Goal: Task Accomplishment & Management: Manage account settings

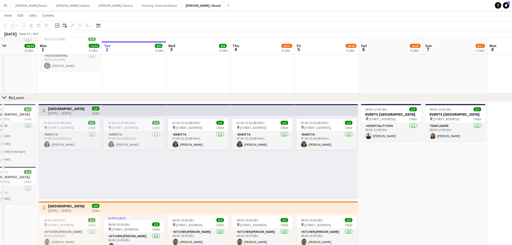
scroll to position [143, 0]
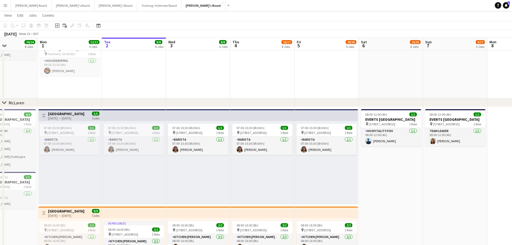
click at [60, 120] on div "01-09-2025 → 05-09-2025" at bounding box center [66, 118] width 36 height 4
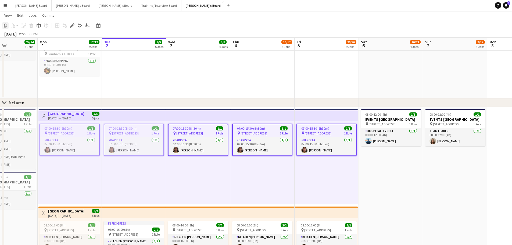
click at [5, 26] on icon "Copy" at bounding box center [5, 25] width 4 height 4
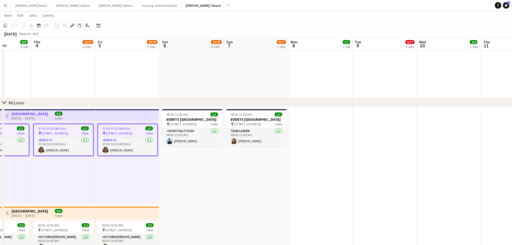
drag, startPoint x: 334, startPoint y: 192, endPoint x: 232, endPoint y: 149, distance: 109.9
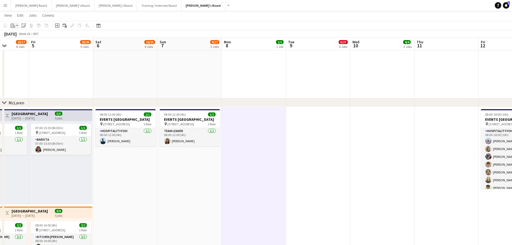
click at [13, 25] on icon at bounding box center [14, 26] width 2 height 2
click at [24, 45] on link "Paste with crew Ctrl+Shift+V" at bounding box center [39, 44] width 50 height 5
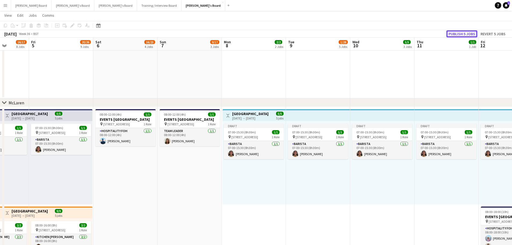
click at [460, 34] on button "Publish 5 jobs" at bounding box center [461, 33] width 31 height 7
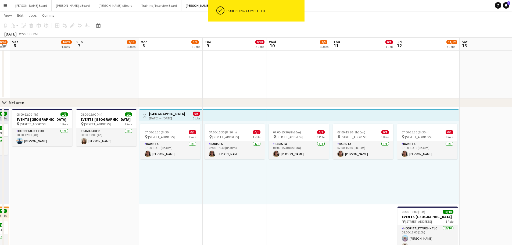
scroll to position [0, 242]
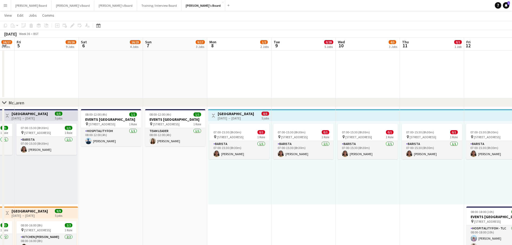
scroll to position [0, 167]
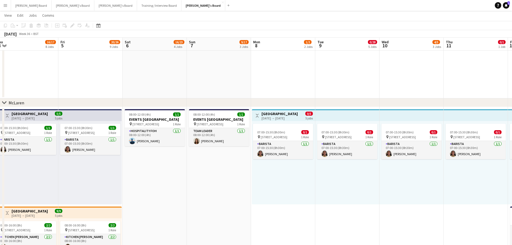
drag, startPoint x: 74, startPoint y: 199, endPoint x: 198, endPoint y: 189, distance: 124.8
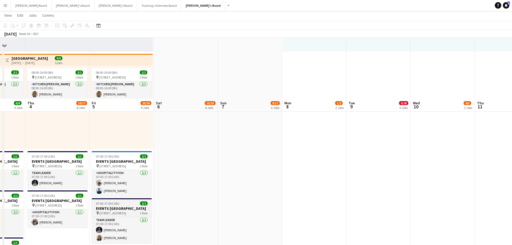
scroll to position [358, 0]
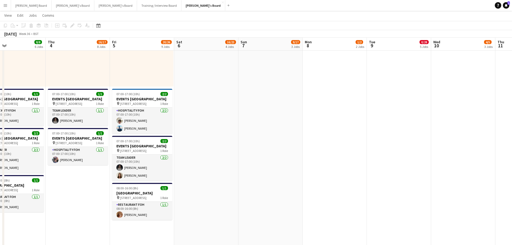
drag, startPoint x: 82, startPoint y: 186, endPoint x: 145, endPoint y: 193, distance: 62.5
click at [145, 193] on app-calendar-viewport "Mon 1 12/12 9 Jobs Tue 2 9/9 6 Jobs Wed 3 8/8 6 Jobs Thu 4 16/17 8 Jobs Fri 5 2…" at bounding box center [256, 221] width 512 height 1116
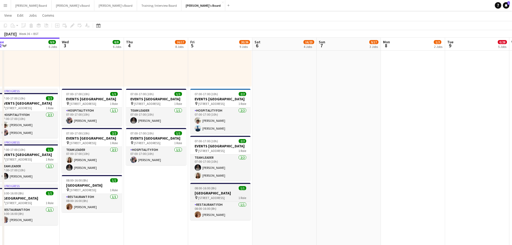
click at [212, 194] on app-job-card "08:00-16:00 (8h) 1/1 McLaren Technology Centre pin Woking, GU21 4YH 1 Role Rest…" at bounding box center [220, 201] width 60 height 37
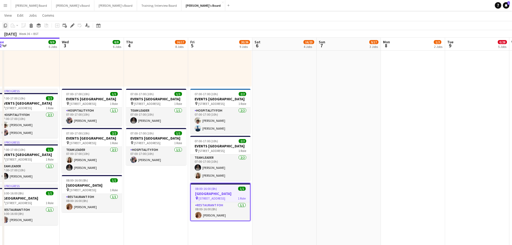
click at [5, 24] on icon at bounding box center [5, 26] width 3 height 4
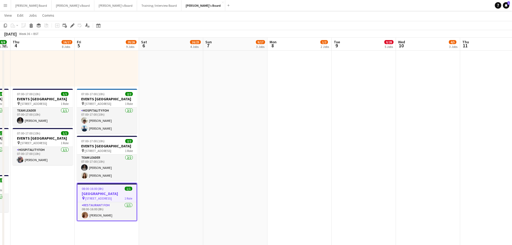
drag, startPoint x: 383, startPoint y: 142, endPoint x: 68, endPoint y: 102, distance: 317.4
click at [67, 102] on app-calendar-viewport "Sun 31 24/24 8 Jobs Mon 1 12/12 9 Jobs Tue 2 9/9 6 Jobs Wed 3 8/8 6 Jobs Thu 4 …" at bounding box center [256, 221] width 512 height 1116
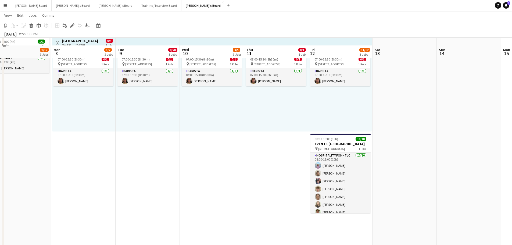
scroll to position [215, 0]
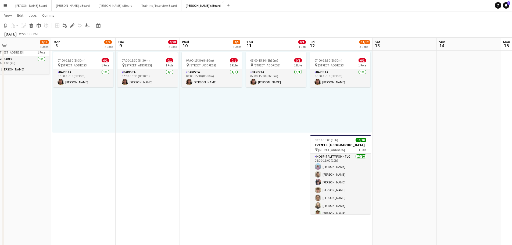
click at [68, 171] on app-date-cell "Toggle View McLaren Technology Centre 08-09-2025 → 12-09-2025 0/5 5 jobs 07:00-…" at bounding box center [83, 230] width 64 height 391
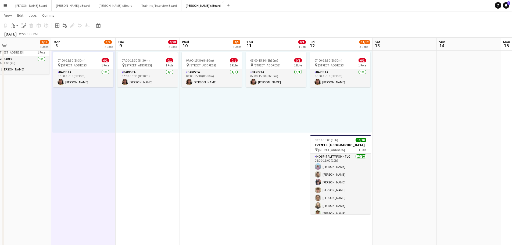
scroll to position [0, 269]
click at [138, 175] on app-date-cell "07:00-15:30 (8h30m) 0/1 pin Woking, GU21 4YH 1 Role Barista 1/1 07:00-15:30 (8h…" at bounding box center [148, 230] width 64 height 391
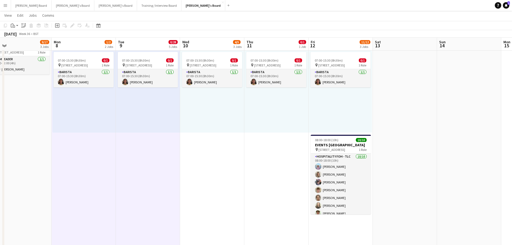
click at [202, 168] on app-date-cell "07:00-15:30 (8h30m) 0/1 pin Woking, GU21 4YH 1 Role Barista 1/1 07:00-15:30 (8h…" at bounding box center [212, 230] width 64 height 391
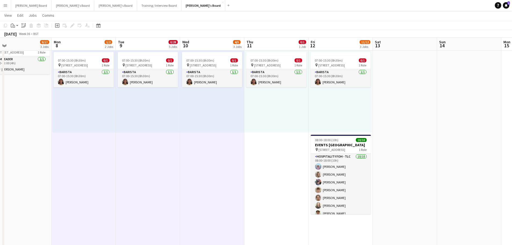
click at [334, 227] on app-date-cell "07:00-15:30 (8h30m) 0/1 pin Woking, GU21 4YH 1 Role Barista 1/1 07:00-15:30 (8h…" at bounding box center [340, 230] width 64 height 391
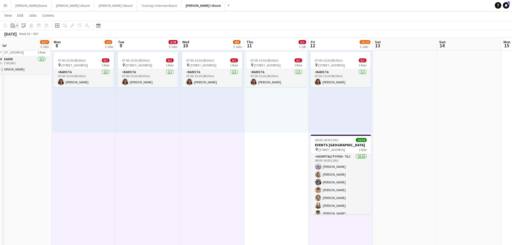
click at [13, 26] on icon "Paste" at bounding box center [13, 25] width 4 height 4
click at [15, 34] on link "Paste Ctrl+V" at bounding box center [39, 35] width 50 height 5
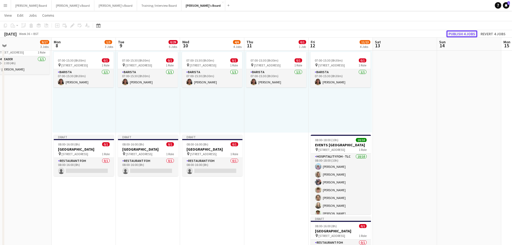
click at [460, 34] on button "Publish 4 jobs" at bounding box center [461, 33] width 31 height 7
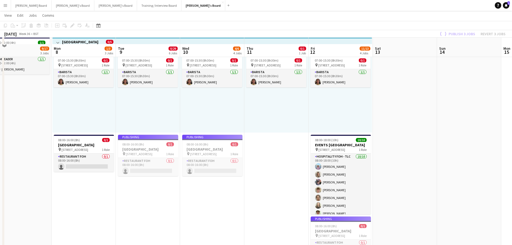
scroll to position [251, 0]
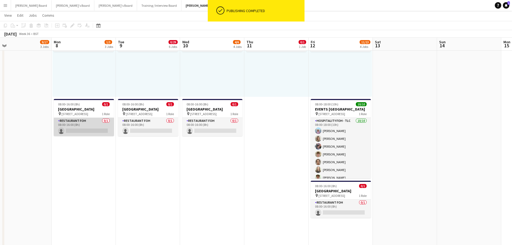
click at [78, 125] on app-card-role "Restaurant FOH 0/1 08:00-16:00 (8h) single-neutral-actions" at bounding box center [84, 127] width 60 height 18
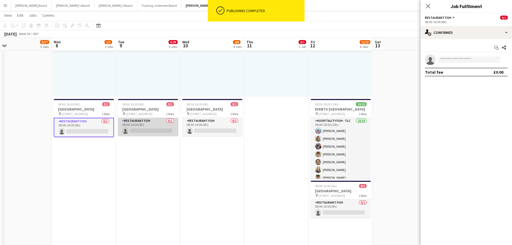
click at [165, 126] on app-card-role "Restaurant FOH 0/1 08:00-16:00 (8h) single-neutral-actions" at bounding box center [148, 127] width 60 height 18
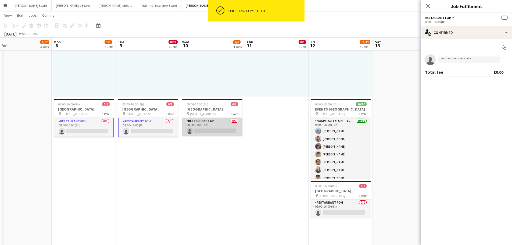
click at [202, 124] on app-card-role "Restaurant FOH 0/1 08:00-16:00 (8h) single-neutral-actions" at bounding box center [212, 127] width 60 height 18
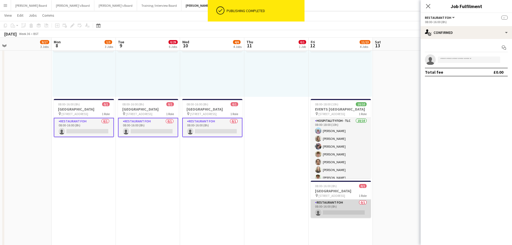
click at [341, 205] on app-card-role "Restaurant FOH 0/1 08:00-16:00 (8h) single-neutral-actions" at bounding box center [341, 208] width 60 height 18
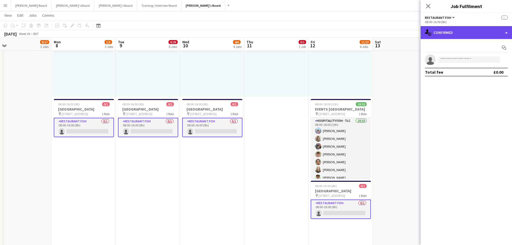
click at [468, 30] on div "single-neutral-actions-check-2 Confirmed" at bounding box center [465, 32] width 91 height 13
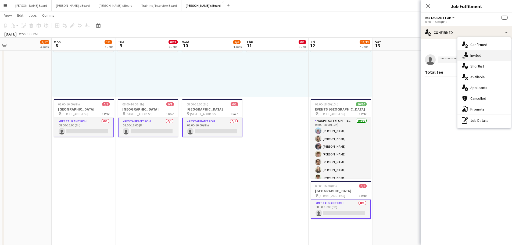
click at [481, 54] on span "Invited" at bounding box center [475, 55] width 11 height 5
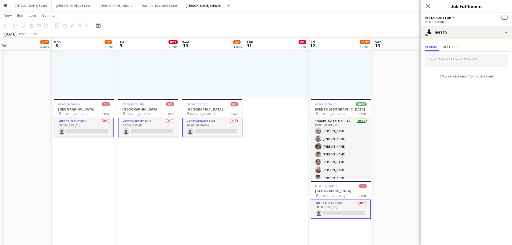
click at [445, 66] on input "text" at bounding box center [466, 60] width 83 height 13
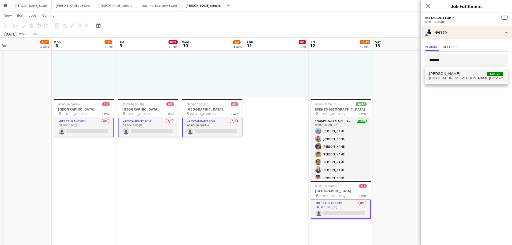
type input "******"
click at [460, 78] on span "[EMAIL_ADDRESS][PERSON_NAME][DOMAIN_NAME]" at bounding box center [466, 78] width 74 height 4
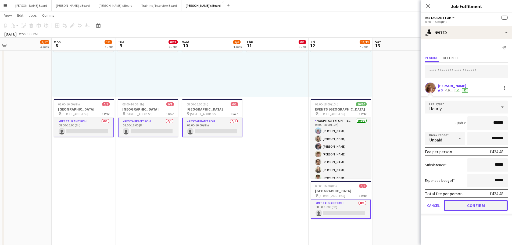
click at [464, 203] on button "Confirm" at bounding box center [476, 205] width 64 height 11
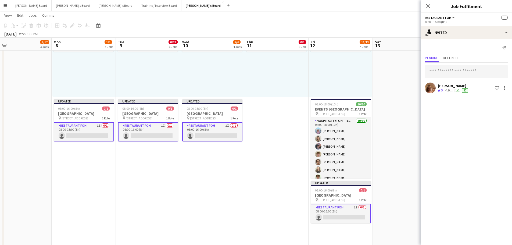
click at [347, 81] on div "07:00-15:30 (8h30m) 0/1 pin Woking, GU21 4YH 1 Role Barista 1/1 07:00-15:30 (8h…" at bounding box center [339, 54] width 63 height 83
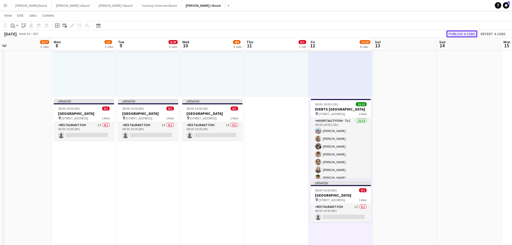
click at [463, 31] on button "Publish 4 jobs" at bounding box center [461, 33] width 31 height 7
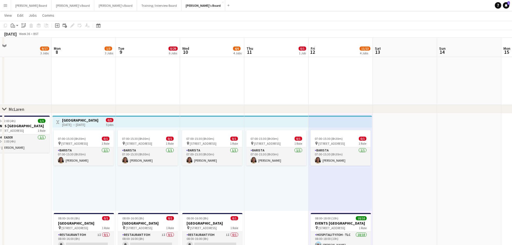
scroll to position [143, 0]
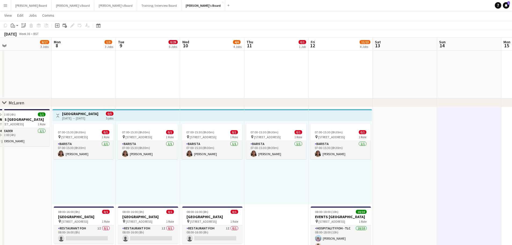
drag, startPoint x: 215, startPoint y: 99, endPoint x: 311, endPoint y: 97, distance: 95.9
click at [322, 99] on div "chevron-right McLaren" at bounding box center [256, 102] width 512 height 9
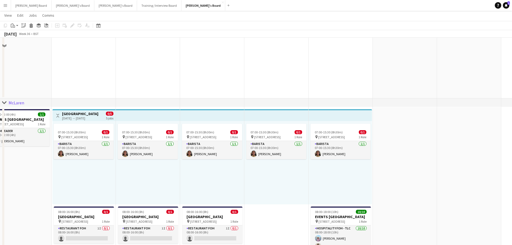
scroll to position [0, 0]
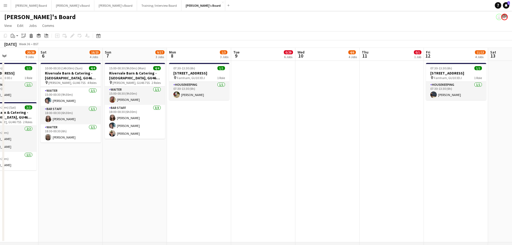
drag, startPoint x: 122, startPoint y: 154, endPoint x: 246, endPoint y: 158, distance: 124.5
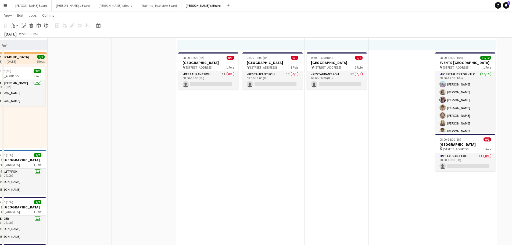
scroll to position [287, 0]
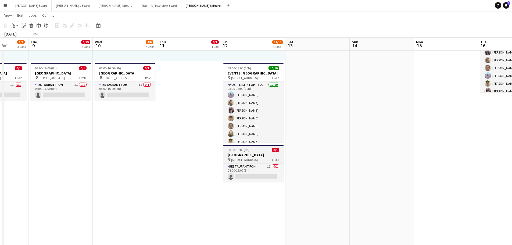
drag, startPoint x: 381, startPoint y: 188, endPoint x: 221, endPoint y: 163, distance: 162.1
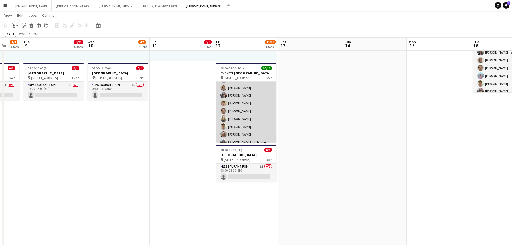
scroll to position [0, 0]
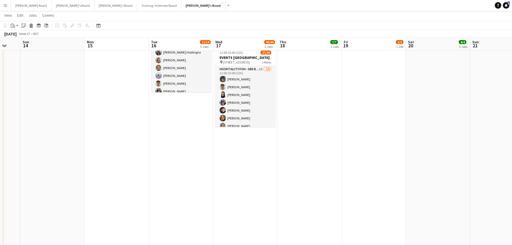
drag, startPoint x: 407, startPoint y: 174, endPoint x: 58, endPoint y: 141, distance: 350.2
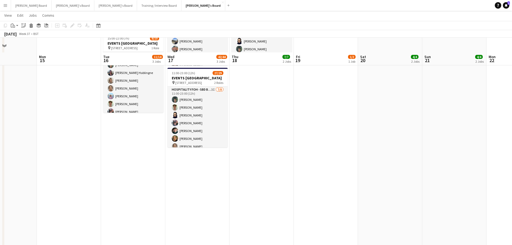
scroll to position [251, 0]
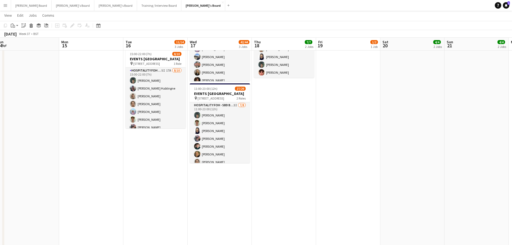
drag, startPoint x: 102, startPoint y: 144, endPoint x: 124, endPoint y: 152, distance: 24.1
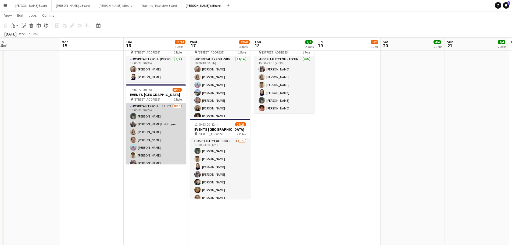
scroll to position [33, 0]
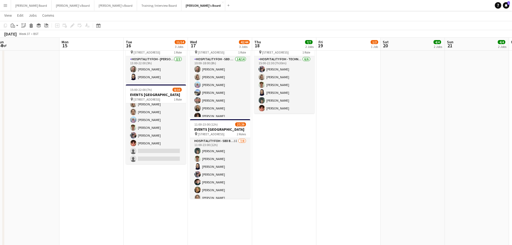
drag, startPoint x: 163, startPoint y: 142, endPoint x: 167, endPoint y: 142, distance: 4.0
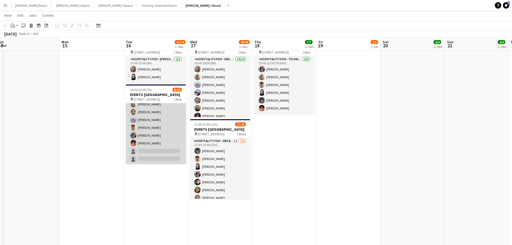
scroll to position [0, 131]
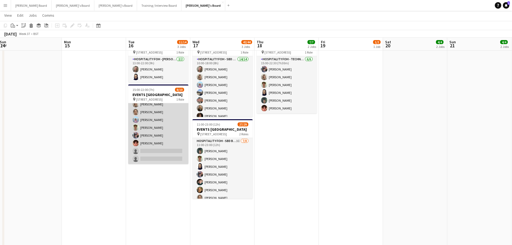
click at [147, 152] on app-card-role "Hospitality FOH - Goldman Sachs 5I 17A 8/10 15:00-22:00 (7h) Harrison Clarke An…" at bounding box center [158, 119] width 60 height 88
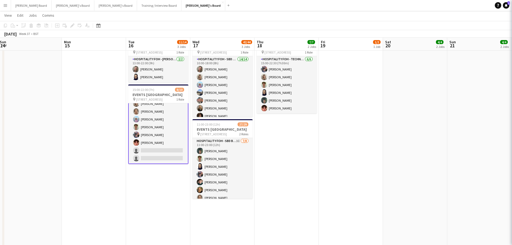
scroll to position [33, 0]
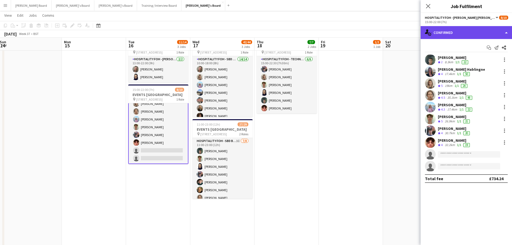
click at [453, 31] on div "single-neutral-actions-check-2 Confirmed" at bounding box center [465, 32] width 91 height 13
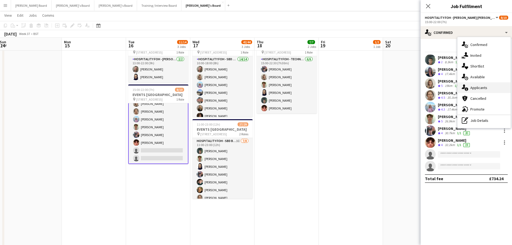
click at [481, 88] on span "Applicants" at bounding box center [478, 87] width 17 height 5
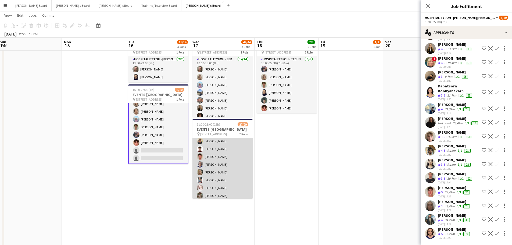
scroll to position [72, 0]
click at [236, 174] on app-card-role "Hospitality FOH - SBD BLV 4I 17A 20/21 15:00-23:00 (8h) ! Sarah Richardson Lanc…" at bounding box center [222, 227] width 60 height 176
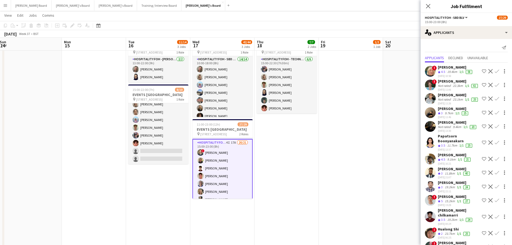
scroll to position [62, 0]
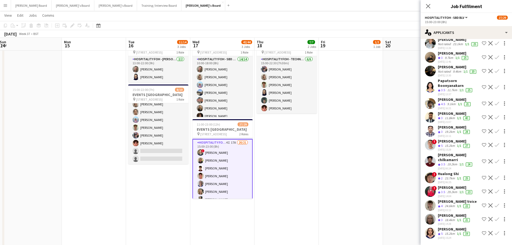
click at [494, 232] on app-icon "Confirm" at bounding box center [496, 233] width 4 height 4
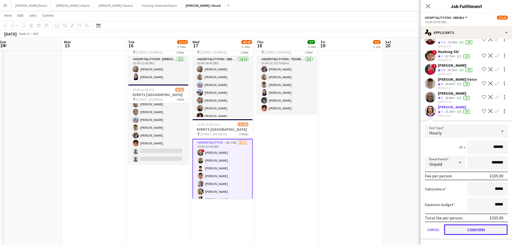
click at [466, 229] on button "Confirm" at bounding box center [476, 229] width 64 height 11
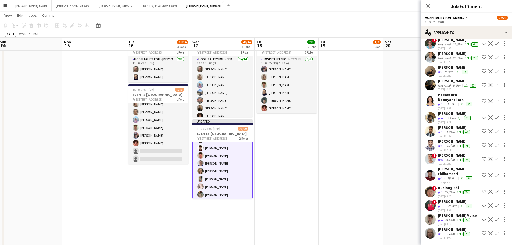
scroll to position [107, 0]
click at [230, 174] on app-card-role "Hospitality FOH - SBD BLV 21/21 15:00-23:00 (8h) Molly Harper ! Sarah Richardso…" at bounding box center [222, 160] width 60 height 177
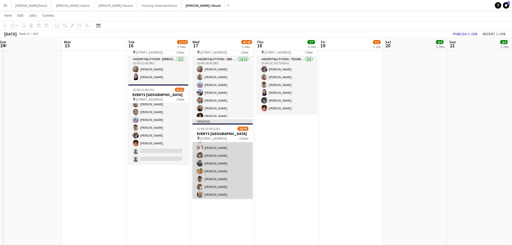
click at [214, 181] on app-card-role "Hospitality FOH - SBD BLV 21/21 15:00-23:00 (8h) Molly Harper ! Sarah Richardso…" at bounding box center [222, 160] width 60 height 176
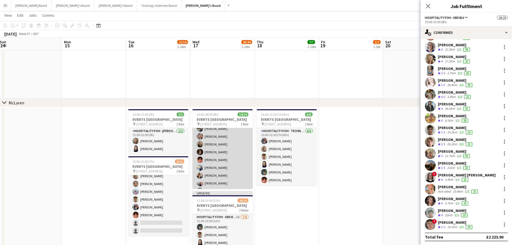
scroll to position [0, 0]
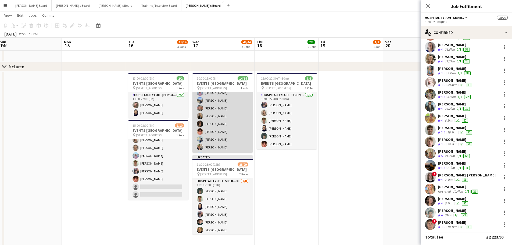
click at [227, 140] on app-card-role "Hospitality FOH - SBD TLC 14/14 10:00-18:00 (8h) Jazmin Gammon Mathilde Wilkie …" at bounding box center [222, 124] width 60 height 120
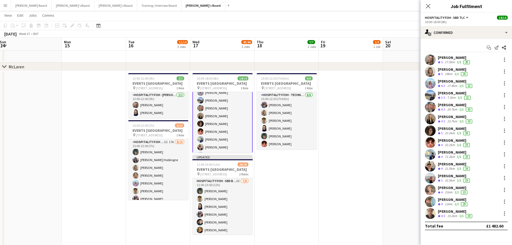
click at [429, 57] on app-user-avatar at bounding box center [430, 59] width 11 height 11
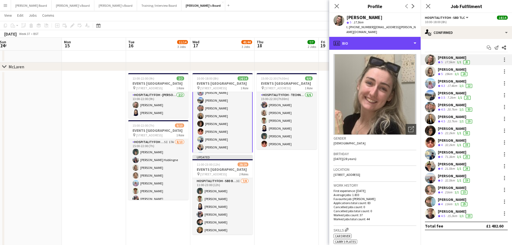
click at [371, 42] on div "profile Bio" at bounding box center [374, 43] width 91 height 13
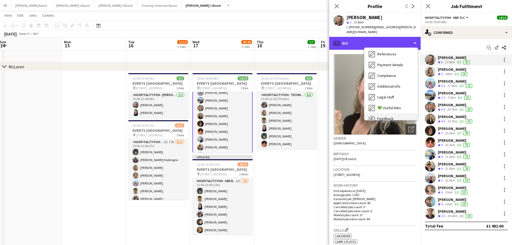
scroll to position [72, 0]
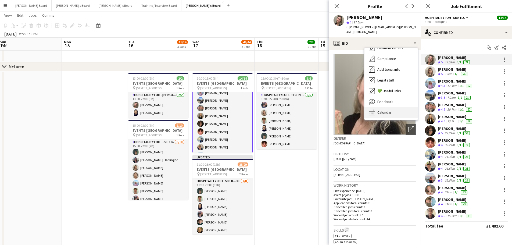
click at [394, 107] on div "Calendar Calendar" at bounding box center [390, 112] width 53 height 11
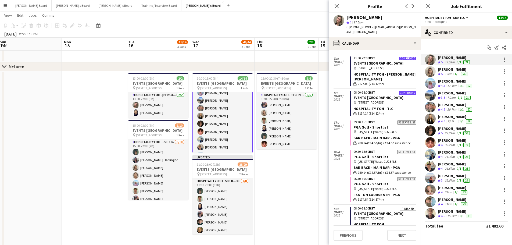
scroll to position [107, 0]
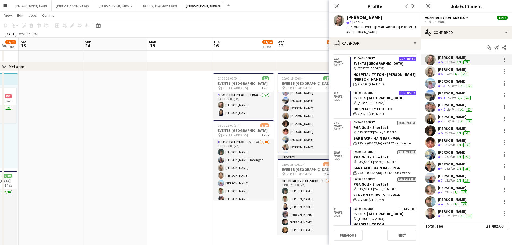
drag, startPoint x: 157, startPoint y: 134, endPoint x: 205, endPoint y: 122, distance: 49.8
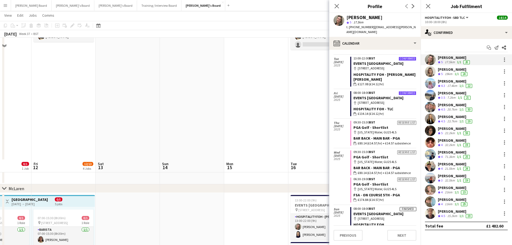
scroll to position [0, 0]
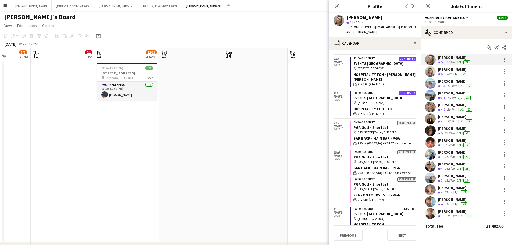
drag, startPoint x: 147, startPoint y: 144, endPoint x: 187, endPoint y: 149, distance: 39.8
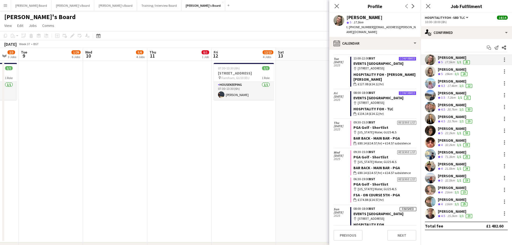
drag, startPoint x: 114, startPoint y: 151, endPoint x: 229, endPoint y: 160, distance: 114.8
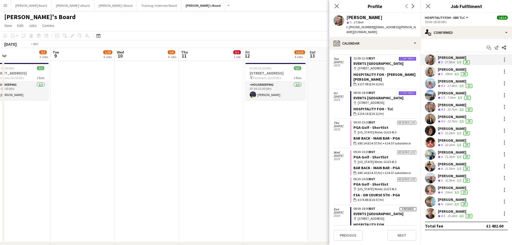
drag, startPoint x: 181, startPoint y: 154, endPoint x: 288, endPoint y: 169, distance: 108.8
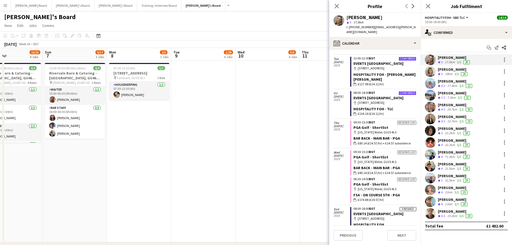
drag, startPoint x: 86, startPoint y: 196, endPoint x: 190, endPoint y: 202, distance: 103.6
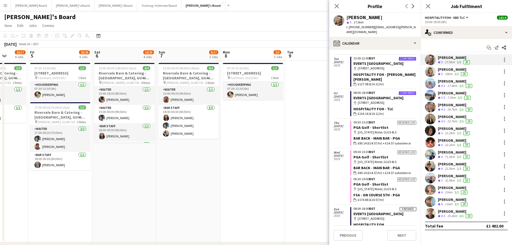
drag, startPoint x: 122, startPoint y: 201, endPoint x: 170, endPoint y: 205, distance: 47.7
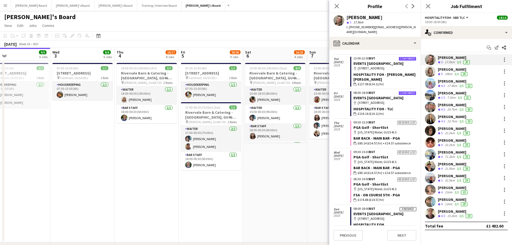
drag, startPoint x: 136, startPoint y: 196, endPoint x: 99, endPoint y: 194, distance: 36.3
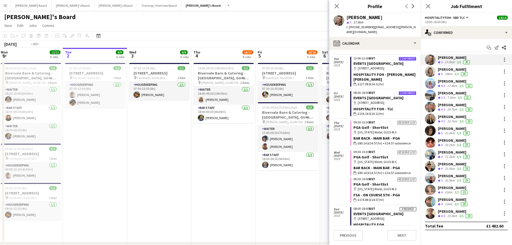
drag, startPoint x: 83, startPoint y: 191, endPoint x: 165, endPoint y: 190, distance: 81.9
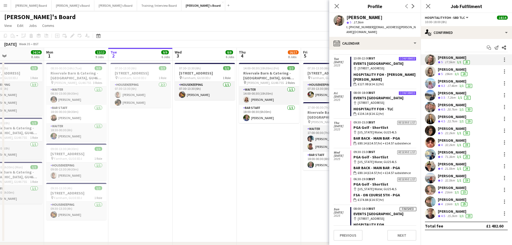
drag, startPoint x: 136, startPoint y: 178, endPoint x: 176, endPoint y: 174, distance: 40.7
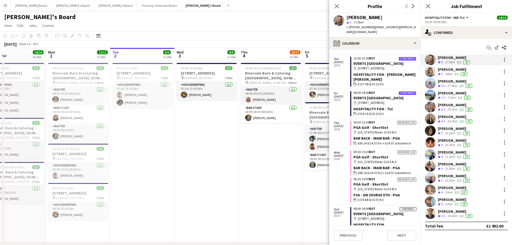
drag, startPoint x: 182, startPoint y: 161, endPoint x: 191, endPoint y: 161, distance: 9.7
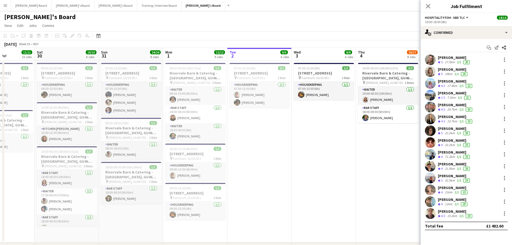
drag, startPoint x: 215, startPoint y: 176, endPoint x: 283, endPoint y: 173, distance: 68.0
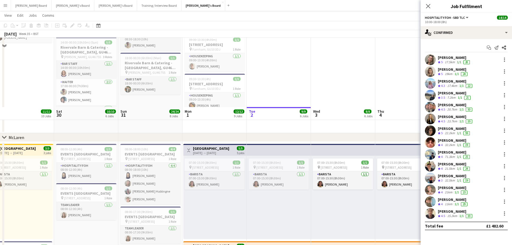
scroll to position [107, 0]
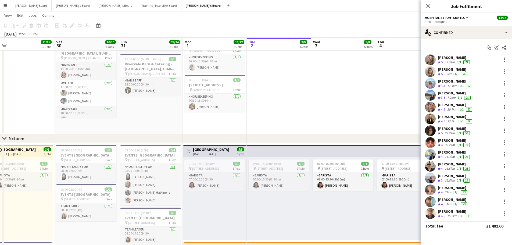
drag, startPoint x: 168, startPoint y: 128, endPoint x: 284, endPoint y: 116, distance: 116.7
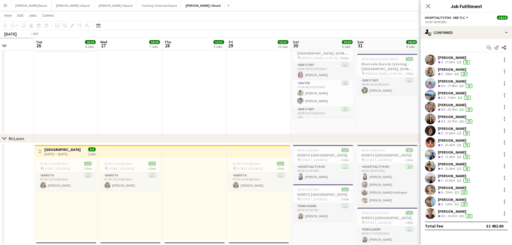
drag, startPoint x: 248, startPoint y: 119, endPoint x: 2, endPoint y: 111, distance: 246.2
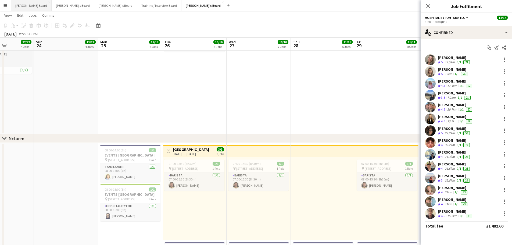
scroll to position [0, 120]
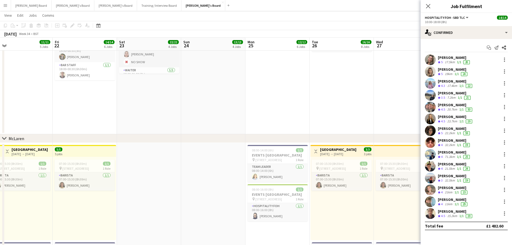
drag, startPoint x: 74, startPoint y: 131, endPoint x: 183, endPoint y: 133, distance: 109.6
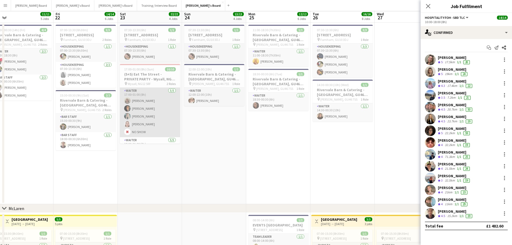
scroll to position [0, 0]
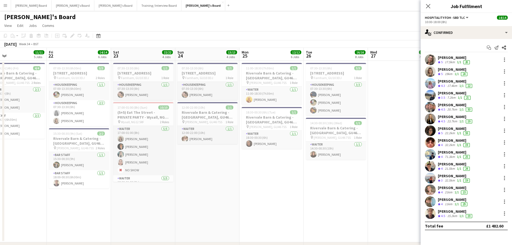
drag, startPoint x: 85, startPoint y: 215, endPoint x: 210, endPoint y: 217, distance: 125.2
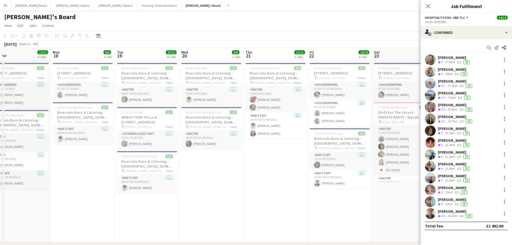
scroll to position [0, 125]
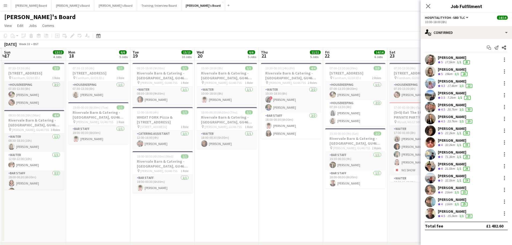
drag, startPoint x: 201, startPoint y: 203, endPoint x: 267, endPoint y: 207, distance: 65.6
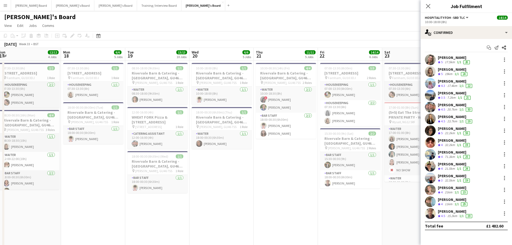
drag, startPoint x: 219, startPoint y: 179, endPoint x: 352, endPoint y: 190, distance: 133.9
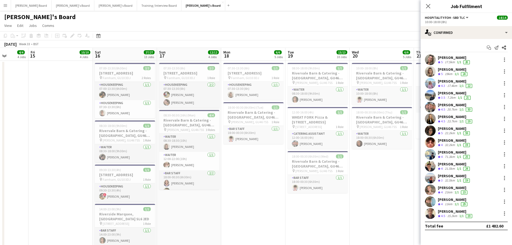
scroll to position [0, 128]
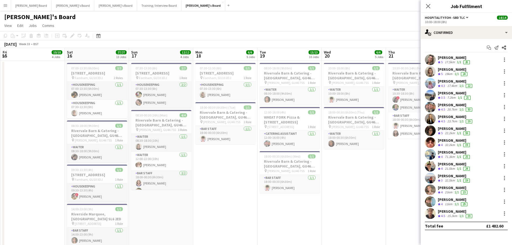
drag, startPoint x: 225, startPoint y: 207, endPoint x: 301, endPoint y: 207, distance: 76.0
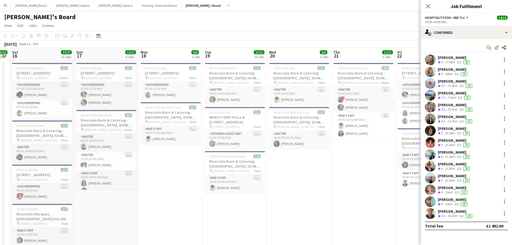
scroll to position [0, 265]
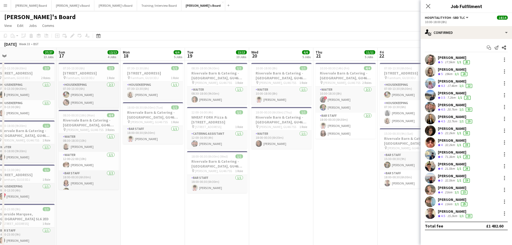
drag, startPoint x: 262, startPoint y: 146, endPoint x: 126, endPoint y: 151, distance: 136.8
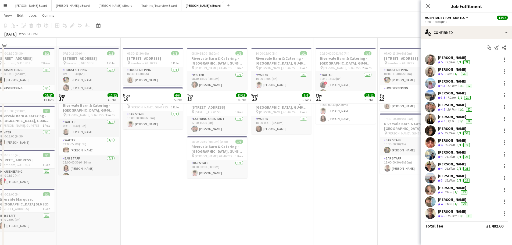
scroll to position [0, 0]
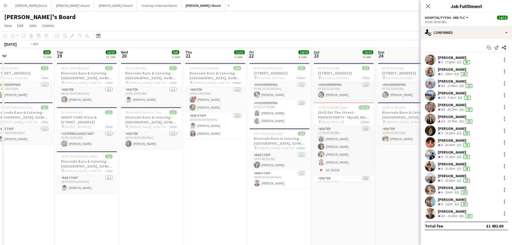
drag, startPoint x: 298, startPoint y: 164, endPoint x: 95, endPoint y: 170, distance: 202.9
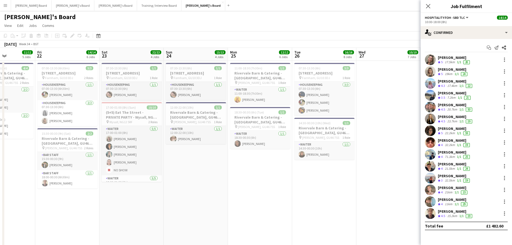
drag, startPoint x: 194, startPoint y: 169, endPoint x: 61, endPoint y: 158, distance: 133.4
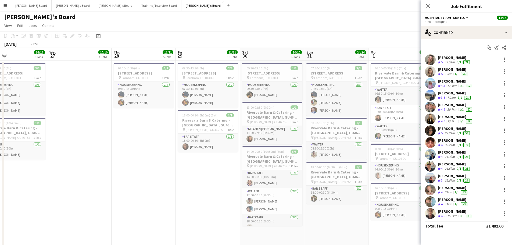
scroll to position [0, 171]
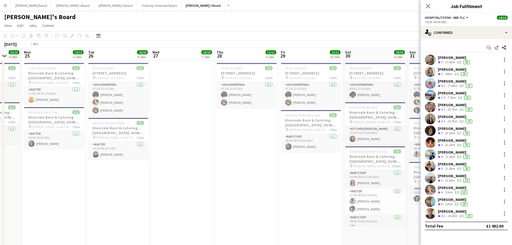
drag, startPoint x: 258, startPoint y: 181, endPoint x: -52, endPoint y: 162, distance: 310.3
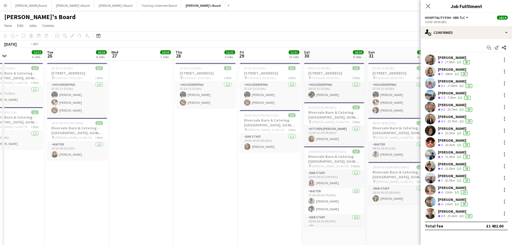
drag, startPoint x: 97, startPoint y: 183, endPoint x: 378, endPoint y: 166, distance: 281.5
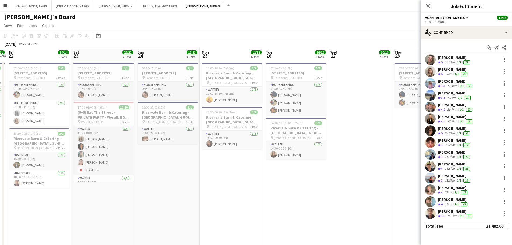
scroll to position [0, 117]
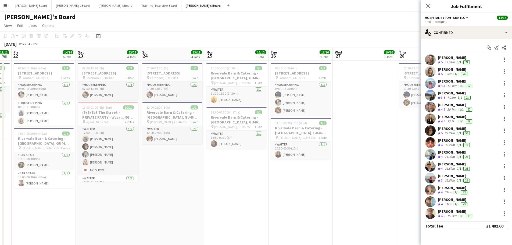
drag, startPoint x: 80, startPoint y: 169, endPoint x: 112, endPoint y: 169, distance: 31.7
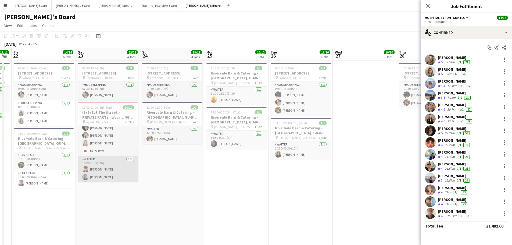
scroll to position [0, 0]
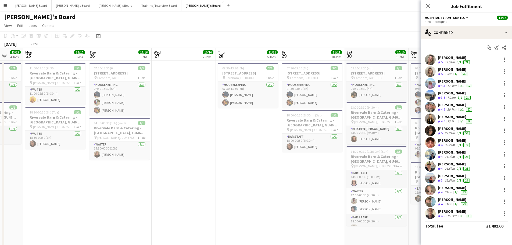
drag, startPoint x: 284, startPoint y: 216, endPoint x: 145, endPoint y: 164, distance: 148.5
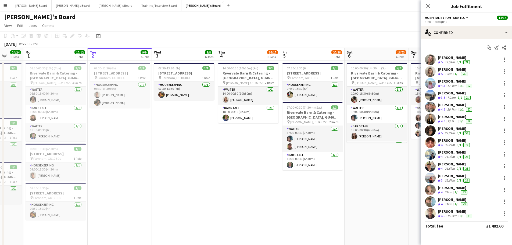
scroll to position [0, 272]
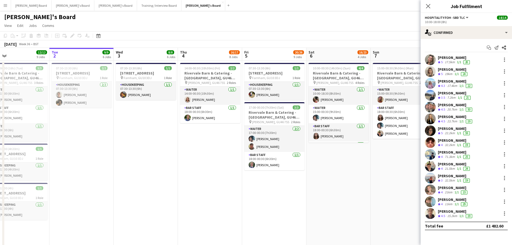
drag, startPoint x: 382, startPoint y: 161, endPoint x: 138, endPoint y: 157, distance: 243.7
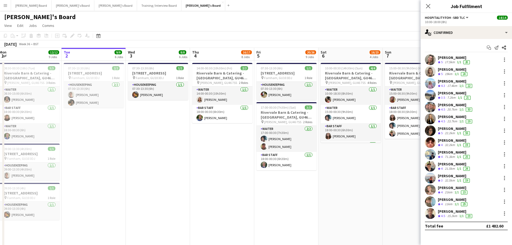
drag, startPoint x: 300, startPoint y: 174, endPoint x: 196, endPoint y: 174, distance: 103.7
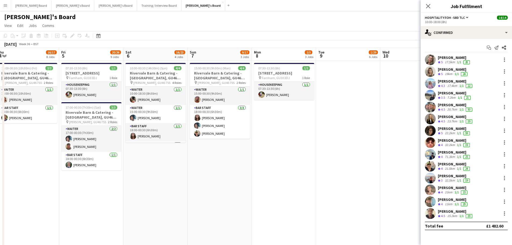
drag, startPoint x: 312, startPoint y: 181, endPoint x: 150, endPoint y: 174, distance: 161.8
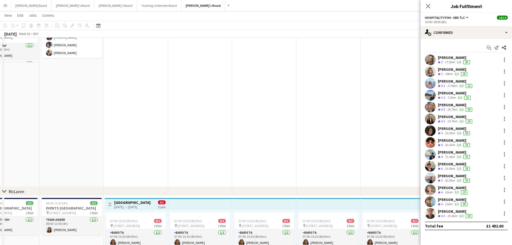
scroll to position [107, 0]
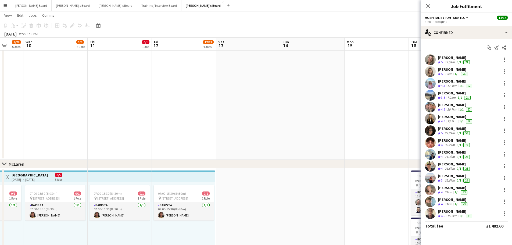
drag, startPoint x: 325, startPoint y: 172, endPoint x: 93, endPoint y: 140, distance: 234.2
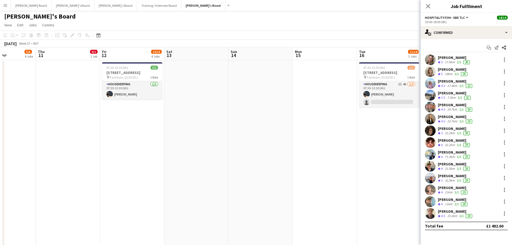
scroll to position [0, 0]
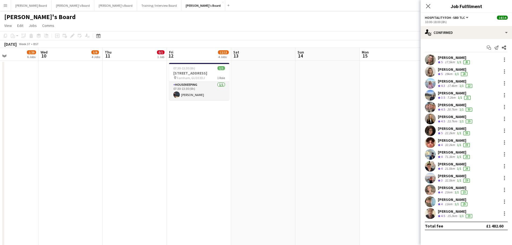
drag, startPoint x: 301, startPoint y: 151, endPoint x: 71, endPoint y: 132, distance: 230.5
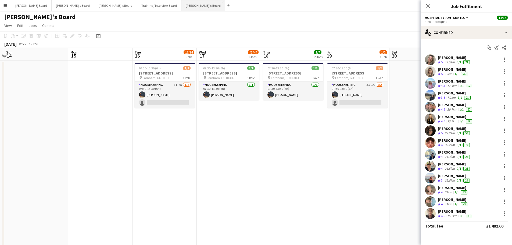
click at [181, 5] on button "Jakub's Board Close" at bounding box center [203, 5] width 44 height 10
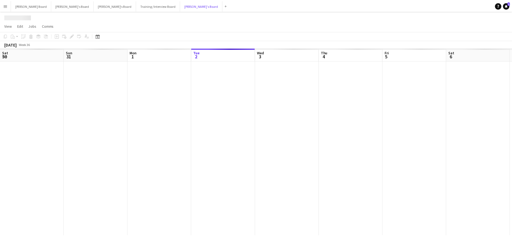
scroll to position [0, 128]
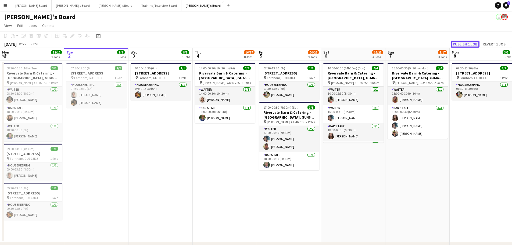
click at [471, 43] on button "Publish 1 job" at bounding box center [464, 44] width 29 height 7
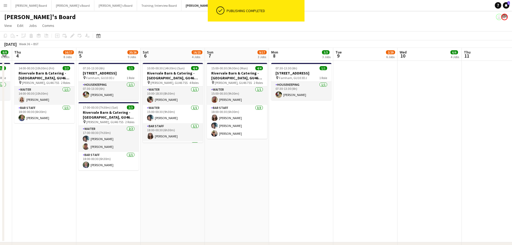
drag, startPoint x: 431, startPoint y: 154, endPoint x: 254, endPoint y: 157, distance: 177.8
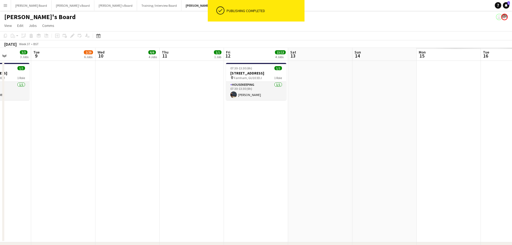
drag, startPoint x: 309, startPoint y: 164, endPoint x: 89, endPoint y: 144, distance: 220.1
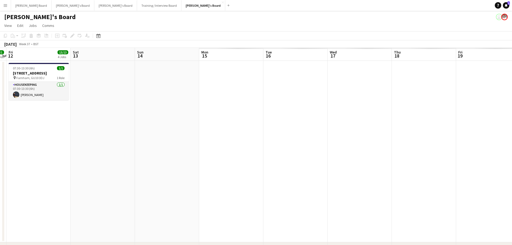
drag, startPoint x: 242, startPoint y: 137, endPoint x: 161, endPoint y: 120, distance: 83.0
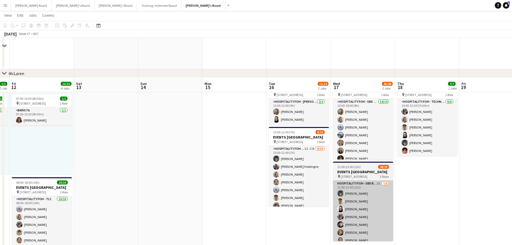
scroll to position [215, 0]
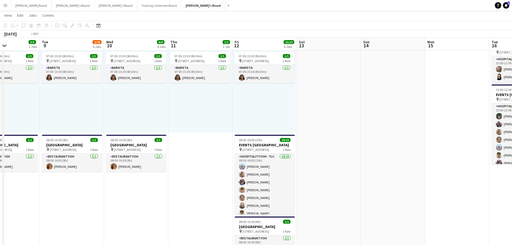
drag, startPoint x: 204, startPoint y: 180, endPoint x: 206, endPoint y: 174, distance: 6.4
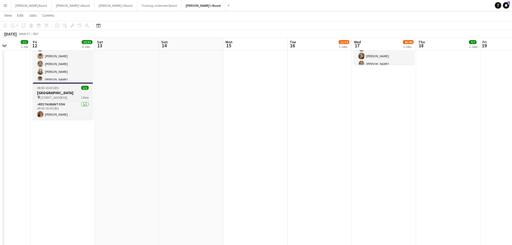
scroll to position [318, 0]
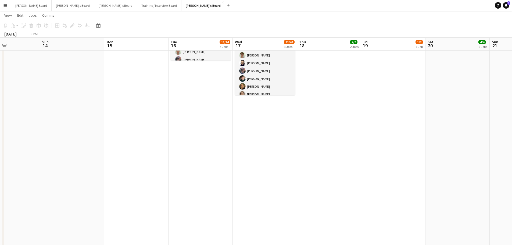
drag, startPoint x: 459, startPoint y: 147, endPoint x: 230, endPoint y: 129, distance: 229.6
click at [127, 131] on app-calendar-viewport "Tue 9 2/29 6 Jobs Wed 10 6/6 4 Jobs Thu 11 1/1 1 Job Fri 12 13/13 4 Jobs Sat 13…" at bounding box center [256, 242] width 512 height 1079
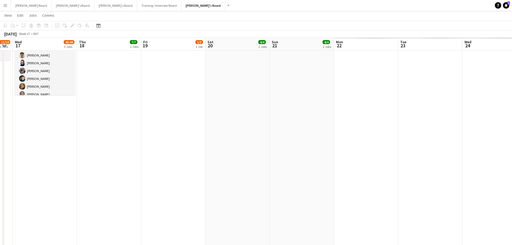
drag, startPoint x: 255, startPoint y: 124, endPoint x: 112, endPoint y: 84, distance: 148.4
click at [138, 93] on app-calendar-viewport "Sun 14 Mon 15 Tue 16 11/14 3 Jobs Wed 17 43/44 3 Jobs Thu 18 7/7 2 Jobs Fri 19 …" at bounding box center [256, 242] width 512 height 1079
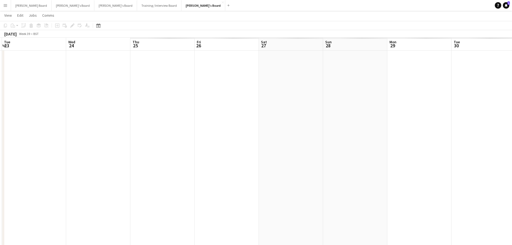
drag, startPoint x: 256, startPoint y: 120, endPoint x: 168, endPoint y: 106, distance: 89.4
click at [168, 106] on app-calendar-viewport "Sat 20 4/4 2 Jobs Sun 21 4/4 2 Jobs Mon 22 1/2 1 Job Tue 23 Wed 24 Thu 25 Fri 2…" at bounding box center [256, 242] width 512 height 1079
drag, startPoint x: 370, startPoint y: 132, endPoint x: 252, endPoint y: 109, distance: 119.4
click at [233, 118] on app-calendar-viewport "Mon 22 1/2 1 Job Tue 23 Wed 24 Thu 25 4/4 2 Jobs Fri 26 5/6 3 Jobs Sat 27 Sun 2…" at bounding box center [256, 242] width 512 height 1079
drag, startPoint x: 350, startPoint y: 119, endPoint x: 341, endPoint y: 117, distance: 8.7
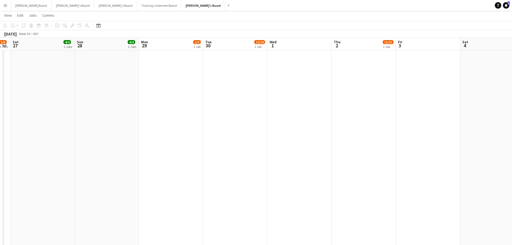
click at [341, 118] on app-calendar-viewport "Wed 24 Thu 25 4/4 2 Jobs Fri 26 5/6 3 Jobs Sat 27 4/4 2 Jobs Sun 28 4/4 2 Jobs …" at bounding box center [256, 242] width 512 height 1079
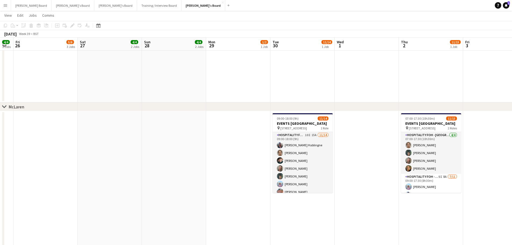
scroll to position [0, 116]
drag, startPoint x: 84, startPoint y: 128, endPoint x: 194, endPoint y: 109, distance: 111.0
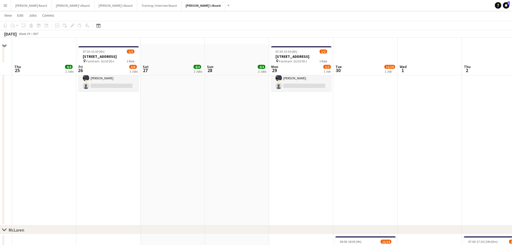
scroll to position [0, 0]
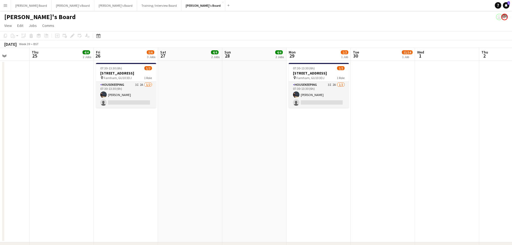
drag, startPoint x: 111, startPoint y: 156, endPoint x: 154, endPoint y: 157, distance: 42.5
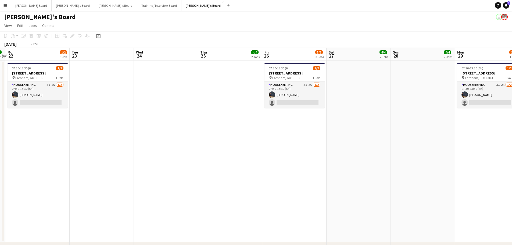
drag, startPoint x: 141, startPoint y: 158, endPoint x: 224, endPoint y: 151, distance: 83.3
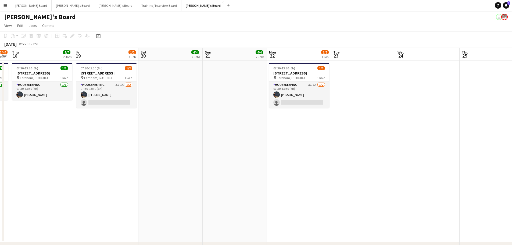
drag, startPoint x: 215, startPoint y: 165, endPoint x: 210, endPoint y: 164, distance: 5.4
drag, startPoint x: 129, startPoint y: 163, endPoint x: 170, endPoint y: 159, distance: 41.0
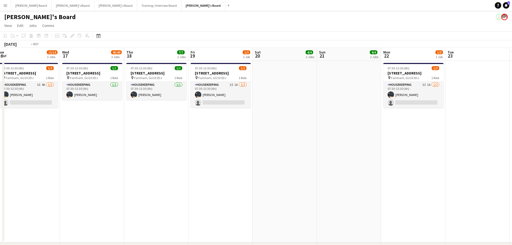
drag, startPoint x: 118, startPoint y: 155, endPoint x: 108, endPoint y: 142, distance: 16.7
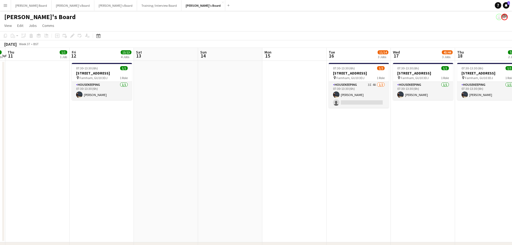
drag, startPoint x: 185, startPoint y: 135, endPoint x: 130, endPoint y: 128, distance: 55.8
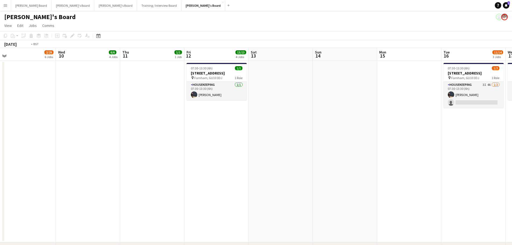
drag, startPoint x: 91, startPoint y: 125, endPoint x: 108, endPoint y: 128, distance: 17.2
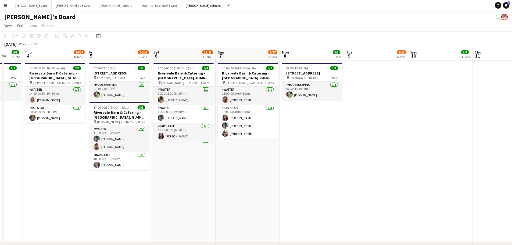
scroll to position [0, 127]
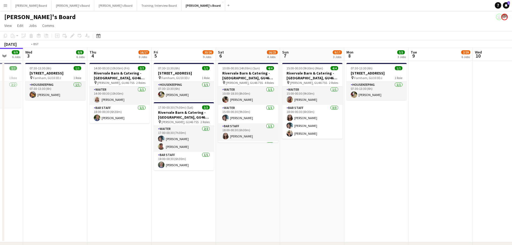
drag, startPoint x: 93, startPoint y: 198, endPoint x: 274, endPoint y: 187, distance: 181.9
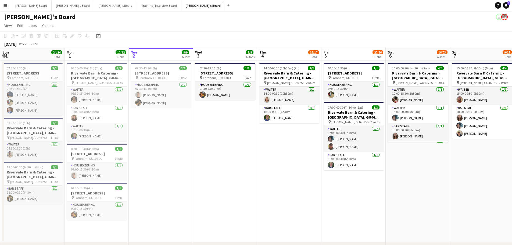
drag, startPoint x: 291, startPoint y: 175, endPoint x: 416, endPoint y: 166, distance: 125.0
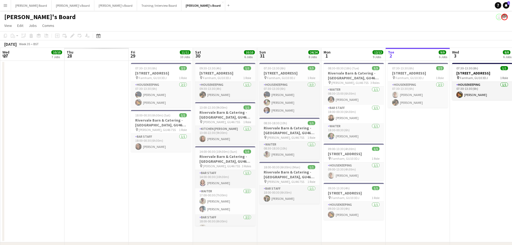
scroll to position [0, 128]
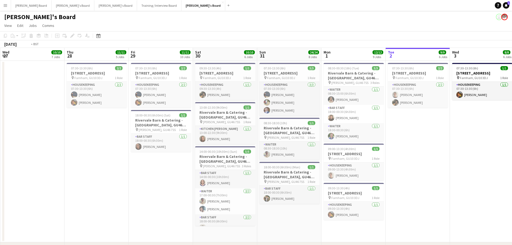
drag, startPoint x: 178, startPoint y: 173, endPoint x: 365, endPoint y: 189, distance: 187.6
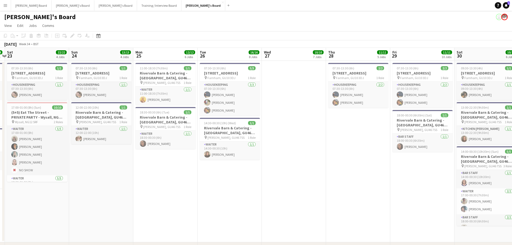
drag, startPoint x: 158, startPoint y: 192, endPoint x: 198, endPoint y: 187, distance: 40.0
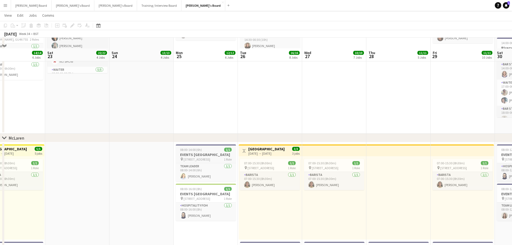
scroll to position [107, 0]
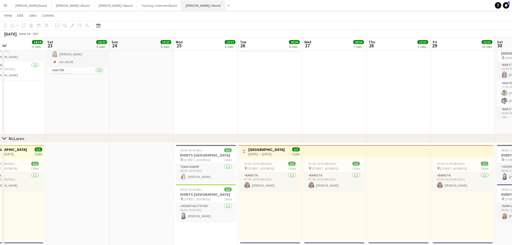
drag, startPoint x: 150, startPoint y: 5, endPoint x: 151, endPoint y: 9, distance: 5.0
click at [181, 5] on button "Jakub's Board Close" at bounding box center [203, 5] width 44 height 10
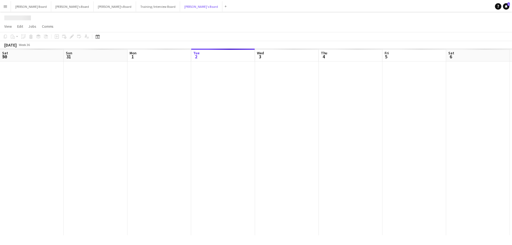
scroll to position [0, 128]
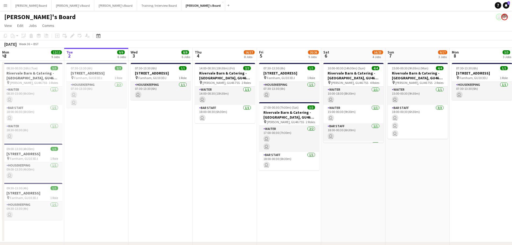
drag, startPoint x: 284, startPoint y: 135, endPoint x: 140, endPoint y: 126, distance: 144.0
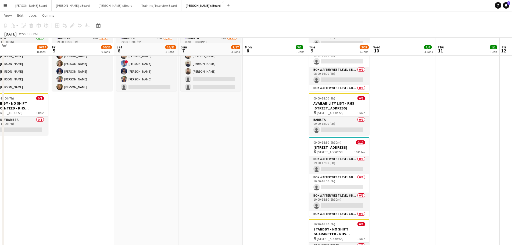
scroll to position [752, 0]
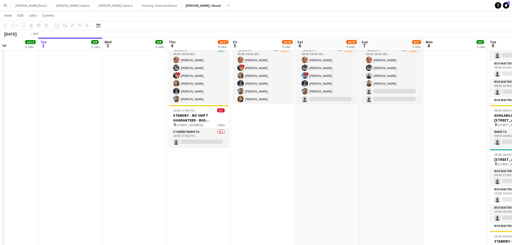
drag, startPoint x: 208, startPoint y: 158, endPoint x: 432, endPoint y: 167, distance: 224.5
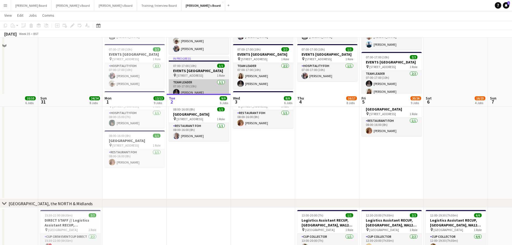
scroll to position [391, 0]
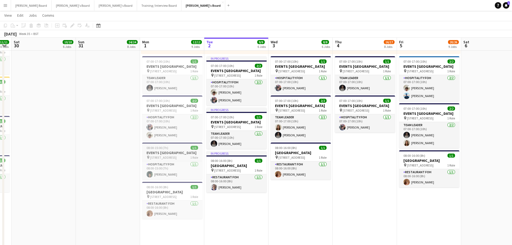
drag, startPoint x: 123, startPoint y: 166, endPoint x: 225, endPoint y: 164, distance: 102.3
click at [225, 165] on app-calendar-viewport "Thu 28 11/11 5 Jobs Fri 29 11/11 10 Jobs Sat 30 10/10 6 Jobs Sun 31 24/24 8 Job…" at bounding box center [256, 188] width 512 height 1116
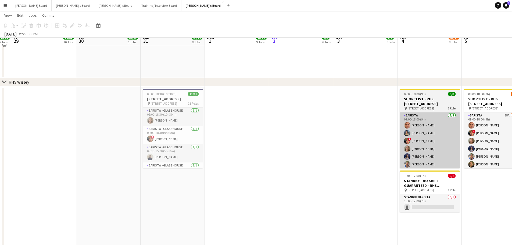
scroll to position [713, 0]
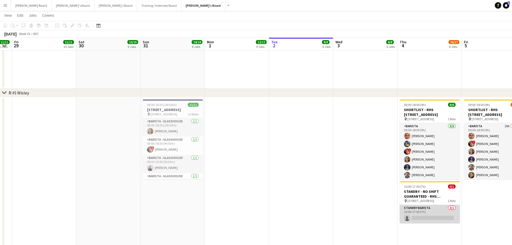
click at [432, 215] on app-card-role "STANDBY BARISTA 0/1 10:00-17:00 (7h) single-neutral-actions" at bounding box center [429, 214] width 60 height 18
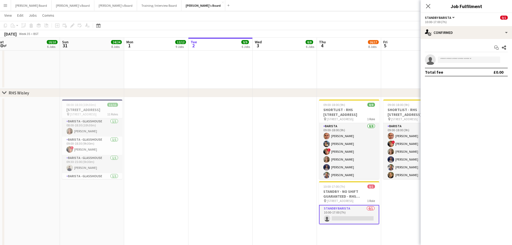
drag, startPoint x: 374, startPoint y: 166, endPoint x: 222, endPoint y: 150, distance: 153.4
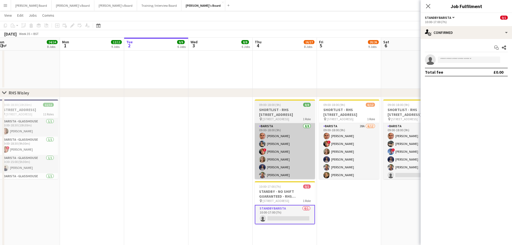
scroll to position [0, 205]
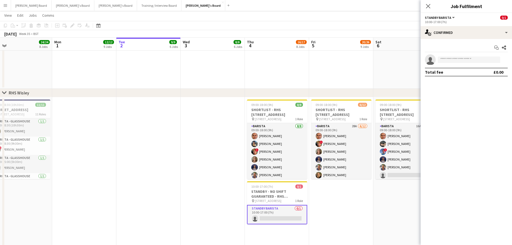
click at [456, 63] on app-invite-slot "single-neutral-actions" at bounding box center [465, 59] width 91 height 11
click at [456, 62] on input at bounding box center [469, 59] width 62 height 6
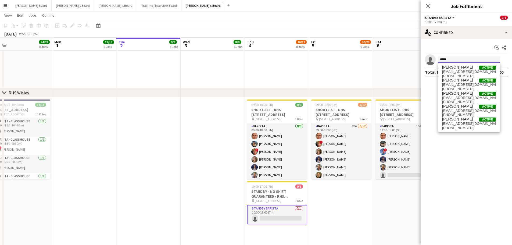
drag, startPoint x: 457, startPoint y: 58, endPoint x: 424, endPoint y: 59, distance: 32.8
click at [424, 59] on app-invite-slot "single-neutral-actions *****" at bounding box center [465, 59] width 91 height 11
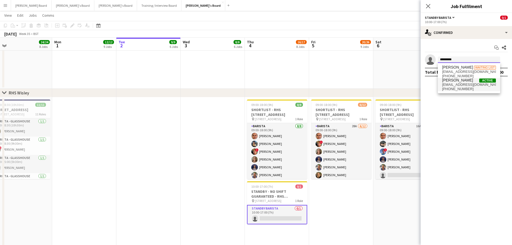
type input "*********"
click at [463, 85] on span "charlieojohnson2003@icloud.com" at bounding box center [469, 84] width 54 height 4
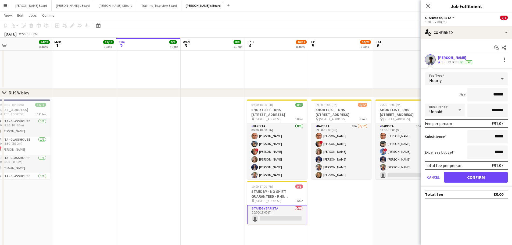
click at [443, 63] on span "3.5" at bounding box center [443, 62] width 4 height 4
click at [433, 63] on app-user-avatar at bounding box center [430, 59] width 11 height 11
click at [454, 177] on button "Confirm" at bounding box center [476, 177] width 64 height 11
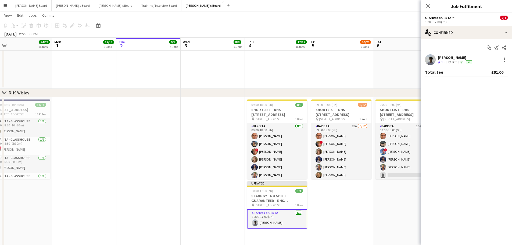
click at [447, 65] on div "Charlie Johnson Crew rating 3.5 23.5km 1/1 22" at bounding box center [465, 59] width 91 height 11
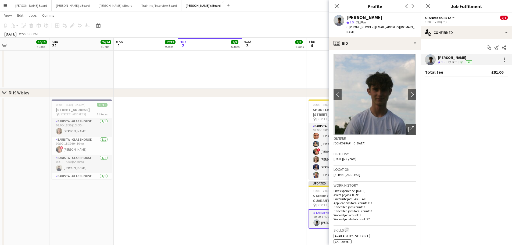
scroll to position [0, 128]
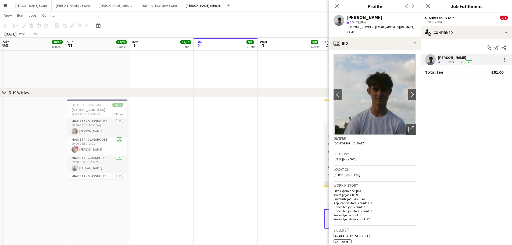
drag, startPoint x: 157, startPoint y: 168, endPoint x: 234, endPoint y: 175, distance: 77.4
drag, startPoint x: 357, startPoint y: 35, endPoint x: 358, endPoint y: 43, distance: 7.6
click at [357, 36] on div "Charlie Johnson star 3.5 23.5km t. +447495021709 | charlieojohnson2003@icloud.c…" at bounding box center [374, 25] width 91 height 24
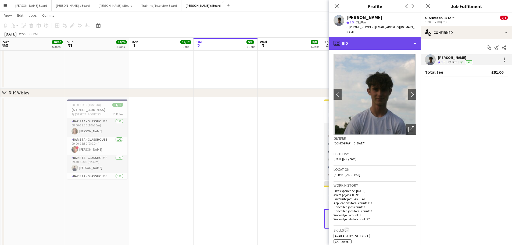
drag, startPoint x: 358, startPoint y: 43, endPoint x: 363, endPoint y: 54, distance: 12.3
click at [358, 43] on div "profile Bio" at bounding box center [374, 43] width 91 height 13
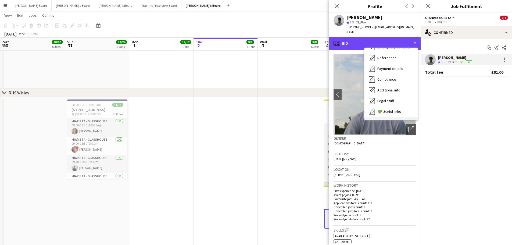
scroll to position [72, 0]
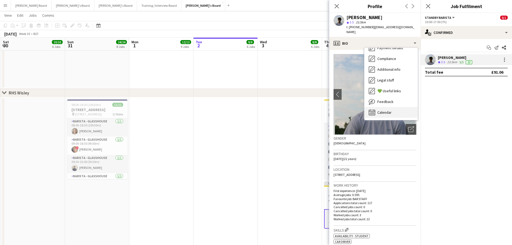
click at [387, 115] on div "Calendar Calendar" at bounding box center [390, 112] width 53 height 11
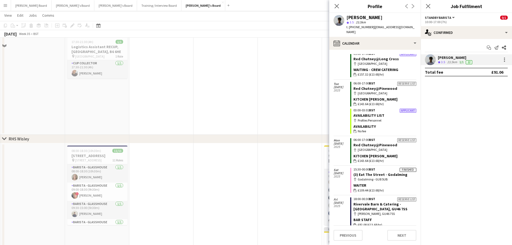
scroll to position [713, 0]
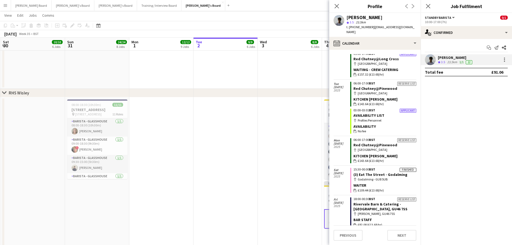
click at [282, 171] on app-date-cell at bounding box center [290, 228] width 64 height 263
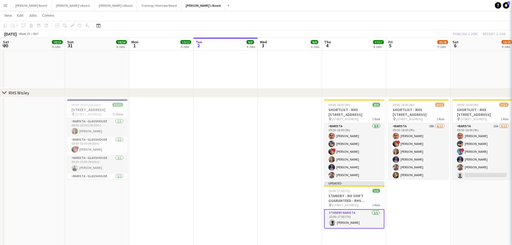
scroll to position [0, 127]
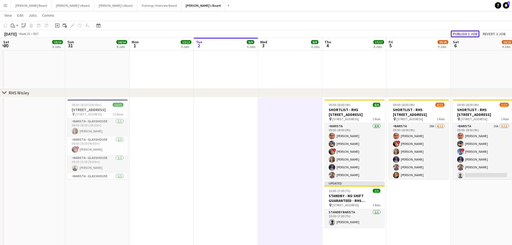
click at [460, 34] on button "Publish 1 job" at bounding box center [464, 33] width 29 height 7
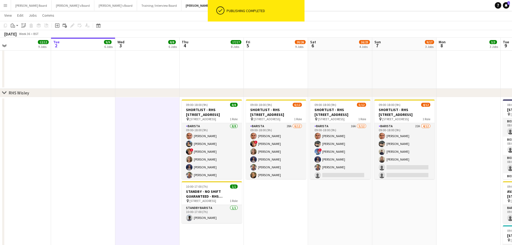
drag, startPoint x: 428, startPoint y: 208, endPoint x: 270, endPoint y: 204, distance: 158.5
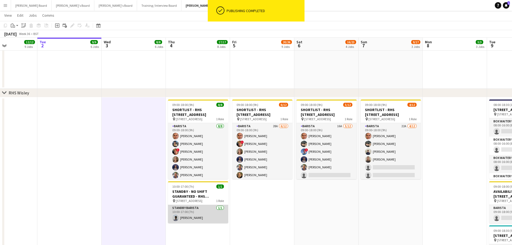
click at [202, 219] on app-card-role "STANDBY BARISTA 1/1 10:00-17:00 (7h) Charlie Johnson" at bounding box center [198, 214] width 60 height 18
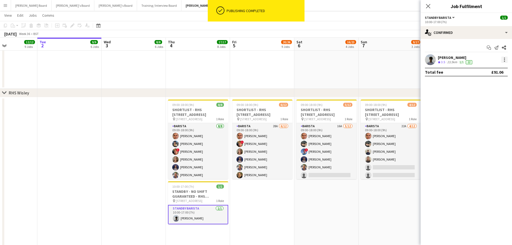
click at [506, 59] on div at bounding box center [504, 59] width 6 height 6
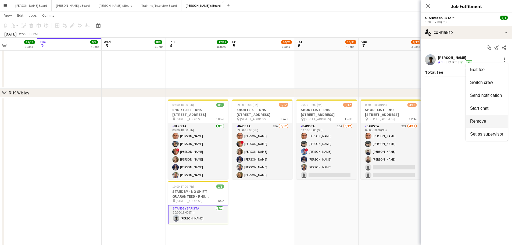
click at [486, 125] on button "Remove" at bounding box center [486, 121] width 42 height 13
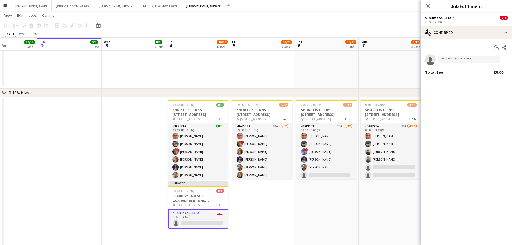
click at [297, 219] on app-date-cell "09:00-18:00 (9h) 5/12 SHORTLIST - RHS Wisley Gardens, Wisley Ln, Woking GU23 6Q…" at bounding box center [326, 228] width 64 height 263
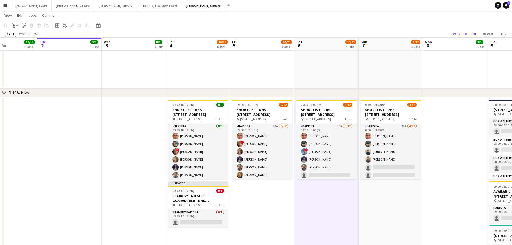
click at [465, 30] on app-toolbar "Copy Paste Paste Ctrl+V Paste with crew Ctrl+Shift+V Paste linked Job Delete Gr…" at bounding box center [256, 25] width 512 height 9
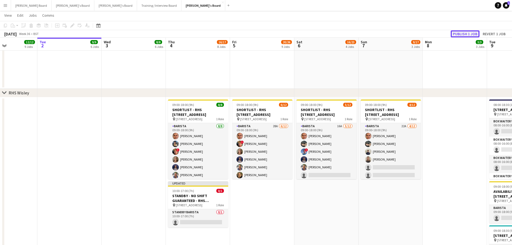
click at [478, 35] on button "Publish 1 job" at bounding box center [464, 33] width 29 height 7
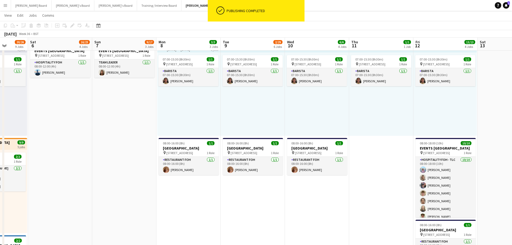
scroll to position [0, 165]
drag, startPoint x: 310, startPoint y: 164, endPoint x: 46, endPoint y: 163, distance: 264.6
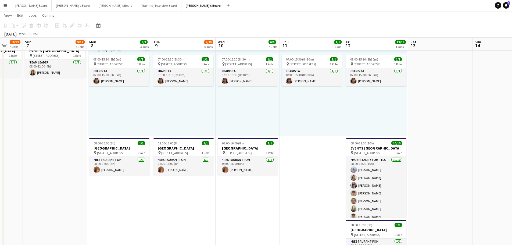
drag, startPoint x: 356, startPoint y: 197, endPoint x: 257, endPoint y: 198, distance: 98.6
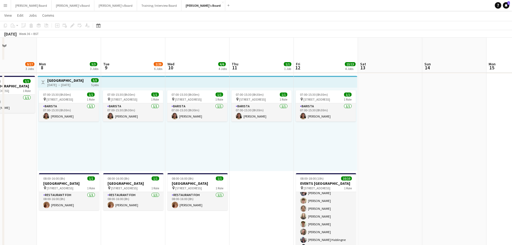
scroll to position [176, 0]
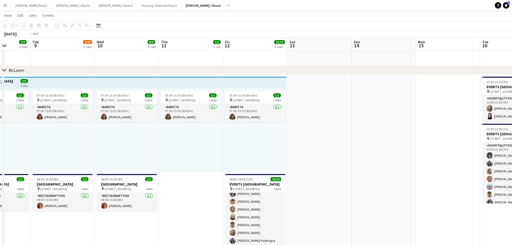
drag, startPoint x: 451, startPoint y: 187, endPoint x: 122, endPoint y: 159, distance: 330.2
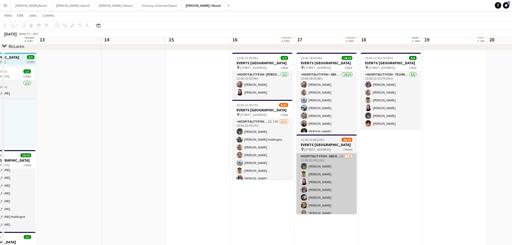
scroll to position [212, 0]
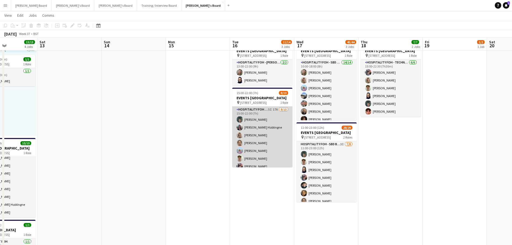
drag, startPoint x: 272, startPoint y: 145, endPoint x: 268, endPoint y: 151, distance: 7.3
click at [272, 145] on app-card-role "Hospitality FOH - Goldman Sachs 5I 17A 8/10 15:00-22:00 (7h) Harrison Clarke An…" at bounding box center [262, 150] width 60 height 88
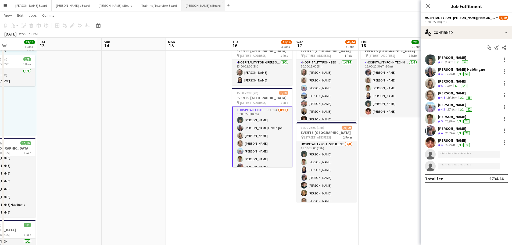
click at [181, 6] on button "Jakub's Board Close" at bounding box center [203, 5] width 44 height 10
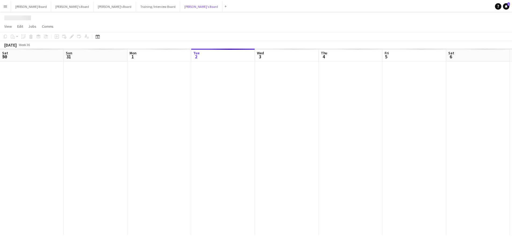
scroll to position [0, 128]
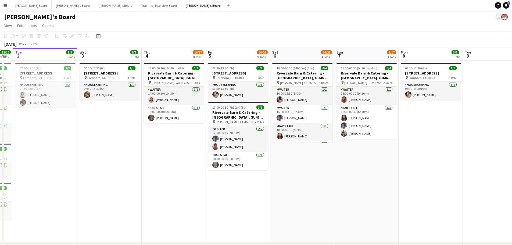
drag, startPoint x: 400, startPoint y: 169, endPoint x: 329, endPoint y: 164, distance: 71.0
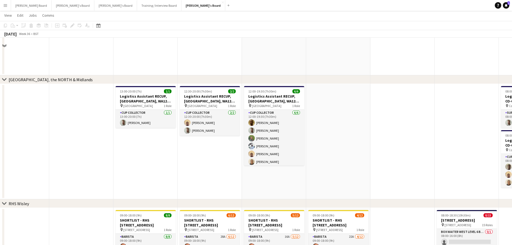
scroll to position [573, 0]
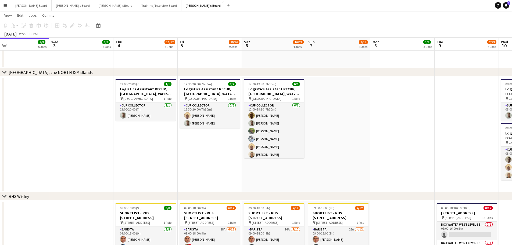
drag, startPoint x: 361, startPoint y: 150, endPoint x: 350, endPoint y: 146, distance: 11.7
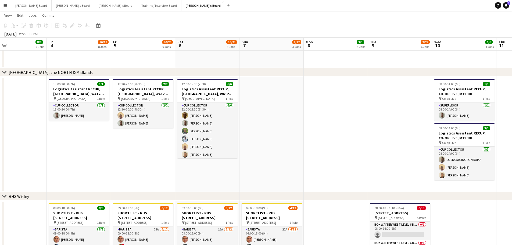
drag, startPoint x: 304, startPoint y: 136, endPoint x: 136, endPoint y: 97, distance: 172.1
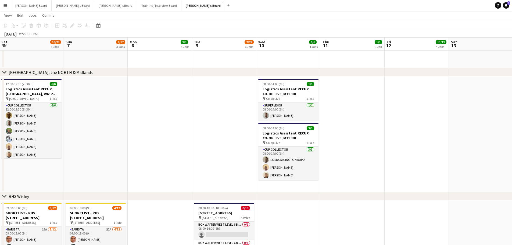
drag, startPoint x: 411, startPoint y: 167, endPoint x: 339, endPoint y: 161, distance: 72.5
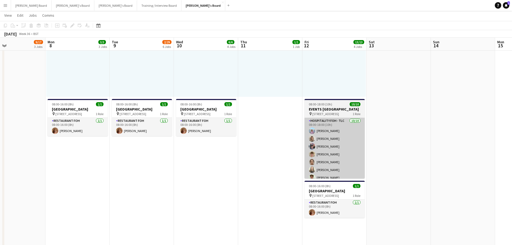
scroll to position [0, 180]
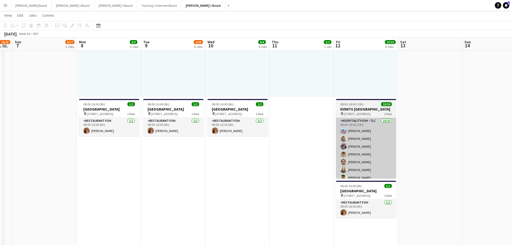
drag, startPoint x: 345, startPoint y: 170, endPoint x: 293, endPoint y: 170, distance: 52.6
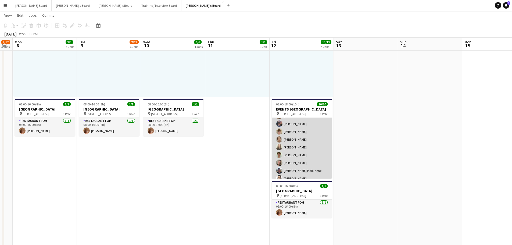
scroll to position [33, 0]
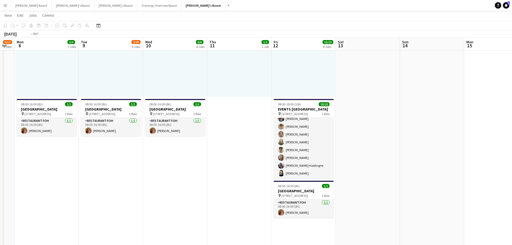
drag, startPoint x: 370, startPoint y: 171, endPoint x: 181, endPoint y: 149, distance: 189.5
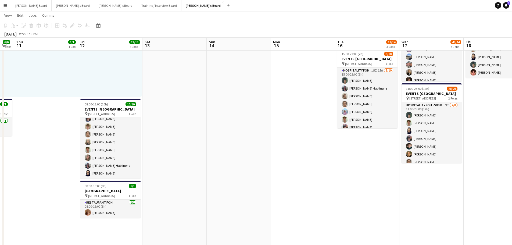
drag, startPoint x: 249, startPoint y: 163, endPoint x: 201, endPoint y: 160, distance: 48.7
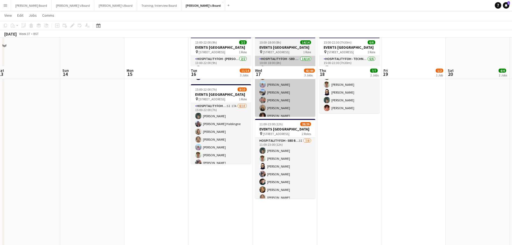
scroll to position [179, 0]
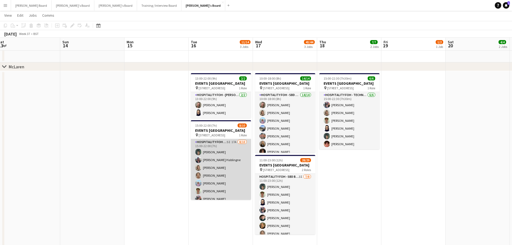
click at [232, 165] on app-card-role "Hospitality FOH - Goldman Sachs 5I 17A 8/10 15:00-22:00 (7h) Harrison Clarke An…" at bounding box center [221, 183] width 60 height 88
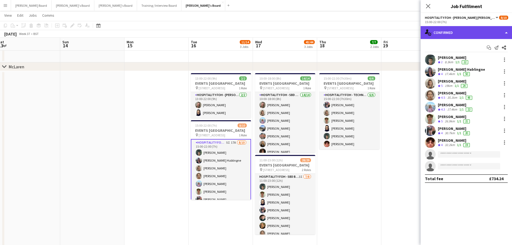
click at [464, 34] on div "single-neutral-actions-check-2 Confirmed" at bounding box center [465, 32] width 91 height 13
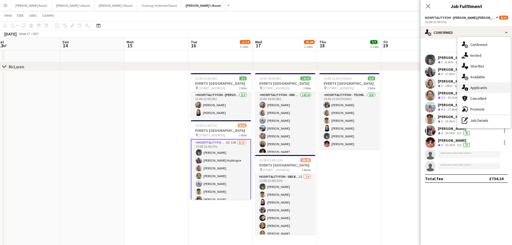
click at [483, 89] on span "Applicants" at bounding box center [478, 87] width 17 height 5
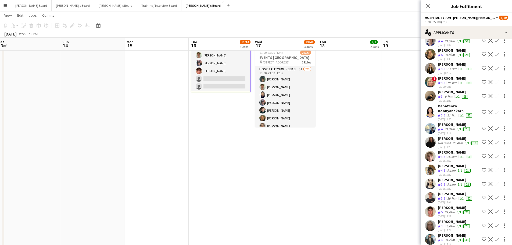
scroll to position [72, 0]
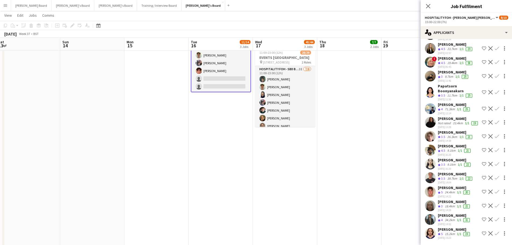
click at [494, 235] on app-icon "Confirm" at bounding box center [496, 233] width 4 height 4
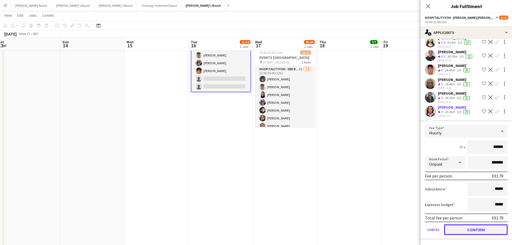
click at [471, 228] on button "Confirm" at bounding box center [476, 229] width 64 height 11
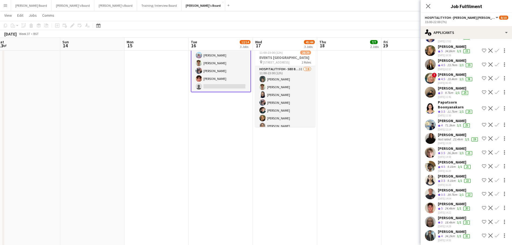
scroll to position [59, 0]
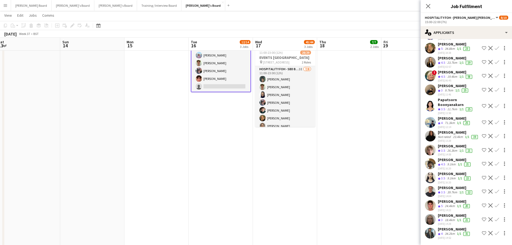
click at [450, 210] on div "02-09-2025 14:22" at bounding box center [454, 209] width 33 height 3
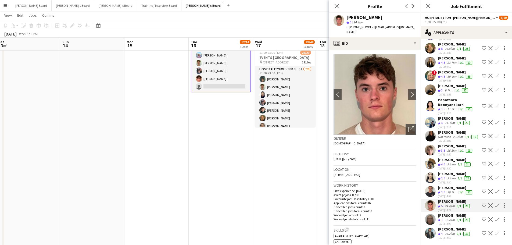
click at [493, 202] on button "Confirm" at bounding box center [496, 205] width 6 height 6
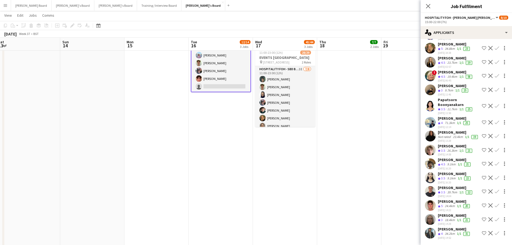
click at [494, 204] on app-icon "Confirm" at bounding box center [496, 205] width 4 height 4
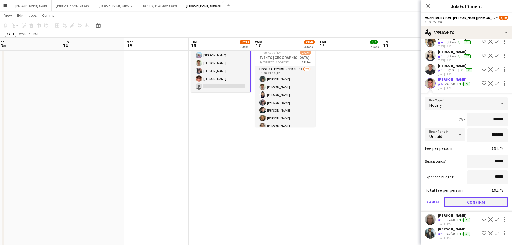
click at [476, 201] on button "Confirm" at bounding box center [476, 201] width 64 height 11
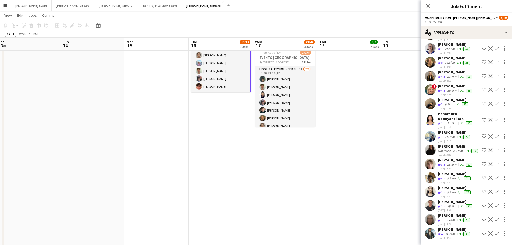
click at [359, 161] on app-date-cell "15:00-22:30 (7h30m) 6/6 EVENTS McLaren Technology Centre pin Woking, GU21 4YH 1…" at bounding box center [349, 158] width 64 height 391
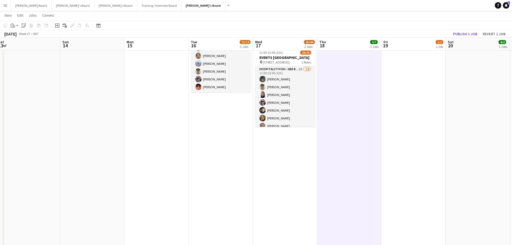
click at [465, 29] on app-toolbar "Copy Paste Paste Ctrl+V Paste with crew Ctrl+Shift+V Paste linked Job Delete Gr…" at bounding box center [256, 25] width 512 height 9
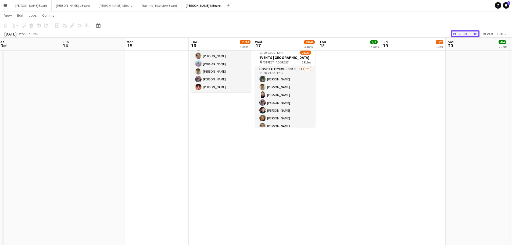
click at [465, 33] on button "Publish 1 job" at bounding box center [464, 33] width 29 height 7
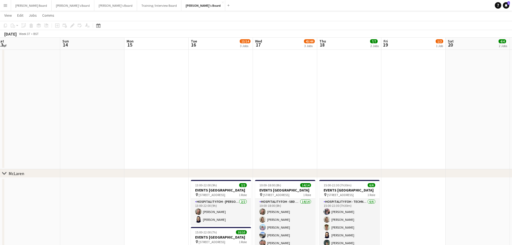
scroll to position [72, 0]
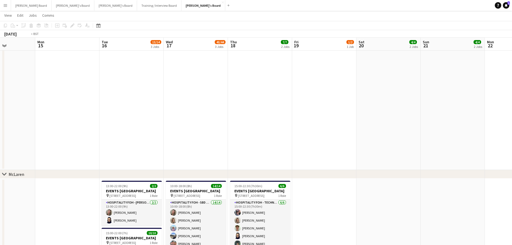
drag, startPoint x: 460, startPoint y: 191, endPoint x: 137, endPoint y: 137, distance: 327.9
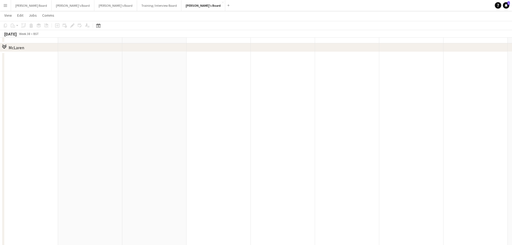
scroll to position [251, 0]
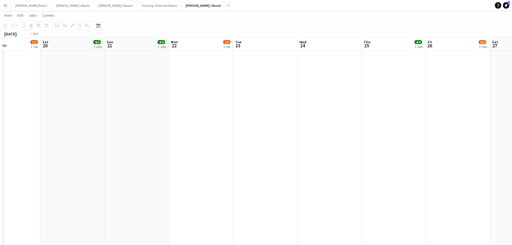
drag, startPoint x: 363, startPoint y: 157, endPoint x: 103, endPoint y: 134, distance: 261.5
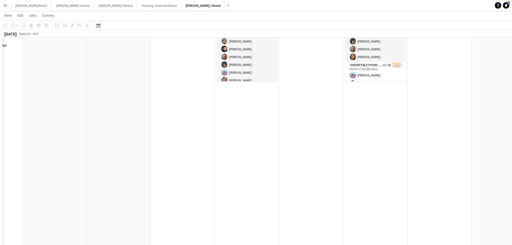
scroll to position [179, 0]
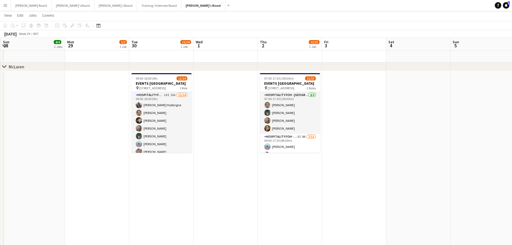
drag, startPoint x: 261, startPoint y: 166, endPoint x: 189, endPoint y: 137, distance: 78.3
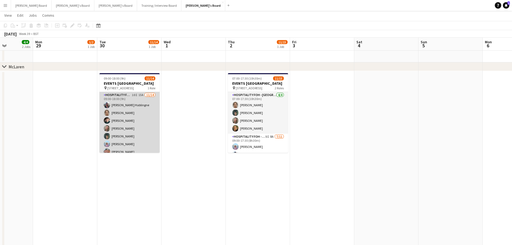
click at [135, 122] on app-card-role "Hospitality FOH - BAT TLC 10I 15A 11/14 09:00-18:00 (9h) Anett Varasdi Hablingn…" at bounding box center [129, 152] width 60 height 120
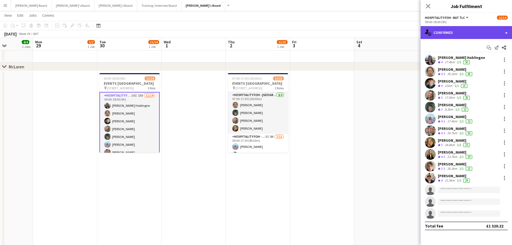
click at [441, 30] on div "single-neutral-actions-check-2 Confirmed" at bounding box center [465, 32] width 91 height 13
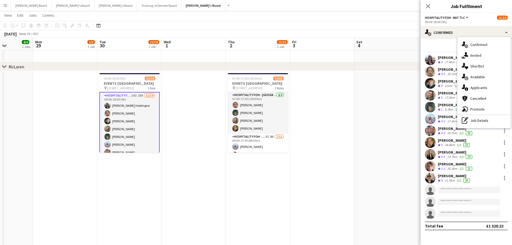
click at [482, 89] on span "Applicants" at bounding box center [478, 87] width 17 height 5
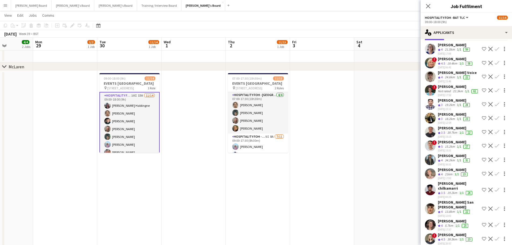
scroll to position [41, 0]
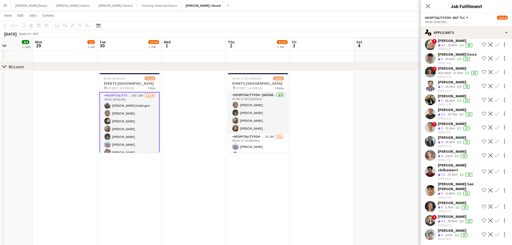
click at [443, 230] on div "Sam Crew" at bounding box center [453, 230] width 31 height 5
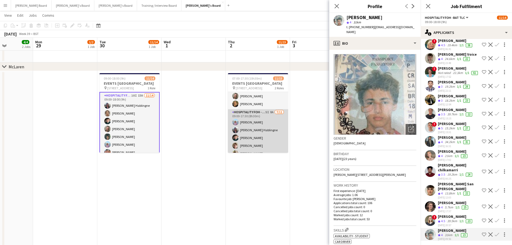
scroll to position [36, 0]
click at [268, 140] on app-card-role "Hospitality FOH - Allwyn 9I 8A 7/11 09:00-17:30 (8h30m) Lara Habling Anett Vara…" at bounding box center [258, 147] width 60 height 98
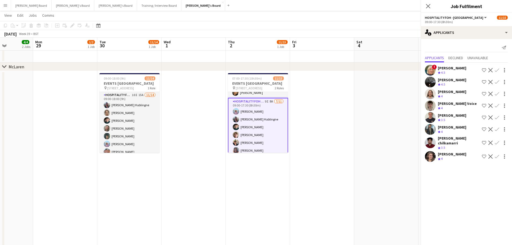
scroll to position [0, 0]
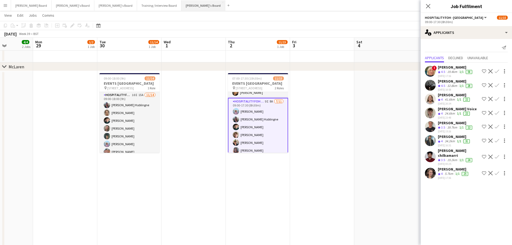
click at [181, 6] on button "Jakub's Board Close" at bounding box center [203, 5] width 44 height 10
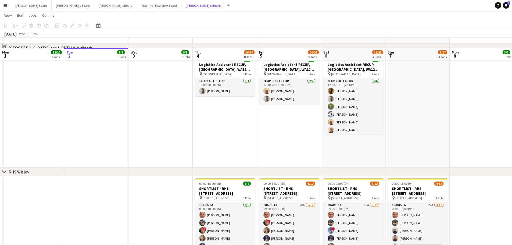
scroll to position [609, 0]
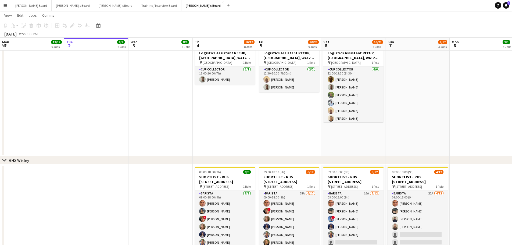
drag, startPoint x: 398, startPoint y: 158, endPoint x: 194, endPoint y: 158, distance: 203.9
click at [193, 158] on div "chevron-right RHS Wisley" at bounding box center [256, 160] width 512 height 9
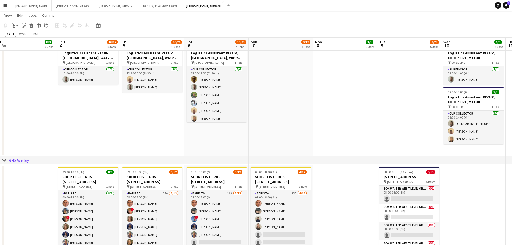
drag, startPoint x: 384, startPoint y: 124, endPoint x: 138, endPoint y: 123, distance: 246.8
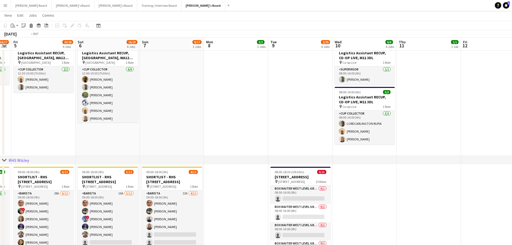
drag, startPoint x: 323, startPoint y: 108, endPoint x: 111, endPoint y: 89, distance: 213.1
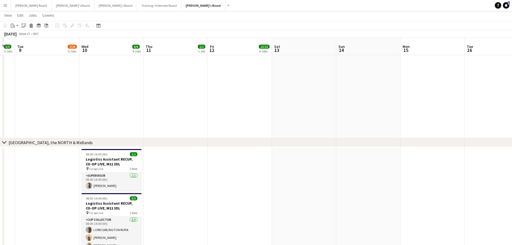
scroll to position [501, 0]
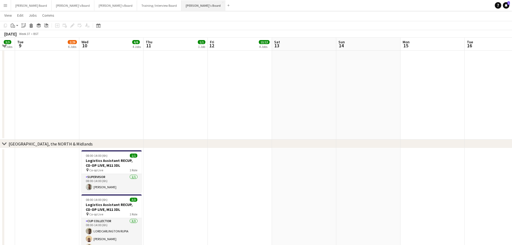
click at [181, 9] on button "Jakub's Board Close" at bounding box center [203, 5] width 44 height 10
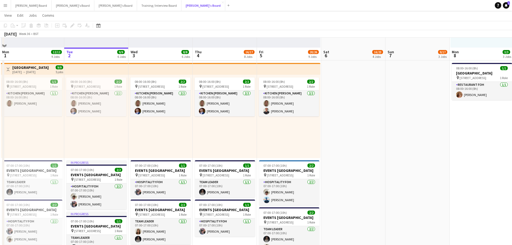
scroll to position [322, 0]
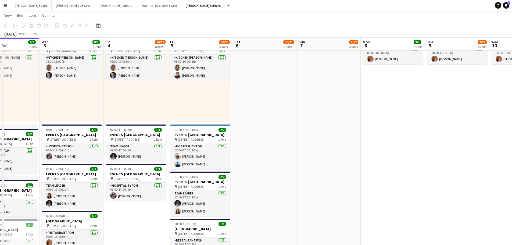
drag, startPoint x: 386, startPoint y: 161, endPoint x: 323, endPoint y: 150, distance: 63.9
click at [195, 150] on app-calendar-viewport "Sat 30 10/10 6 Jobs Sun 31 24/24 8 Jobs Mon 1 12/12 9 Jobs Tue 2 9/9 6 Jobs Wed…" at bounding box center [256, 238] width 512 height 1079
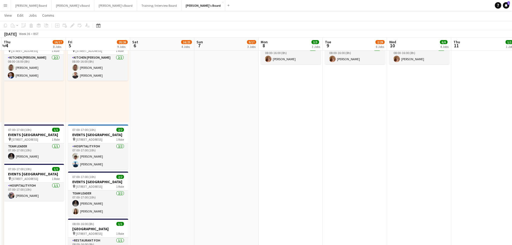
drag, startPoint x: 289, startPoint y: 149, endPoint x: 203, endPoint y: 142, distance: 86.8
click at [214, 144] on app-calendar-viewport "Mon 1 12/12 9 Jobs Tue 2 9/9 6 Jobs Wed 3 8/8 6 Jobs Thu 4 16/17 8 Jobs Fri 5 2…" at bounding box center [256, 238] width 512 height 1079
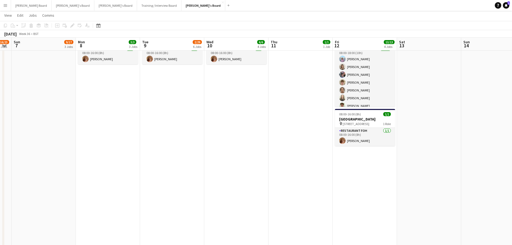
drag, startPoint x: 400, startPoint y: 182, endPoint x: 281, endPoint y: 183, distance: 119.5
click at [305, 187] on app-calendar-viewport "Thu 4 16/17 8 Jobs Fri 5 20/26 9 Jobs Sat 6 16/23 4 Jobs Sun 7 9/17 3 Jobs Mon …" at bounding box center [256, 238] width 512 height 1079
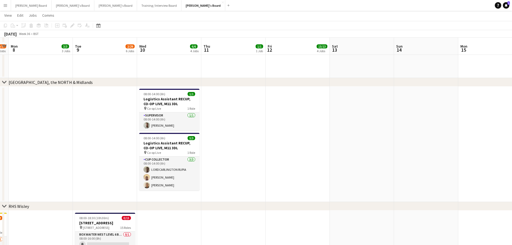
scroll to position [573, 0]
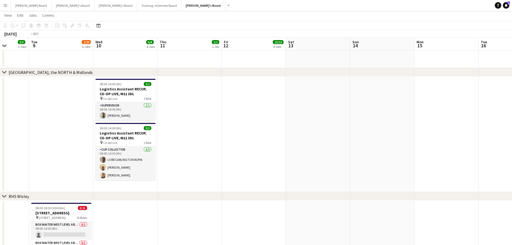
drag, startPoint x: 381, startPoint y: 161, endPoint x: 227, endPoint y: 162, distance: 154.2
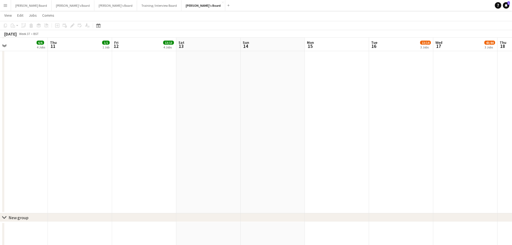
scroll to position [824, 0]
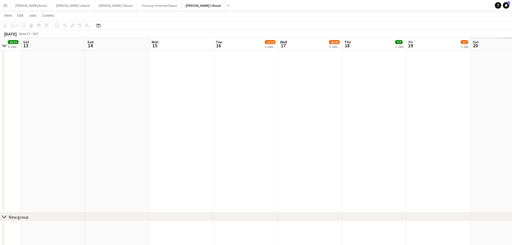
drag, startPoint x: 359, startPoint y: 166, endPoint x: 154, endPoint y: 149, distance: 206.1
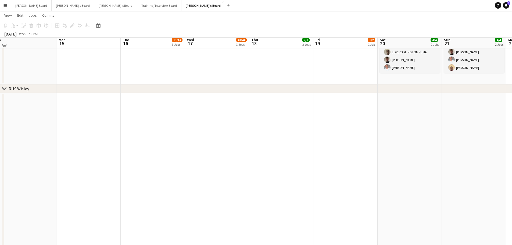
scroll to position [609, 0]
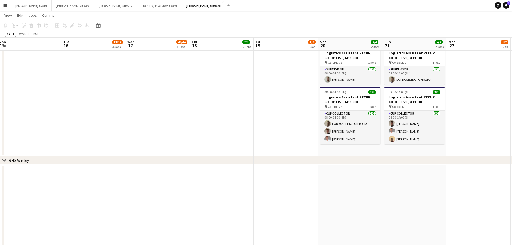
drag, startPoint x: 242, startPoint y: 164, endPoint x: 100, endPoint y: 156, distance: 142.5
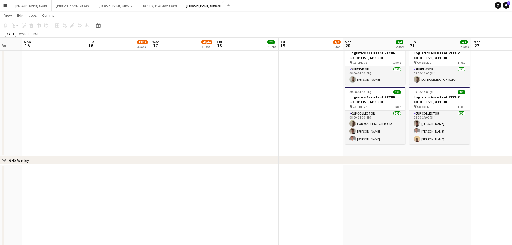
drag, startPoint x: 340, startPoint y: 203, endPoint x: 196, endPoint y: 211, distance: 145.0
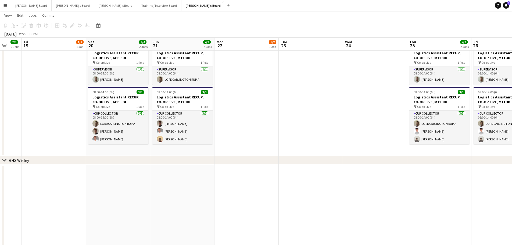
scroll to position [0, 210]
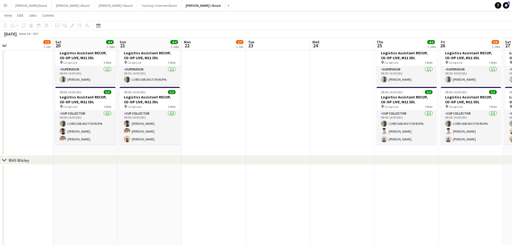
drag, startPoint x: 335, startPoint y: 153, endPoint x: 139, endPoint y: 150, distance: 195.6
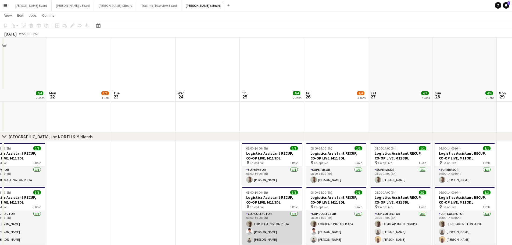
scroll to position [573, 0]
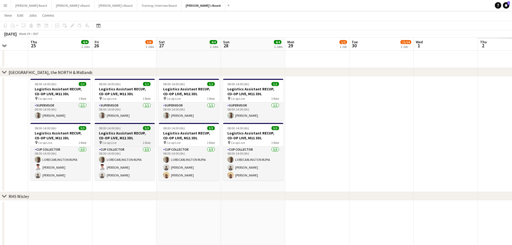
drag, startPoint x: 283, startPoint y: 163, endPoint x: 73, endPoint y: 128, distance: 212.9
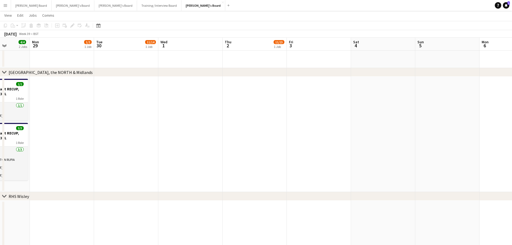
drag, startPoint x: 121, startPoint y: 149, endPoint x: 273, endPoint y: 167, distance: 153.1
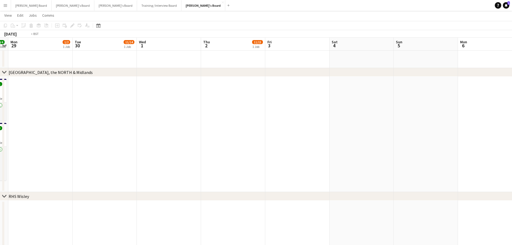
drag, startPoint x: 223, startPoint y: 168, endPoint x: 197, endPoint y: 158, distance: 28.3
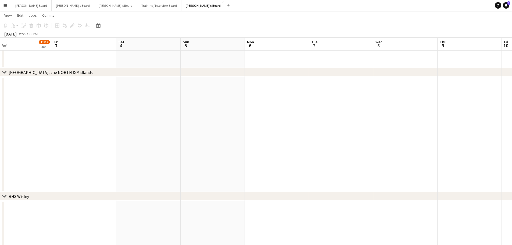
drag, startPoint x: 262, startPoint y: 160, endPoint x: 380, endPoint y: 191, distance: 122.2
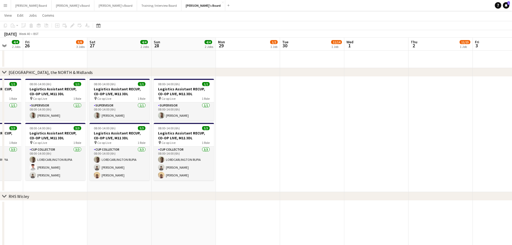
drag, startPoint x: 171, startPoint y: 142, endPoint x: 383, endPoint y: 176, distance: 215.4
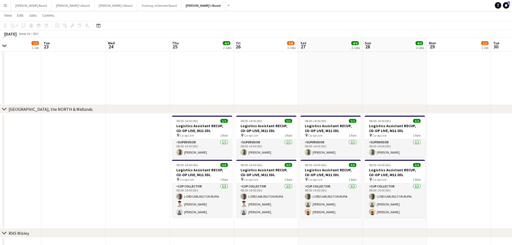
scroll to position [537, 0]
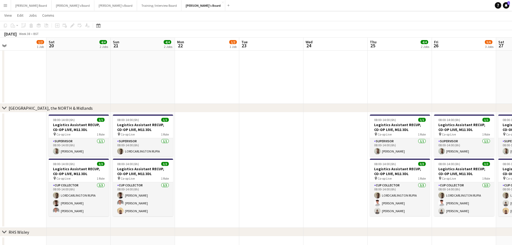
drag, startPoint x: 200, startPoint y: 191, endPoint x: 338, endPoint y: 206, distance: 139.1
click at [352, 208] on app-calendar-viewport "Thu 18 7/7 2 Jobs Fri 19 1/2 1 Job Sat 20 4/4 2 Jobs Sun 21 4/4 2 Jobs Mon 22 1…" at bounding box center [256, 23] width 512 height 1079
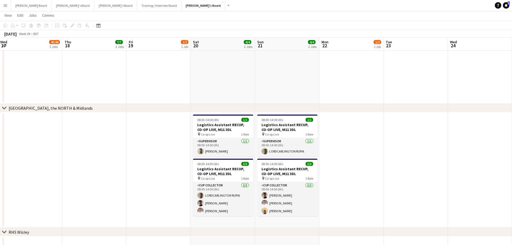
drag, startPoint x: 270, startPoint y: 200, endPoint x: 288, endPoint y: 200, distance: 18.3
click at [288, 200] on app-calendar-viewport "Mon 15 Tue 16 13/14 3 Jobs Wed 17 43/44 3 Jobs Thu 18 7/7 2 Jobs Fri 19 1/2 1 J…" at bounding box center [256, 23] width 512 height 1079
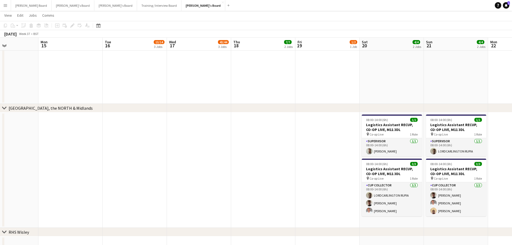
drag, startPoint x: 204, startPoint y: 185, endPoint x: 315, endPoint y: 201, distance: 112.4
click at [296, 197] on app-calendar-viewport "Fri 12 13/13 4 Jobs Sat 13 Sun 14 Mon 15 Tue 16 13/14 3 Jobs Wed 17 43/44 3 Job…" at bounding box center [256, 23] width 512 height 1079
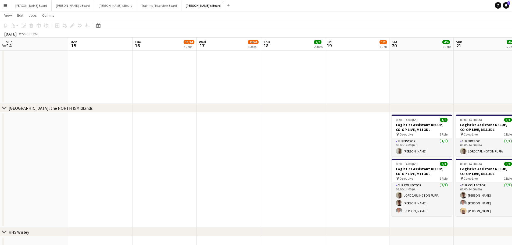
drag, startPoint x: 176, startPoint y: 182, endPoint x: 302, endPoint y: 210, distance: 129.6
click at [306, 212] on app-calendar-viewport "Fri 12 13/13 4 Jobs Sat 13 Sun 14 Mon 15 Tue 16 13/14 3 Jobs Wed 17 43/44 3 Job…" at bounding box center [256, 23] width 512 height 1079
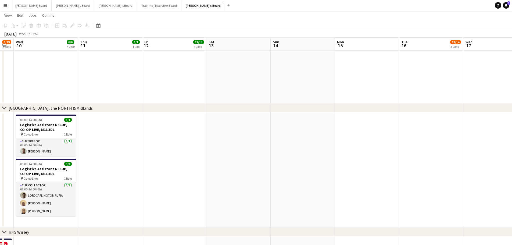
drag, startPoint x: 214, startPoint y: 192, endPoint x: 294, endPoint y: 195, distance: 80.1
click at [274, 195] on app-calendar-viewport "Mon 8 3/3 3 Jobs Tue 9 2/29 6 Jobs Wed 10 6/6 4 Jobs Thu 11 1/1 1 Job Fri 12 13…" at bounding box center [256, 23] width 512 height 1079
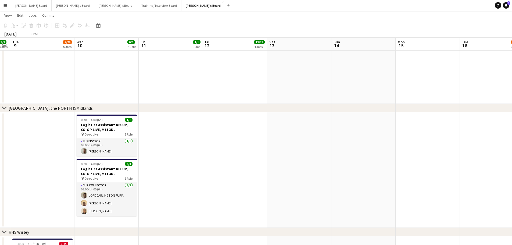
drag, startPoint x: 290, startPoint y: 190, endPoint x: 376, endPoint y: 194, distance: 86.6
click at [374, 194] on app-calendar-viewport "Sun 7 9/17 3 Jobs Mon 8 3/3 3 Jobs Tue 9 2/29 6 Jobs Wed 10 6/6 4 Jobs Thu 11 1…" at bounding box center [256, 23] width 512 height 1079
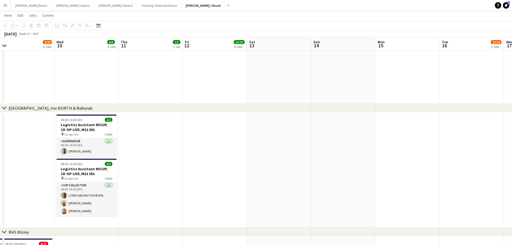
scroll to position [0, 204]
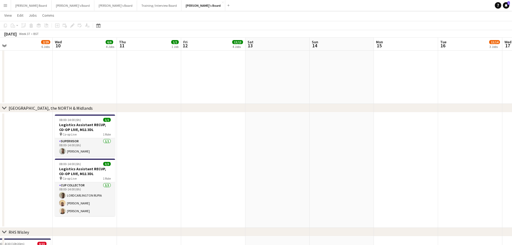
drag, startPoint x: 322, startPoint y: 197, endPoint x: 121, endPoint y: 184, distance: 201.9
click at [121, 184] on app-calendar-viewport "Sat 6 16/23 4 Jobs Sun 7 9/17 3 Jobs Mon 8 3/3 3 Jobs Tue 9 2/29 6 Jobs Wed 10 …" at bounding box center [256, 23] width 512 height 1079
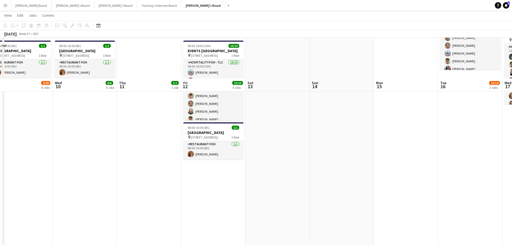
scroll to position [251, 0]
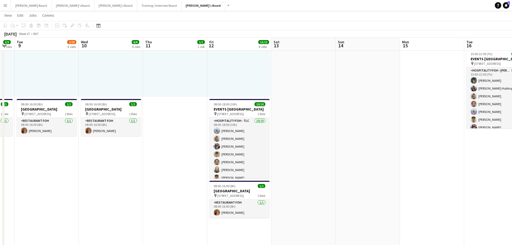
drag, startPoint x: 329, startPoint y: 192, endPoint x: 108, endPoint y: 151, distance: 225.0
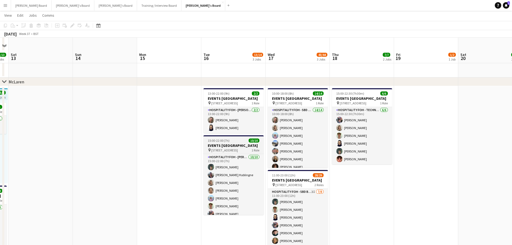
scroll to position [143, 0]
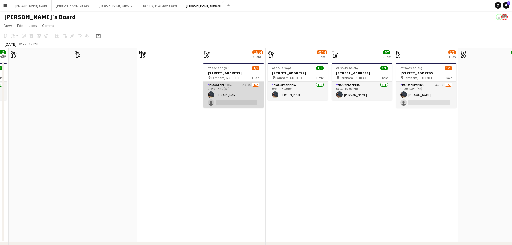
click at [241, 98] on app-card-role "Housekeeping 3I 4A 1/2 07:30-13:30 (6h) Grace ramsay single-neutral-actions" at bounding box center [233, 95] width 60 height 26
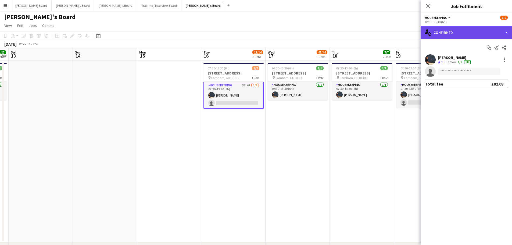
click at [450, 35] on div "single-neutral-actions-check-2 Confirmed" at bounding box center [465, 32] width 91 height 13
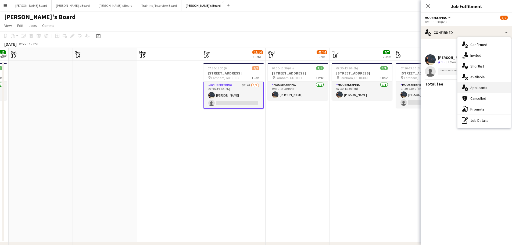
click at [485, 88] on span "Applicants" at bounding box center [478, 87] width 17 height 5
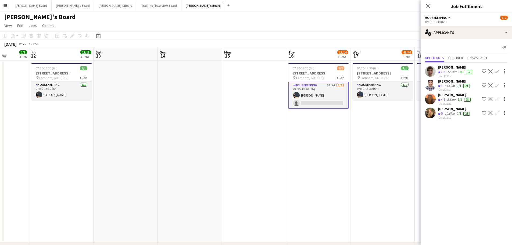
drag, startPoint x: 292, startPoint y: 145, endPoint x: 403, endPoint y: 160, distance: 111.6
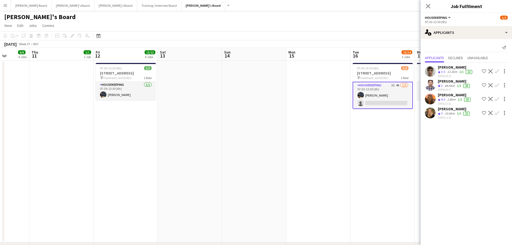
drag, startPoint x: 238, startPoint y: 140, endPoint x: 332, endPoint y: 149, distance: 94.8
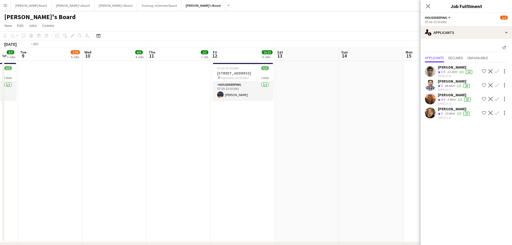
drag, startPoint x: 168, startPoint y: 120, endPoint x: 302, endPoint y: 142, distance: 136.1
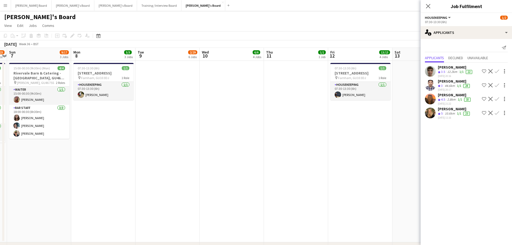
drag, startPoint x: 243, startPoint y: 142, endPoint x: 281, endPoint y: 147, distance: 38.3
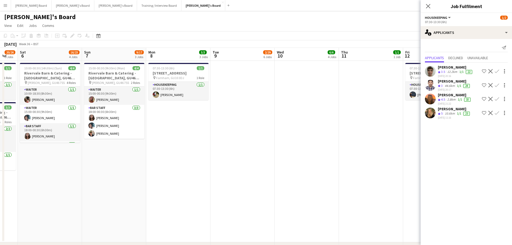
drag, startPoint x: 215, startPoint y: 154, endPoint x: 311, endPoint y: 161, distance: 95.6
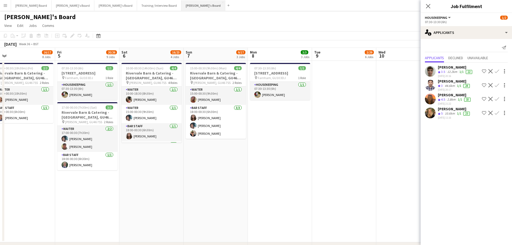
click at [181, 3] on button "Jakub's Board Close" at bounding box center [203, 5] width 44 height 10
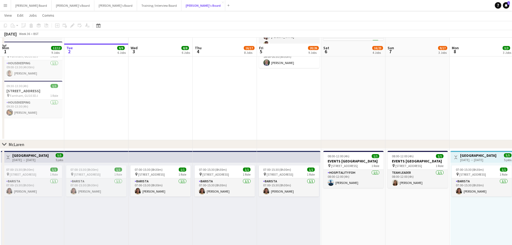
scroll to position [107, 0]
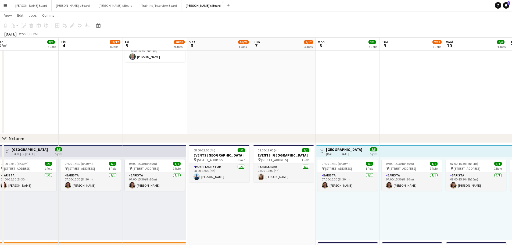
drag, startPoint x: 403, startPoint y: 111, endPoint x: 156, endPoint y: 94, distance: 247.2
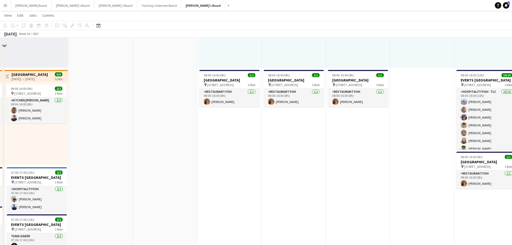
scroll to position [287, 0]
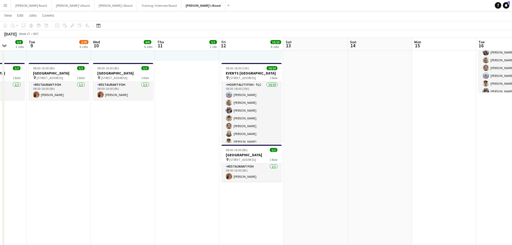
drag, startPoint x: 200, startPoint y: 150, endPoint x: 85, endPoint y: 133, distance: 115.8
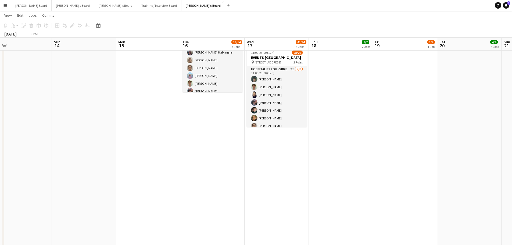
drag, startPoint x: 264, startPoint y: 163, endPoint x: 53, endPoint y: 128, distance: 213.7
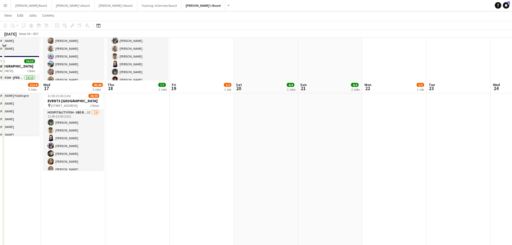
scroll to position [215, 0]
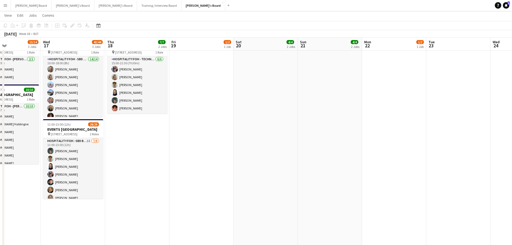
drag, startPoint x: 226, startPoint y: 170, endPoint x: 249, endPoint y: 169, distance: 22.6
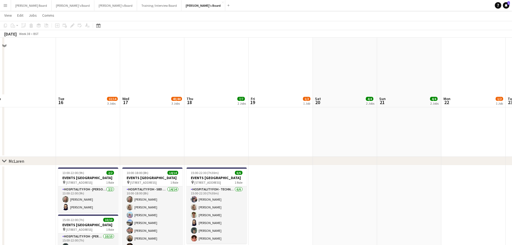
scroll to position [0, 0]
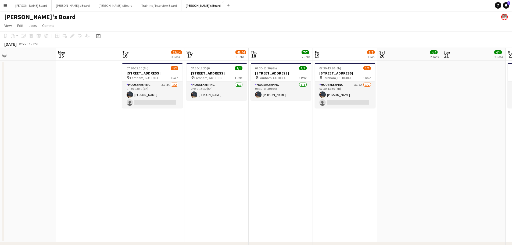
drag, startPoint x: 269, startPoint y: 159, endPoint x: 405, endPoint y: 164, distance: 135.5
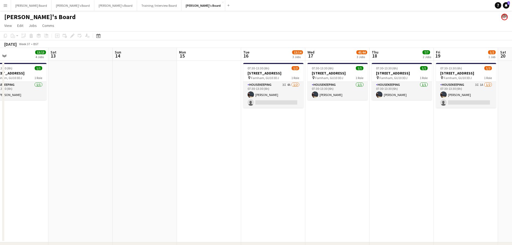
drag, startPoint x: 344, startPoint y: 146, endPoint x: 383, endPoint y: 136, distance: 39.7
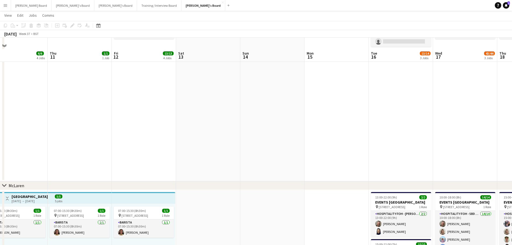
scroll to position [72, 0]
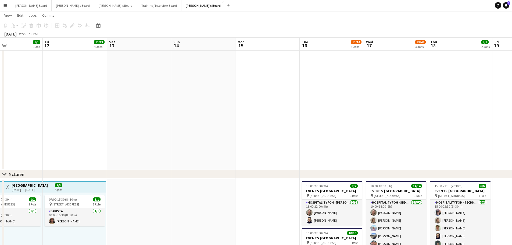
drag, startPoint x: 384, startPoint y: 158, endPoint x: 276, endPoint y: 150, distance: 108.3
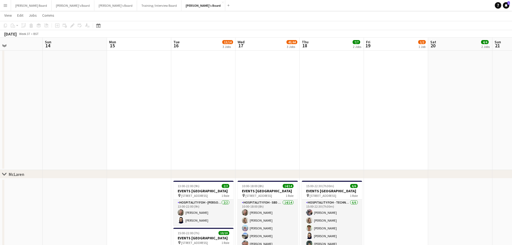
scroll to position [0, 154]
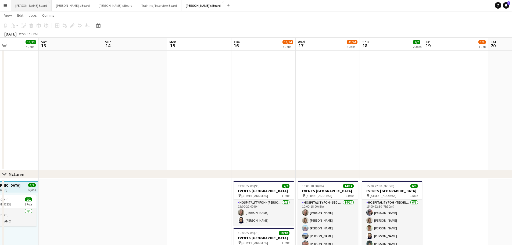
click at [19, 5] on button "Dean's Board Close" at bounding box center [31, 5] width 41 height 10
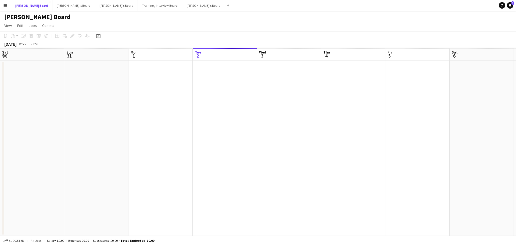
scroll to position [0, 128]
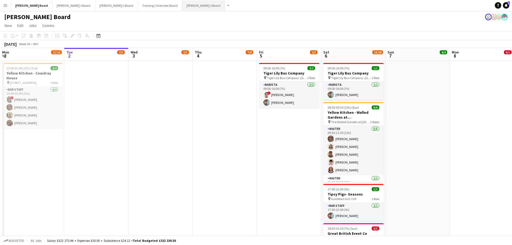
click at [182, 6] on button "Jakub's Board Close" at bounding box center [203, 5] width 43 height 10
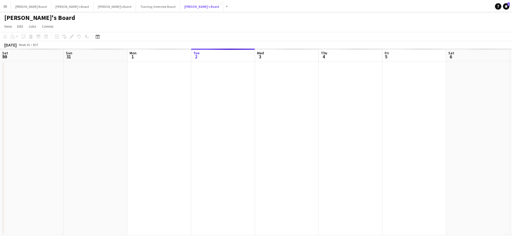
scroll to position [0, 128]
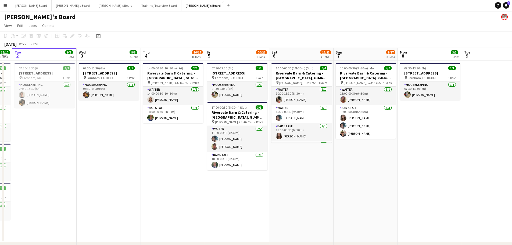
drag, startPoint x: 388, startPoint y: 193, endPoint x: 244, endPoint y: 170, distance: 146.5
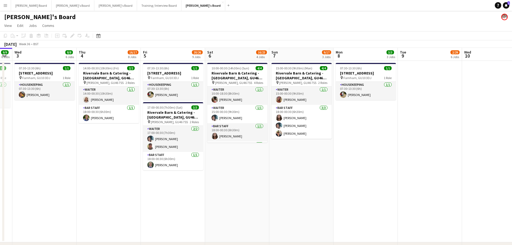
scroll to position [0, 209]
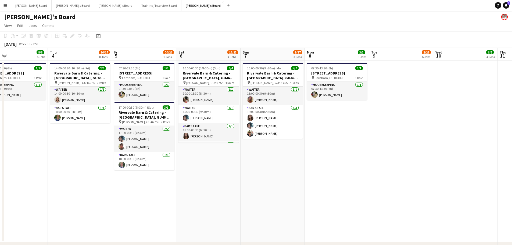
drag, startPoint x: 284, startPoint y: 141, endPoint x: 62, endPoint y: 93, distance: 227.9
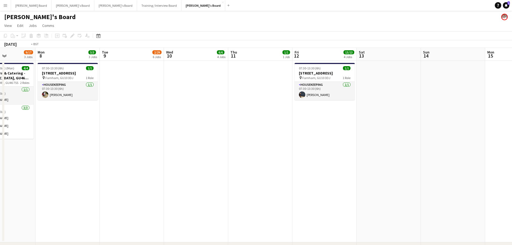
drag, startPoint x: 284, startPoint y: 130, endPoint x: 115, endPoint y: 116, distance: 169.8
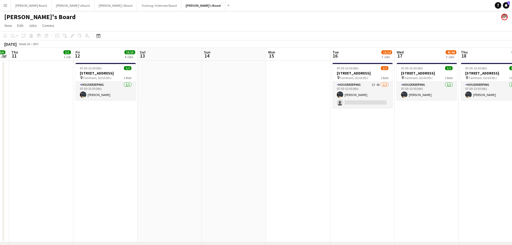
drag, startPoint x: 272, startPoint y: 154, endPoint x: 158, endPoint y: 134, distance: 115.7
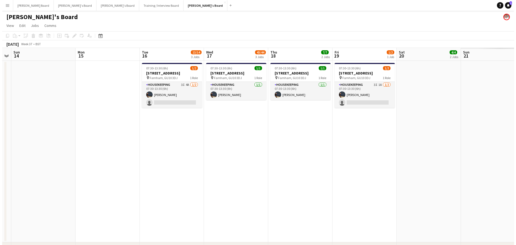
scroll to position [0, 196]
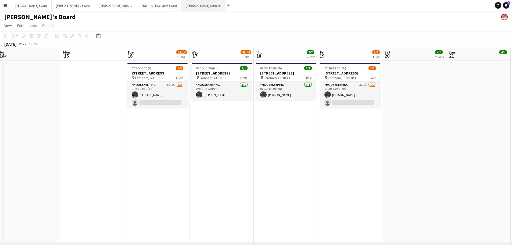
click at [181, 9] on button "Jakub's Board Close" at bounding box center [203, 5] width 44 height 10
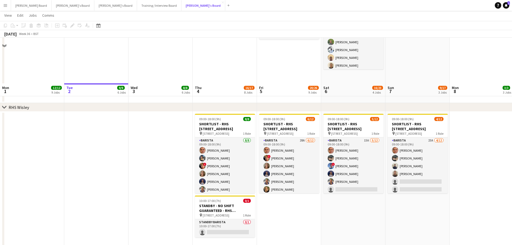
scroll to position [716, 0]
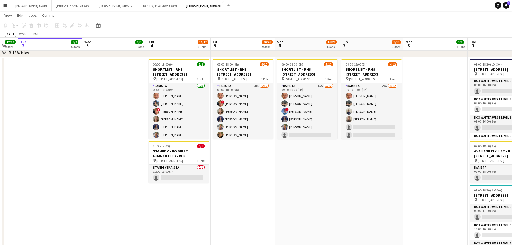
drag, startPoint x: 391, startPoint y: 175, endPoint x: 298, endPoint y: 174, distance: 93.8
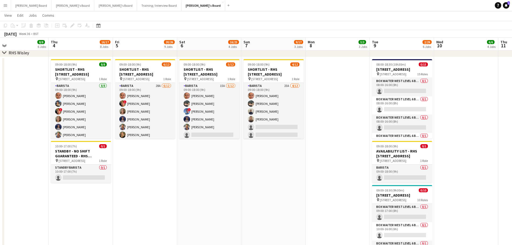
scroll to position [0, 185]
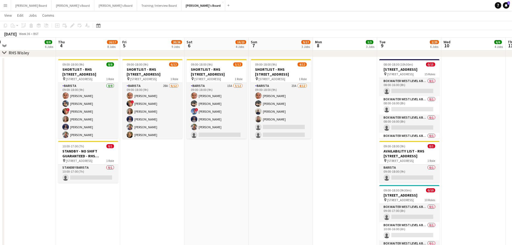
drag, startPoint x: 320, startPoint y: 176, endPoint x: 208, endPoint y: 155, distance: 114.4
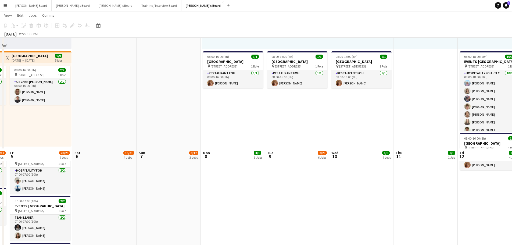
scroll to position [283, 0]
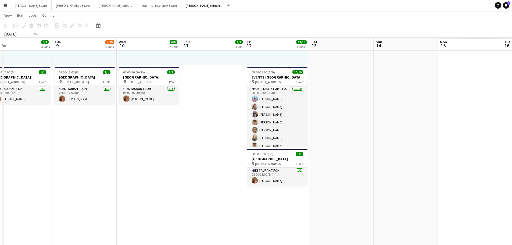
drag, startPoint x: 433, startPoint y: 186, endPoint x: 81, endPoint y: 152, distance: 354.3
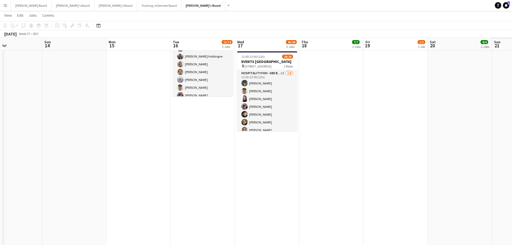
drag, startPoint x: 207, startPoint y: 151, endPoint x: 154, endPoint y: 149, distance: 53.5
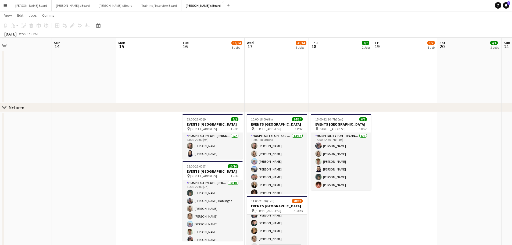
scroll to position [139, 0]
click at [181, 5] on button "Jakub's Board Close" at bounding box center [203, 5] width 44 height 10
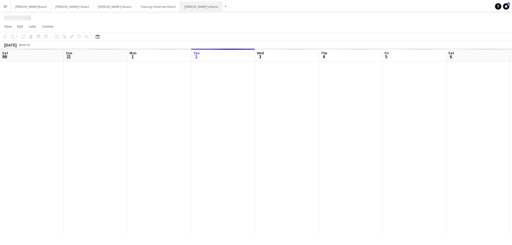
scroll to position [0, 128]
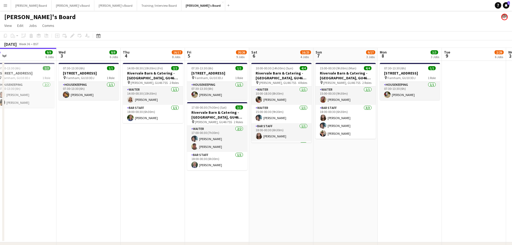
drag, startPoint x: 425, startPoint y: 199, endPoint x: 128, endPoint y: 187, distance: 297.3
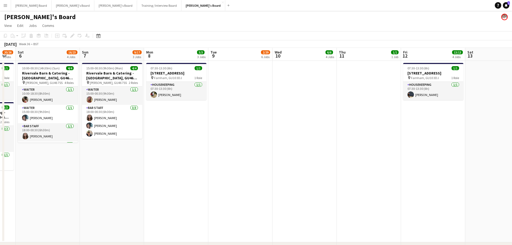
drag, startPoint x: 344, startPoint y: 157, endPoint x: 414, endPoint y: 161, distance: 70.5
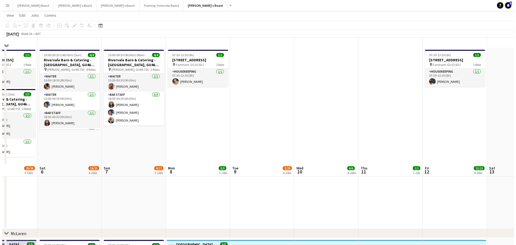
scroll to position [0, 0]
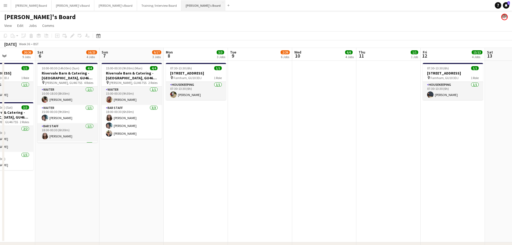
click at [181, 6] on button "Jakub's Board Close" at bounding box center [203, 5] width 44 height 10
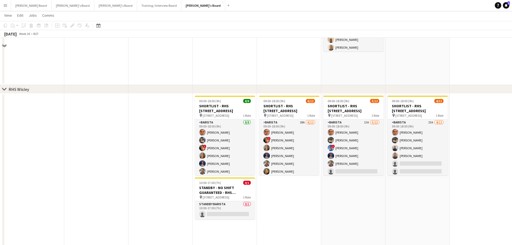
scroll to position [716, 0]
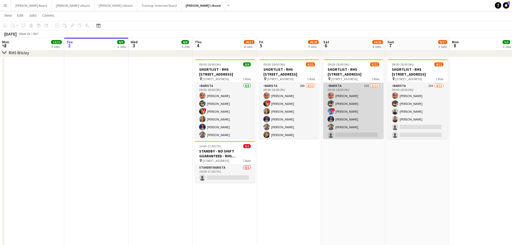
drag, startPoint x: 349, startPoint y: 120, endPoint x: 335, endPoint y: 121, distance: 14.3
click at [349, 120] on app-card-role "Barista 15A 5/12 09:00-18:00 (9h) Alex Kemp Neo Arrigoni ! Albert Muslia Ella D…" at bounding box center [353, 135] width 60 height 104
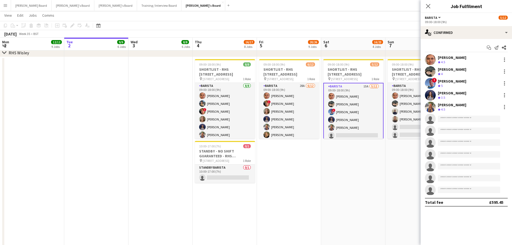
scroll to position [0, 128]
click at [457, 124] on app-invite-slot "single-neutral-actions" at bounding box center [465, 118] width 91 height 11
click at [456, 119] on input at bounding box center [469, 118] width 62 height 6
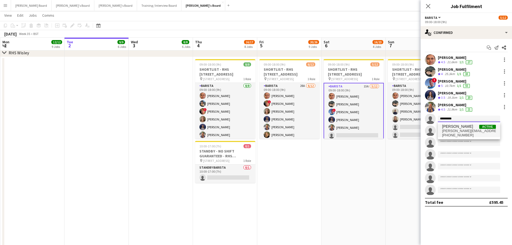
type input "*********"
click at [471, 128] on span "Matthew Hewlett Active" at bounding box center [469, 126] width 54 height 5
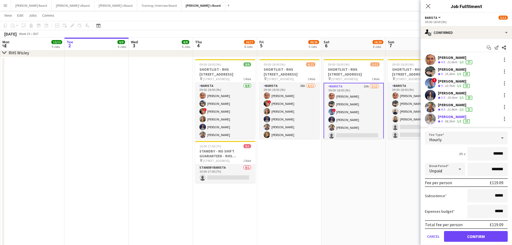
click at [435, 118] on app-user-avatar at bounding box center [430, 118] width 11 height 11
click at [456, 236] on button "Confirm" at bounding box center [476, 236] width 64 height 11
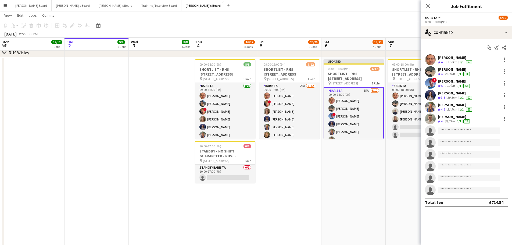
click at [435, 122] on div at bounding box center [430, 118] width 11 height 11
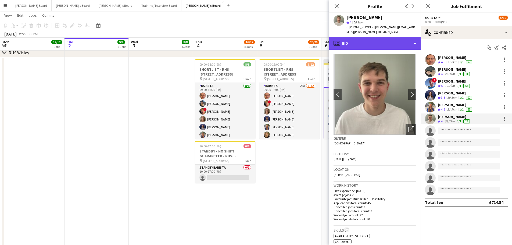
click at [375, 49] on div "profile Bio" at bounding box center [374, 43] width 91 height 13
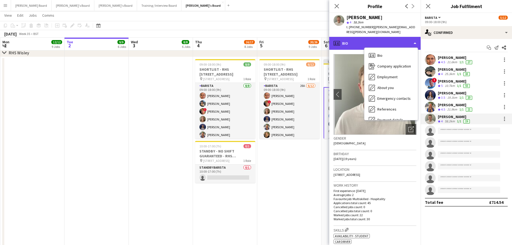
click at [375, 38] on div "profile Bio" at bounding box center [374, 43] width 91 height 13
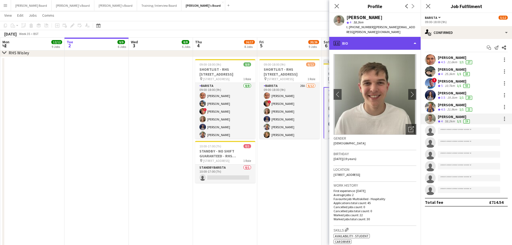
click at [375, 39] on div "profile Bio" at bounding box center [374, 43] width 91 height 13
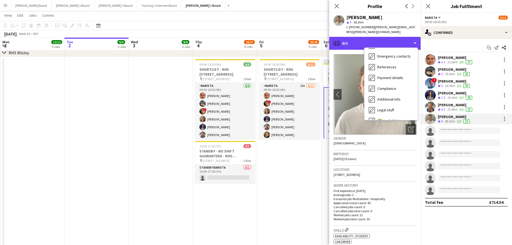
scroll to position [72, 0]
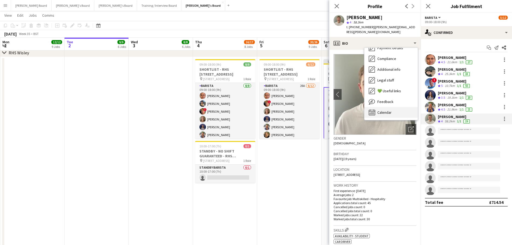
click at [389, 111] on span "Calendar" at bounding box center [384, 112] width 14 height 5
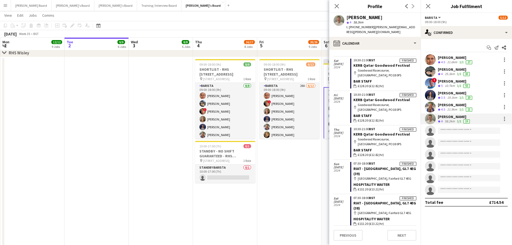
scroll to position [924, 0]
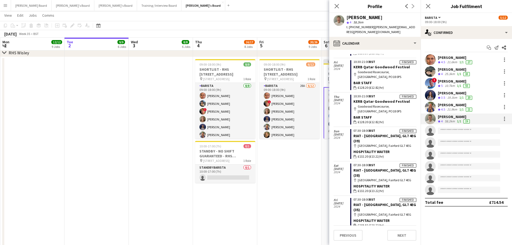
click at [275, 188] on app-date-cell "09:00-18:00 (9h) 6/12 SHORTLIST - RHS Wisley Gardens, Wisley Ln, Woking GU23 6Q…" at bounding box center [289, 188] width 64 height 263
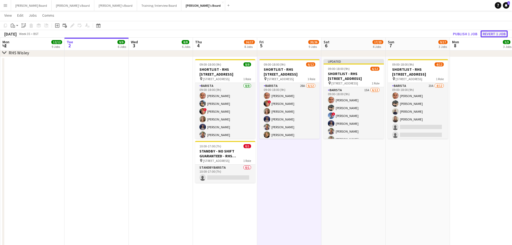
click at [487, 32] on button "Revert 1 job" at bounding box center [493, 33] width 27 height 7
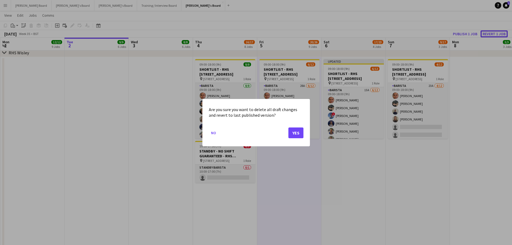
scroll to position [0, 0]
click at [294, 128] on button "Yes" at bounding box center [295, 132] width 15 height 11
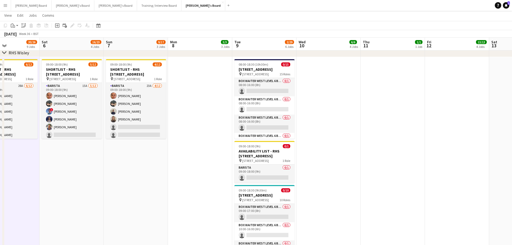
drag, startPoint x: 396, startPoint y: 211, endPoint x: 67, endPoint y: 189, distance: 329.5
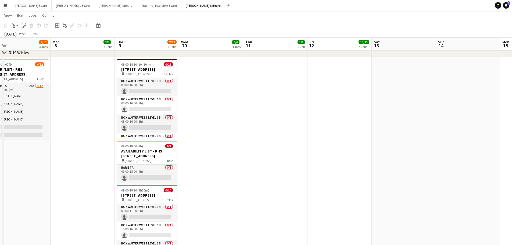
drag, startPoint x: 336, startPoint y: 165, endPoint x: 201, endPoint y: 175, distance: 134.7
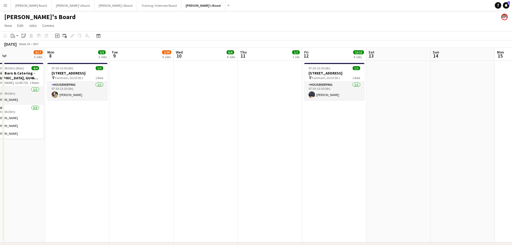
scroll to position [0, 140]
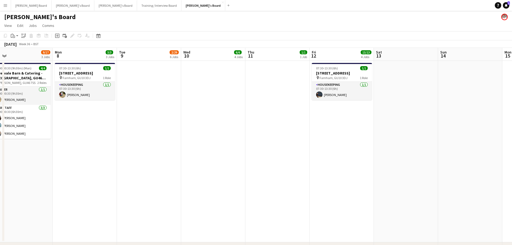
drag, startPoint x: 131, startPoint y: 167, endPoint x: 294, endPoint y: 180, distance: 163.6
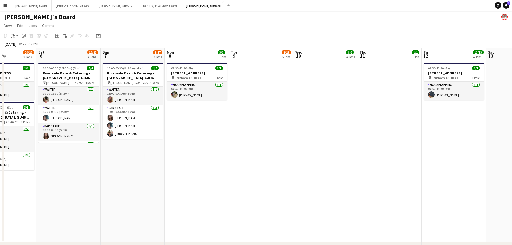
drag, startPoint x: 87, startPoint y: 206, endPoint x: 375, endPoint y: 213, distance: 288.3
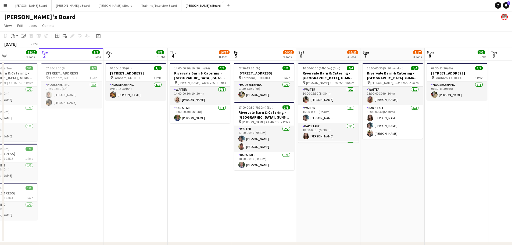
drag, startPoint x: 185, startPoint y: 207, endPoint x: 268, endPoint y: 204, distance: 83.0
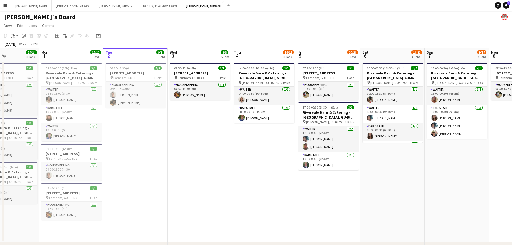
scroll to position [0, 152]
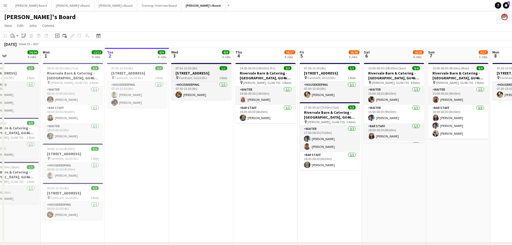
click at [201, 74] on h3 "Millbridge Court GU10 3DJ" at bounding box center [201, 73] width 60 height 5
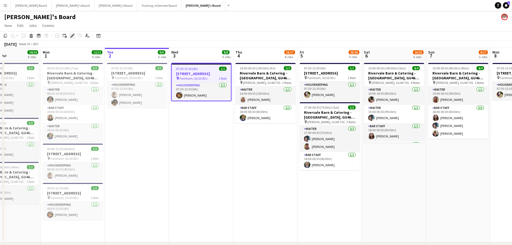
click at [71, 33] on div "Edit" at bounding box center [72, 36] width 6 height 6
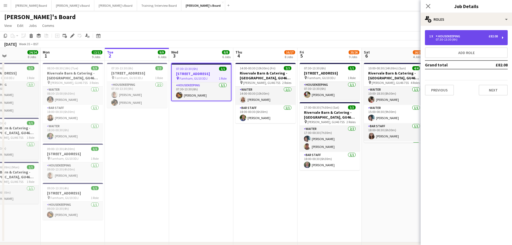
click at [464, 40] on div "07:30-13:30 (6h)" at bounding box center [463, 39] width 68 height 3
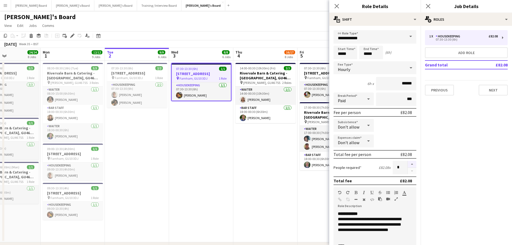
click at [411, 165] on button "button" at bounding box center [411, 164] width 9 height 7
type input "*"
click at [307, 180] on app-date-cell "07:30-13:30 (6h) 1/1 Millbridge Court GU10 3DJ pin Farnham, GU10 3DJ 1 Role Hou…" at bounding box center [329, 151] width 64 height 181
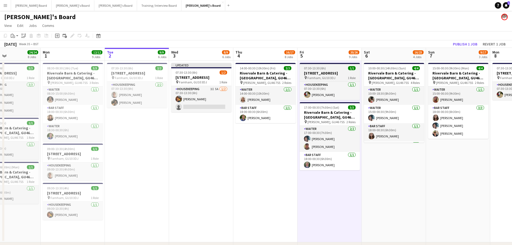
click at [328, 67] on div "07:30-13:30 (6h) 1/1" at bounding box center [329, 68] width 60 height 4
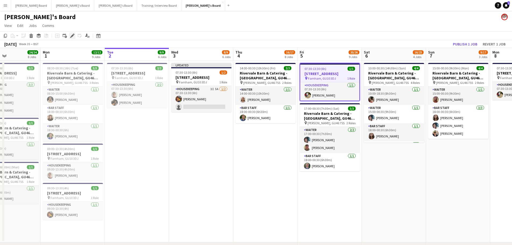
click at [71, 34] on icon "Edit" at bounding box center [72, 36] width 4 height 4
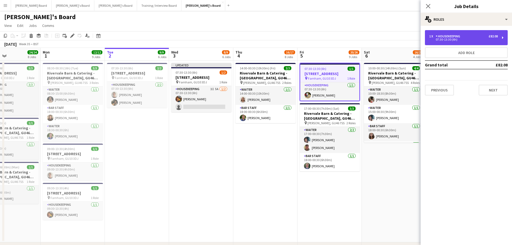
click at [445, 37] on div "Housekeeping" at bounding box center [448, 36] width 27 height 4
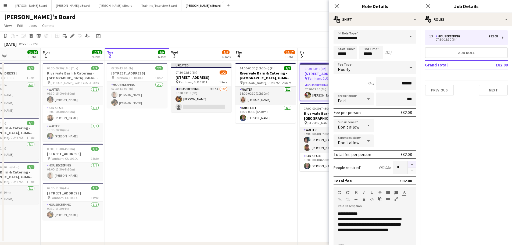
click at [407, 162] on button "button" at bounding box center [411, 164] width 9 height 7
type input "*"
click at [266, 225] on app-date-cell "14:00-00:30 (10h30m) (Fri) 2/2 Rivervale Barn & Catering - Yateley, GU46 7SS pi…" at bounding box center [265, 151] width 64 height 181
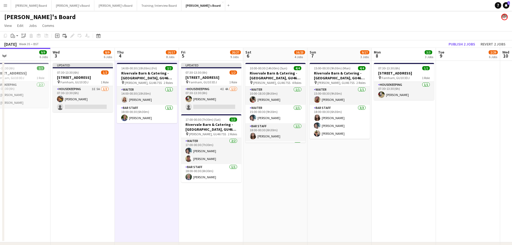
drag, startPoint x: 334, startPoint y: 200, endPoint x: 260, endPoint y: 200, distance: 73.6
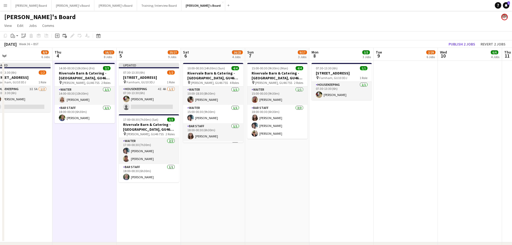
scroll to position [0, 170]
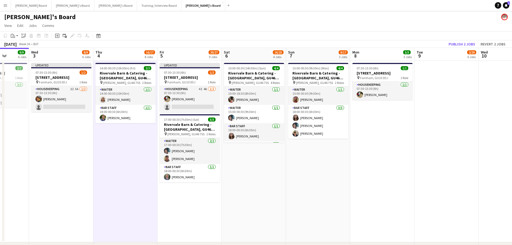
drag, startPoint x: 415, startPoint y: 179, endPoint x: 284, endPoint y: 162, distance: 132.5
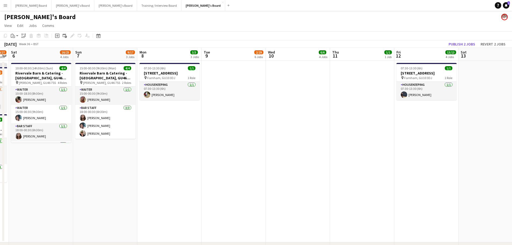
scroll to position [0, 209]
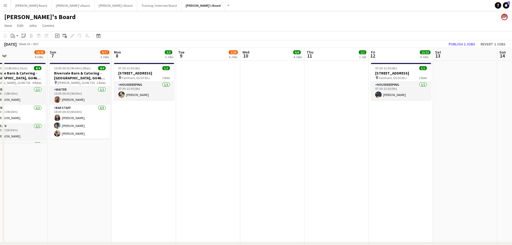
drag, startPoint x: 308, startPoint y: 136, endPoint x: 254, endPoint y: 146, distance: 55.5
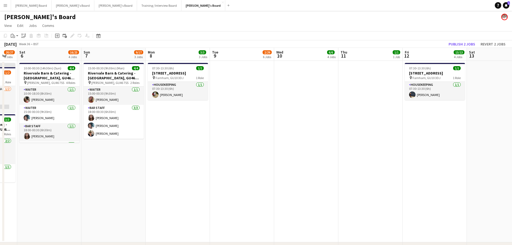
drag, startPoint x: 413, startPoint y: 127, endPoint x: 323, endPoint y: 129, distance: 89.5
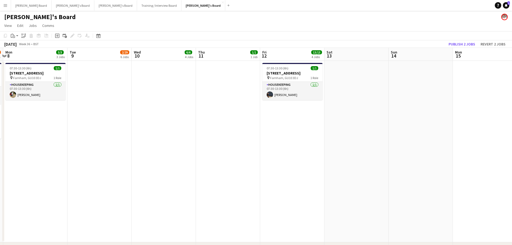
drag, startPoint x: 441, startPoint y: 125, endPoint x: 311, endPoint y: 121, distance: 130.1
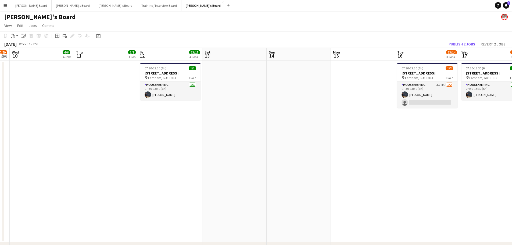
drag, startPoint x: 345, startPoint y: 104, endPoint x: 322, endPoint y: 105, distance: 23.1
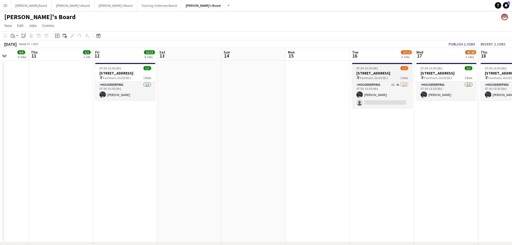
click at [362, 76] on span "Farnham, GU10 3DJ" at bounding box center [374, 78] width 28 height 4
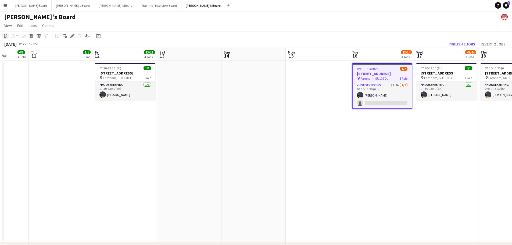
click at [5, 36] on icon "Copy" at bounding box center [5, 36] width 4 height 4
click at [338, 74] on app-date-cell at bounding box center [318, 151] width 64 height 181
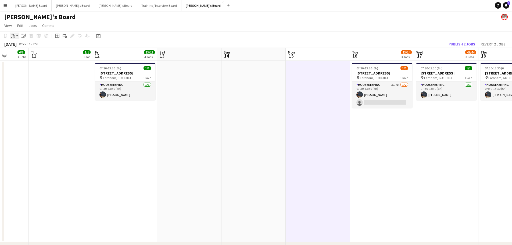
click at [14, 37] on icon "Paste" at bounding box center [13, 36] width 4 height 4
click at [18, 47] on link "Paste Ctrl+V" at bounding box center [39, 46] width 50 height 5
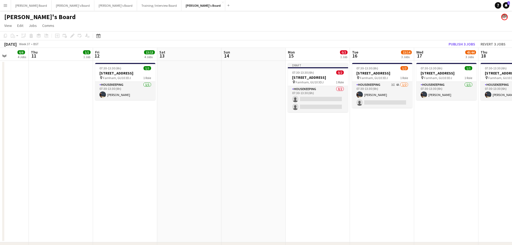
click at [317, 76] on h3 "Millbridge Court GU10 3DJ" at bounding box center [318, 77] width 60 height 5
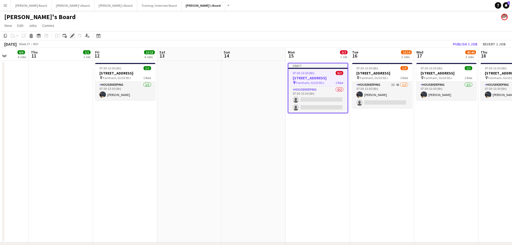
click at [73, 36] on icon "Edit" at bounding box center [72, 36] width 4 height 4
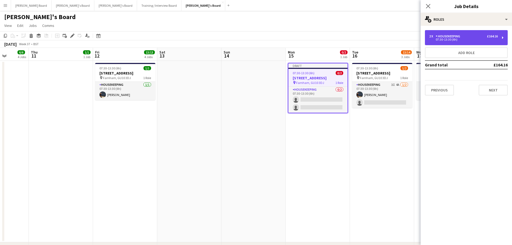
click at [445, 42] on div "2 x Housekeeping £164.16 07:30-13:30 (6h)" at bounding box center [466, 37] width 83 height 15
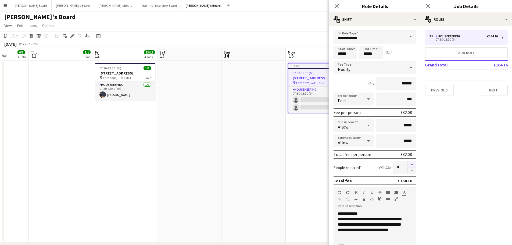
drag, startPoint x: 406, startPoint y: 164, endPoint x: 411, endPoint y: 164, distance: 5.6
click at [407, 164] on button "button" at bounding box center [411, 164] width 9 height 7
type input "*"
click at [243, 161] on app-date-cell at bounding box center [253, 151] width 64 height 181
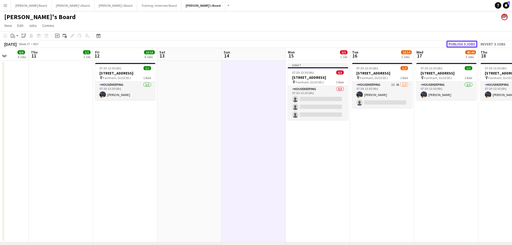
click at [457, 46] on button "Publish 3 jobs" at bounding box center [461, 44] width 31 height 7
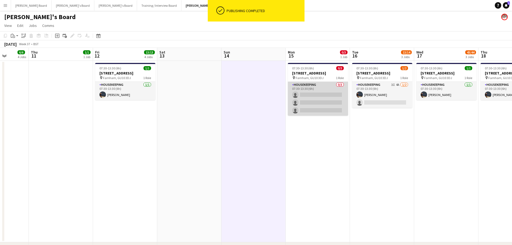
click at [334, 104] on app-card-role "Housekeeping 0/3 07:30-13:30 (6h) single-neutral-actions single-neutral-actions…" at bounding box center [318, 99] width 60 height 34
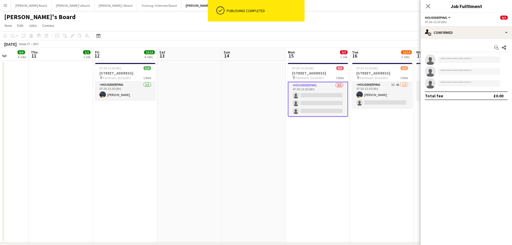
click at [474, 25] on app-options-switcher "Housekeeping All roles Housekeeping 0/3 07:30-13:30 (6h)" at bounding box center [465, 19] width 91 height 13
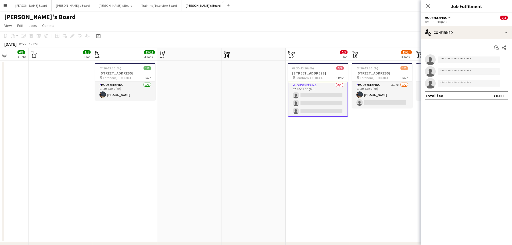
click at [381, 125] on app-date-cell "07:30-13:30 (6h) 1/2 Millbridge Court GU10 3DJ pin Farnham, GU10 3DJ 1 Role Hou…" at bounding box center [382, 151] width 64 height 181
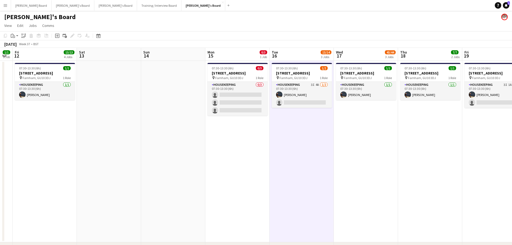
drag, startPoint x: 450, startPoint y: 155, endPoint x: 303, endPoint y: 131, distance: 149.2
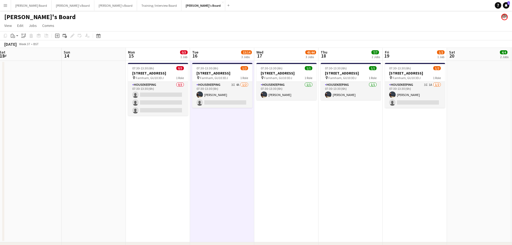
drag, startPoint x: 413, startPoint y: 172, endPoint x: 151, endPoint y: 160, distance: 262.4
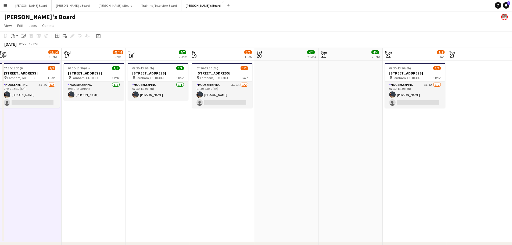
scroll to position [0, 158]
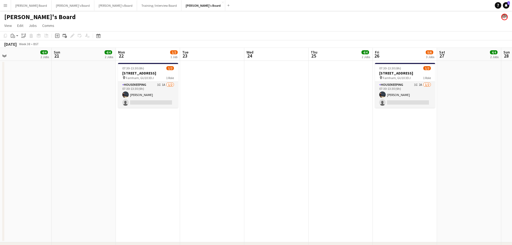
drag, startPoint x: 456, startPoint y: 171, endPoint x: 167, endPoint y: 168, distance: 289.3
drag, startPoint x: 292, startPoint y: 173, endPoint x: 156, endPoint y: 166, distance: 136.1
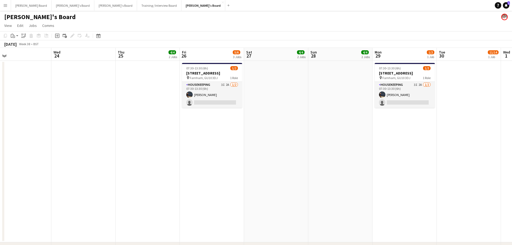
scroll to position [0, 190]
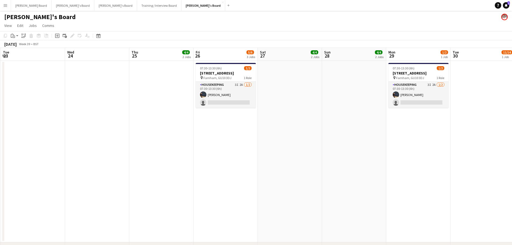
drag, startPoint x: 299, startPoint y: 140, endPoint x: 355, endPoint y: 148, distance: 56.2
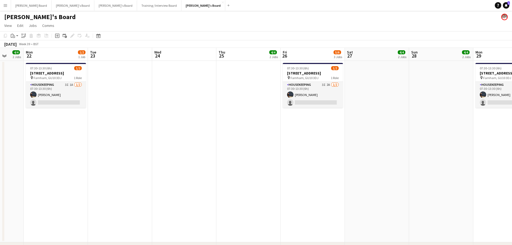
drag, startPoint x: 169, startPoint y: 171, endPoint x: 379, endPoint y: 177, distance: 210.1
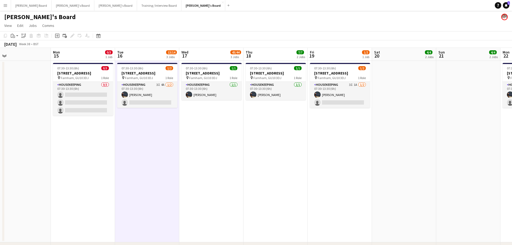
scroll to position [0, 171]
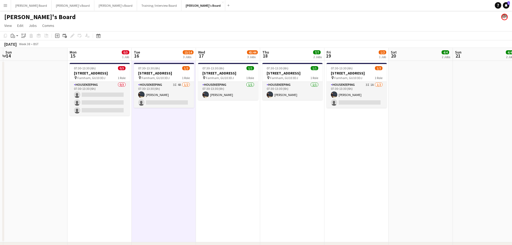
drag, startPoint x: 244, startPoint y: 180, endPoint x: 195, endPoint y: 169, distance: 50.3
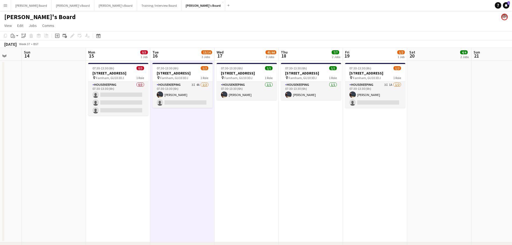
click at [105, 80] on app-job-card "07:30-13:30 (6h) 0/3 Millbridge Court GU10 3DJ pin Farnham, GU10 3DJ 1 Role Hou…" at bounding box center [118, 89] width 60 height 53
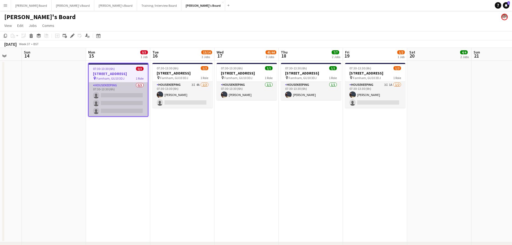
scroll to position [0, 168]
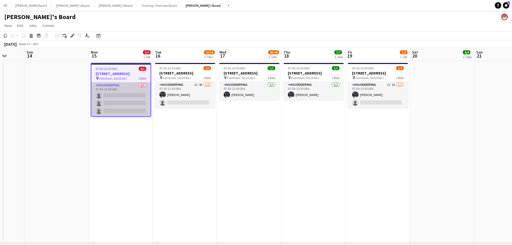
click at [129, 99] on app-card-role "Housekeeping 0/3 07:30-13:30 (6h) single-neutral-actions single-neutral-actions…" at bounding box center [120, 99] width 59 height 34
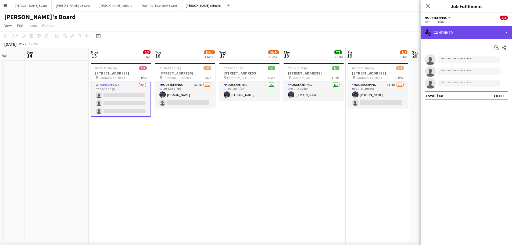
drag, startPoint x: 474, startPoint y: 29, endPoint x: 474, endPoint y: 35, distance: 5.7
click at [473, 30] on div "single-neutral-actions-check-2 Confirmed" at bounding box center [465, 32] width 91 height 13
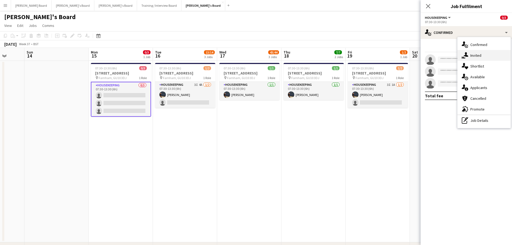
click at [481, 53] on div "single-neutral-actions-share-1 Invited" at bounding box center [483, 55] width 53 height 11
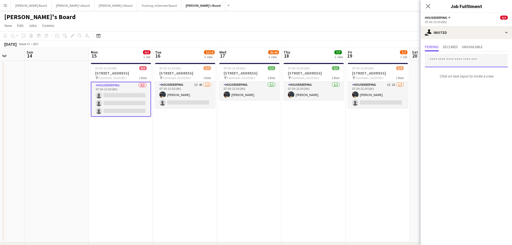
drag, startPoint x: 453, startPoint y: 58, endPoint x: 437, endPoint y: 61, distance: 16.1
click at [453, 59] on input "text" at bounding box center [466, 60] width 83 height 13
type input "*******"
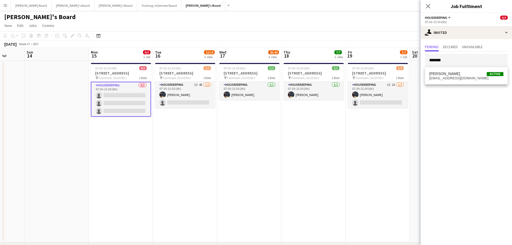
click at [447, 79] on span "bobbyjagger1@icloud.com" at bounding box center [466, 78] width 74 height 4
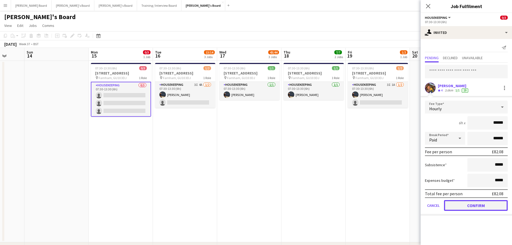
click at [465, 204] on button "Confirm" at bounding box center [476, 205] width 64 height 11
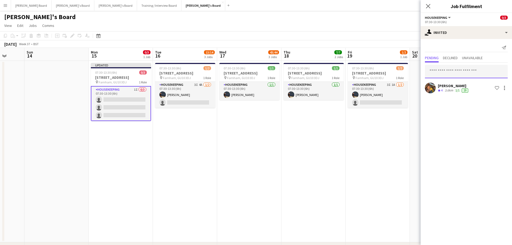
click at [439, 68] on input "text" at bounding box center [466, 71] width 83 height 13
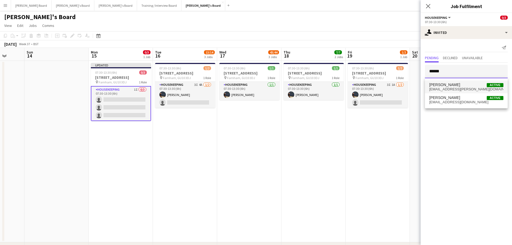
type input "******"
click at [461, 87] on span "grace.a.ramsay@gmail.com" at bounding box center [466, 89] width 74 height 4
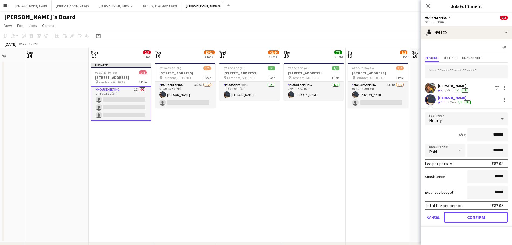
drag, startPoint x: 461, startPoint y: 217, endPoint x: 461, endPoint y: 214, distance: 2.7
click at [461, 217] on button "Confirm" at bounding box center [476, 217] width 64 height 11
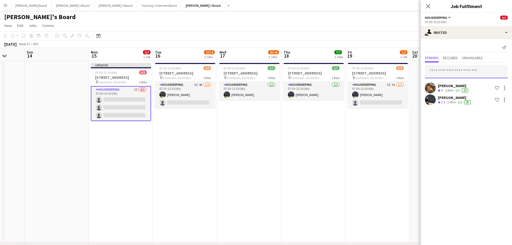
click at [436, 73] on input "text" at bounding box center [466, 71] width 83 height 13
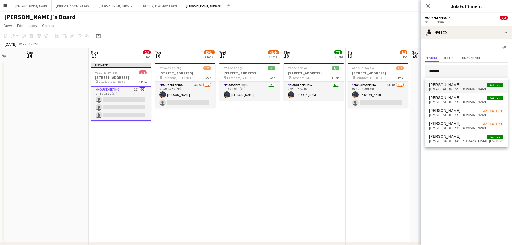
type input "******"
click at [459, 83] on span "Daisy Robins Active" at bounding box center [466, 84] width 74 height 5
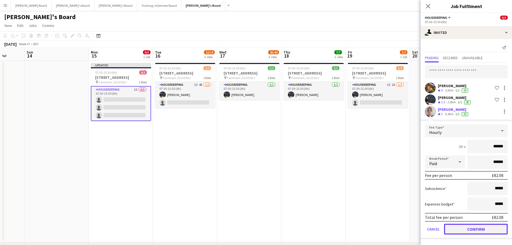
click at [479, 229] on button "Confirm" at bounding box center [476, 228] width 64 height 11
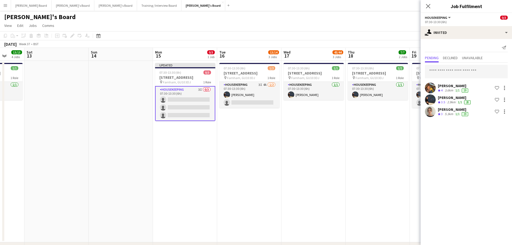
drag, startPoint x: 257, startPoint y: 186, endPoint x: 302, endPoint y: 186, distance: 45.7
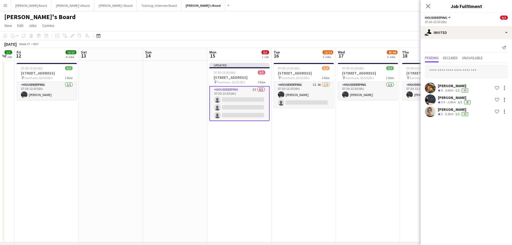
drag, startPoint x: 162, startPoint y: 177, endPoint x: 323, endPoint y: 181, distance: 161.8
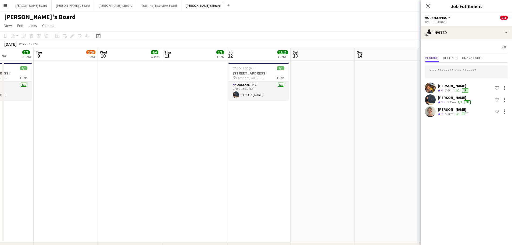
drag, startPoint x: 286, startPoint y: 183, endPoint x: 413, endPoint y: 182, distance: 126.2
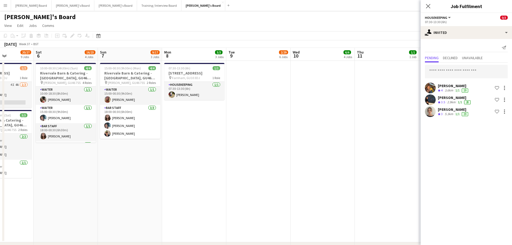
scroll to position [0, 130]
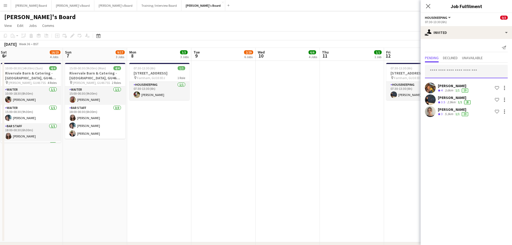
click at [456, 72] on input "text" at bounding box center [466, 71] width 83 height 13
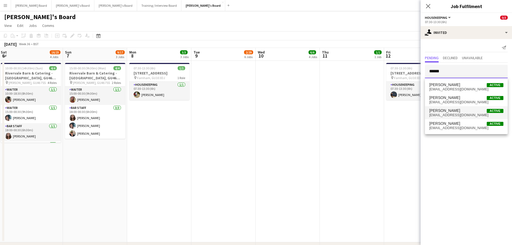
type input "******"
click at [466, 117] on mat-option "Harry Sutherland Active harrysutherland095@gmail.com" at bounding box center [466, 112] width 83 height 13
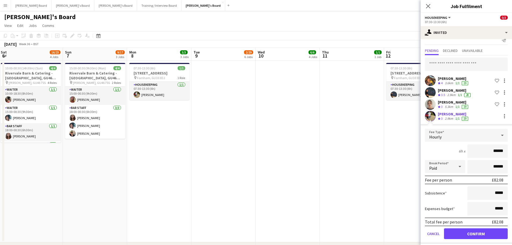
scroll to position [11, 0]
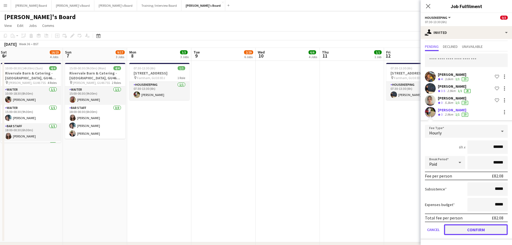
click at [468, 231] on button "Confirm" at bounding box center [476, 229] width 64 height 11
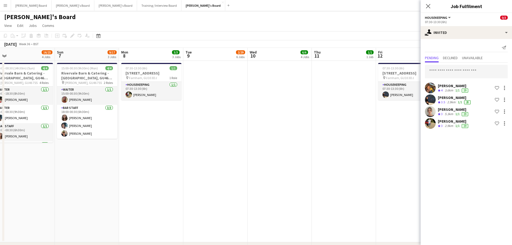
drag, startPoint x: 169, startPoint y: 195, endPoint x: 326, endPoint y: 194, distance: 156.9
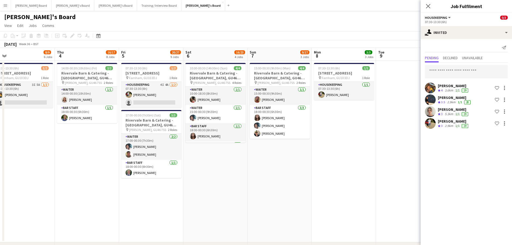
scroll to position [0, 131]
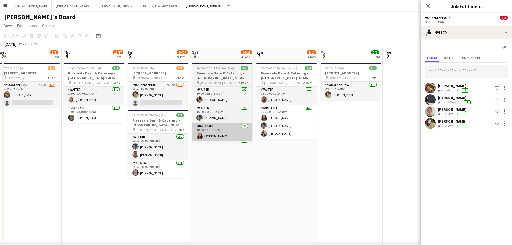
drag, startPoint x: 142, startPoint y: 201, endPoint x: 397, endPoint y: 134, distance: 264.2
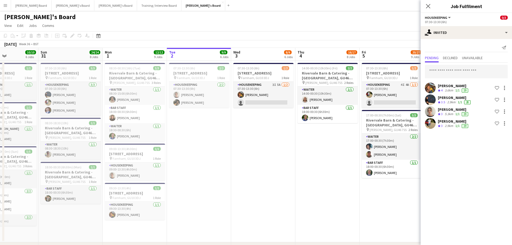
scroll to position [0, 154]
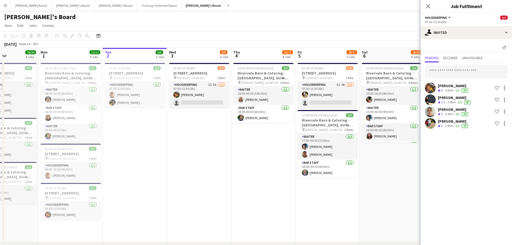
click at [225, 170] on app-date-cell "07:30-13:30 (6h) 1/2 Millbridge Court GU10 3DJ pin Farnham, GU10 3DJ 1 Role Hou…" at bounding box center [199, 151] width 64 height 181
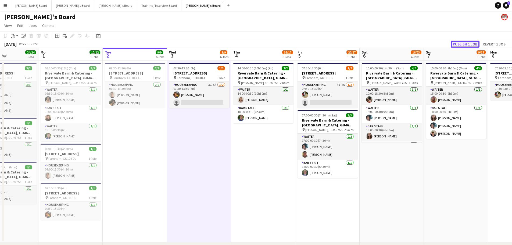
click at [463, 42] on button "Publish 1 job" at bounding box center [464, 44] width 29 height 7
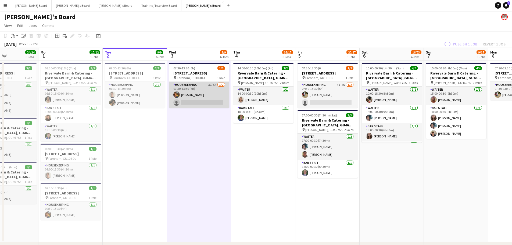
drag, startPoint x: 206, startPoint y: 93, endPoint x: 199, endPoint y: 93, distance: 6.7
click at [207, 93] on app-card-role "Housekeeping 3I 5A 1/2 07:30-13:30 (6h) Bobby Jagger single-neutral-actions" at bounding box center [199, 95] width 60 height 26
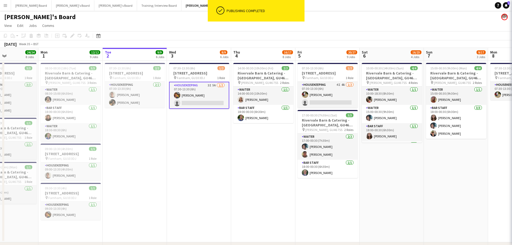
scroll to position [0, 154]
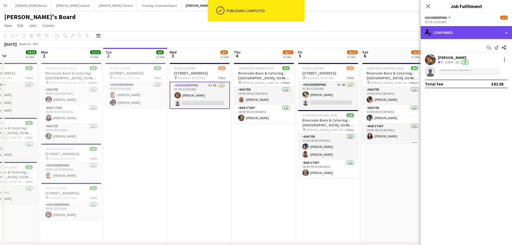
click at [466, 31] on div "single-neutral-actions-check-2 Confirmed" at bounding box center [465, 32] width 91 height 13
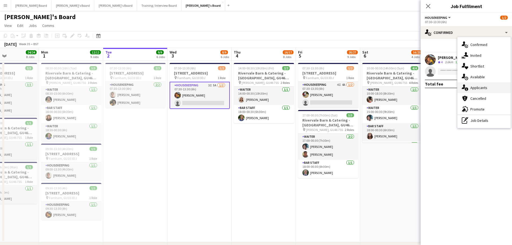
click at [489, 87] on div "single-neutral-actions-information Applicants" at bounding box center [483, 87] width 53 height 11
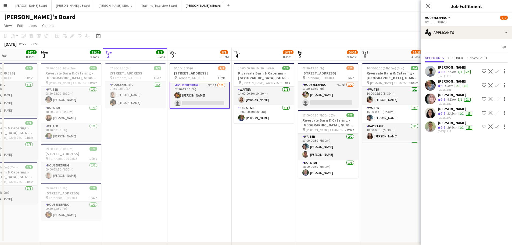
click at [208, 101] on app-card-role "Housekeeping 3I 5A 1/2 07:30-13:30 (6h) Bobby Jagger single-neutral-actions" at bounding box center [199, 95] width 60 height 27
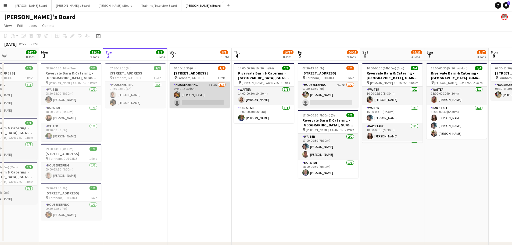
click at [208, 101] on app-card-role "Housekeeping 3I 5A 1/2 07:30-13:30 (6h) Bobby Jagger single-neutral-actions" at bounding box center [199, 95] width 60 height 26
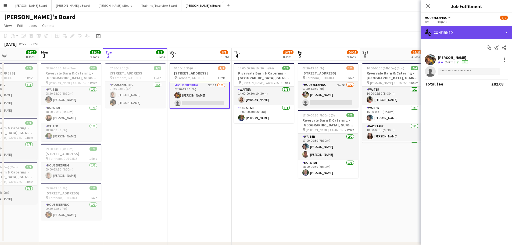
click at [440, 34] on div "single-neutral-actions-check-2 Confirmed" at bounding box center [465, 32] width 91 height 13
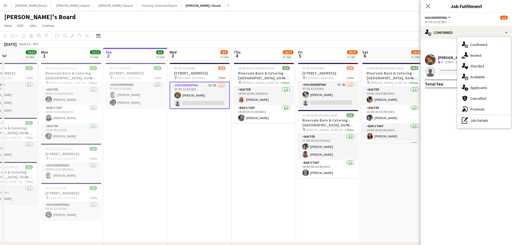
click at [490, 105] on div "advertising-megaphone Promote" at bounding box center [483, 109] width 53 height 11
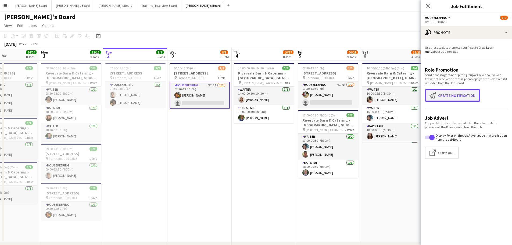
click at [447, 97] on button "Create notification Create notification" at bounding box center [452, 95] width 55 height 12
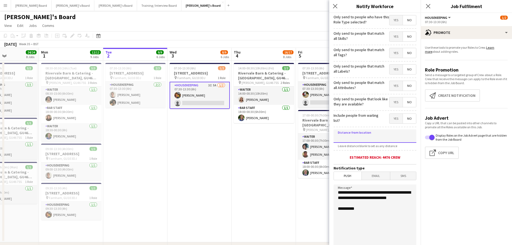
click at [356, 139] on input at bounding box center [374, 135] width 83 height 13
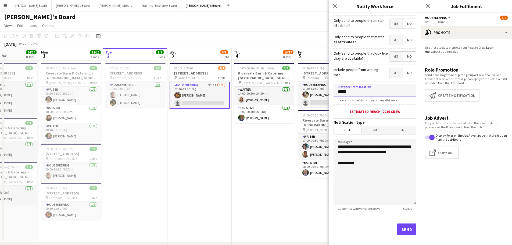
scroll to position [51, 0]
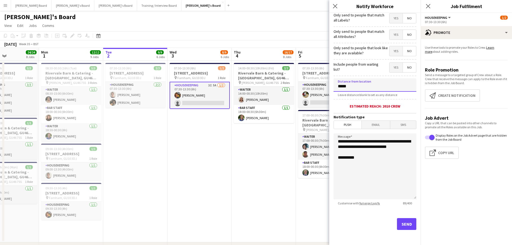
type input "*****"
click at [403, 224] on button "Send" at bounding box center [406, 224] width 19 height 12
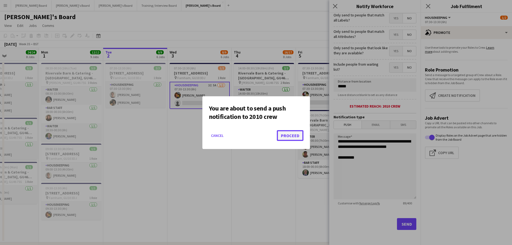
click at [286, 132] on button "Proceed" at bounding box center [290, 135] width 27 height 11
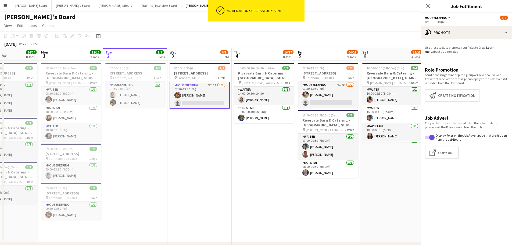
click at [249, 147] on app-date-cell "14:00-00:30 (10h30m) (Fri) 2/2 Rivervale Barn & Catering - Yateley, GU46 7SS pi…" at bounding box center [264, 151] width 64 height 181
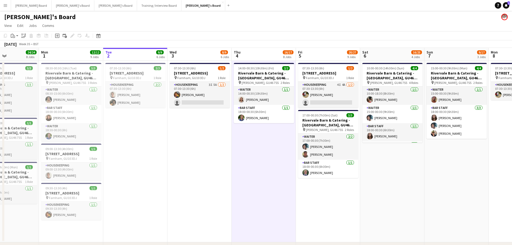
drag, startPoint x: 173, startPoint y: 175, endPoint x: 171, endPoint y: 171, distance: 4.3
click at [173, 175] on app-date-cell "07:30-13:30 (6h) 1/2 Millbridge Court GU10 3DJ pin Farnham, GU10 3DJ 1 Role Hou…" at bounding box center [199, 151] width 64 height 181
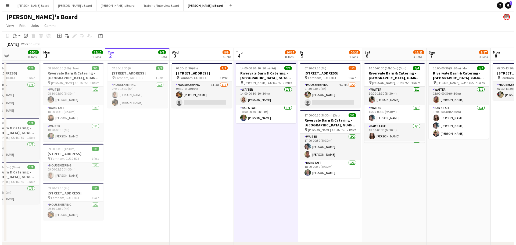
scroll to position [0, 153]
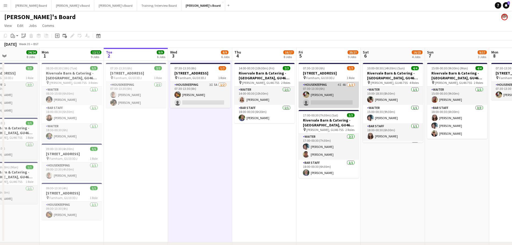
click at [325, 96] on app-card-role "Housekeeping 4I 4A 1/2 07:30-13:30 (6h) Harry Sutherland single-neutral-actions" at bounding box center [328, 95] width 60 height 26
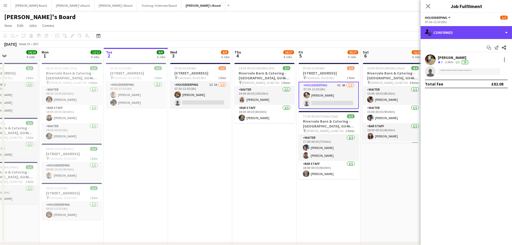
drag, startPoint x: 465, startPoint y: 38, endPoint x: 467, endPoint y: 49, distance: 11.7
click at [465, 38] on div "single-neutral-actions-check-2 Confirmed" at bounding box center [465, 32] width 91 height 13
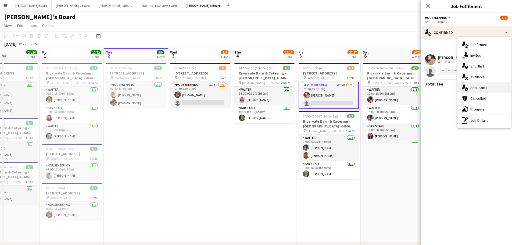
click at [476, 88] on span "Applicants" at bounding box center [478, 87] width 17 height 5
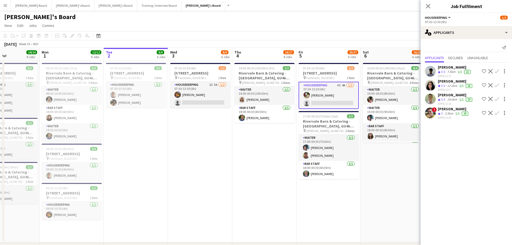
click at [204, 146] on app-date-cell "07:30-13:30 (6h) 1/2 Millbridge Court GU10 3DJ pin Farnham, GU10 3DJ 1 Role Hou…" at bounding box center [200, 151] width 64 height 181
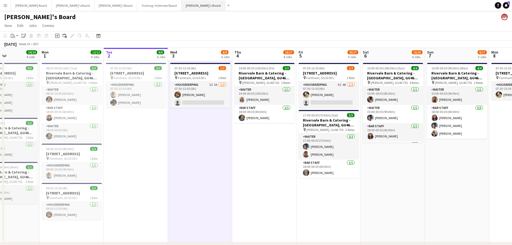
click at [181, 7] on button "Jakub's Board Close" at bounding box center [203, 5] width 44 height 10
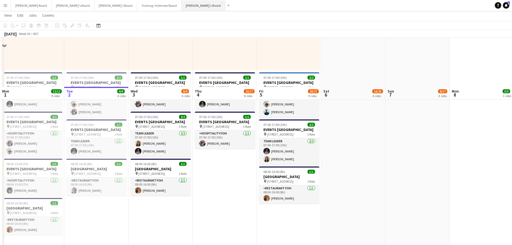
scroll to position [322, 0]
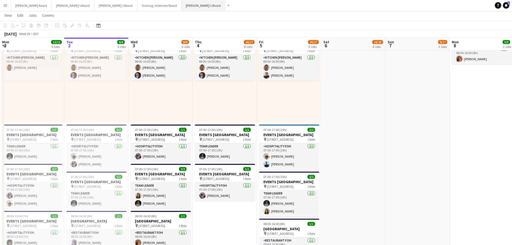
click at [181, 6] on button "Jakub's Board Close" at bounding box center [203, 5] width 44 height 10
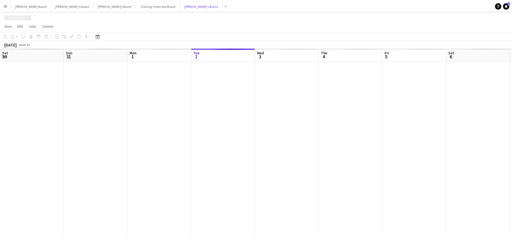
scroll to position [0, 128]
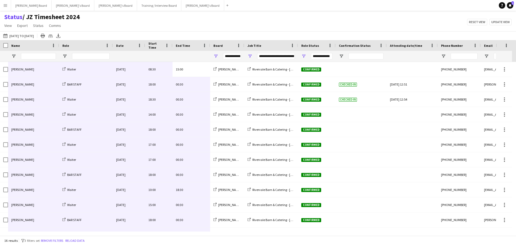
scroll to position [71, 0]
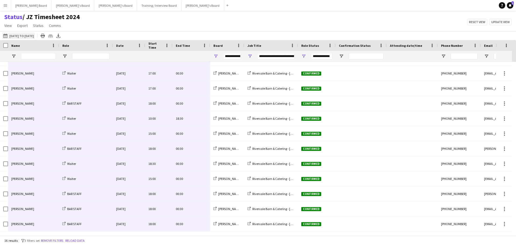
click at [32, 38] on button "02-09-2025 to 08-09-2025 01-09-2025 to 07-09-2025" at bounding box center [18, 36] width 33 height 6
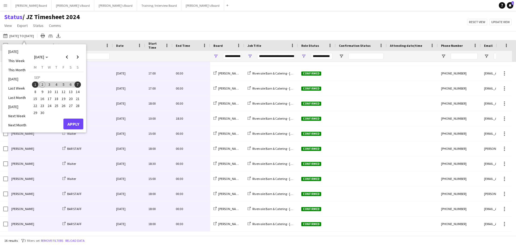
click at [37, 91] on span "8" at bounding box center [35, 91] width 6 height 6
click at [82, 91] on div "Monday M Tuesday T Wednesday W Thursday T Friday F Saturday S Sunday S SEP 1 2 …" at bounding box center [57, 92] width 54 height 54
click at [77, 91] on span "14" at bounding box center [77, 91] width 6 height 6
click at [71, 123] on button "Apply" at bounding box center [73, 123] width 20 height 11
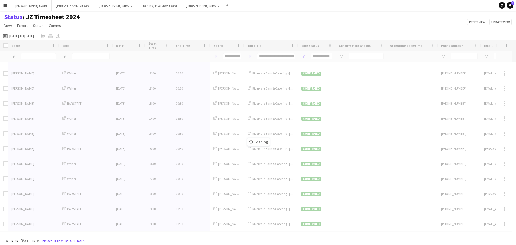
type input "***"
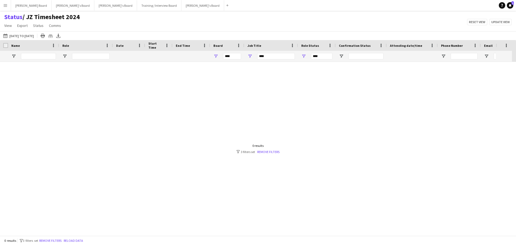
scroll to position [0, 0]
click at [251, 56] on span "Open Filter Menu" at bounding box center [249, 56] width 5 height 5
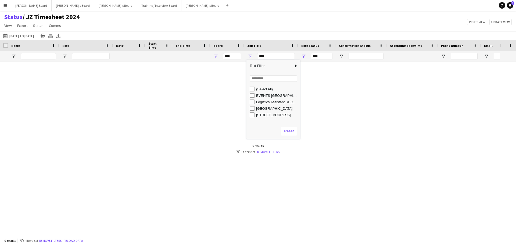
click at [277, 98] on div "EVENTS McLaren Technology Centre" at bounding box center [275, 95] width 50 height 6
click at [275, 98] on div "EVENTS McLaren Technology Centre" at bounding box center [275, 95] width 50 height 6
click at [269, 96] on div "EVENTS McLaren Technology Centre" at bounding box center [277, 95] width 42 height 4
type input "**********"
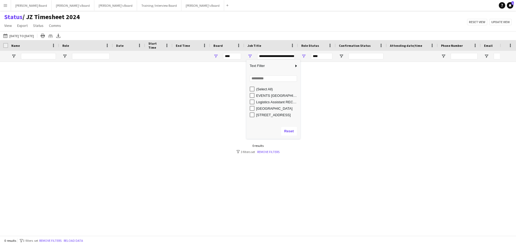
type input "**********"
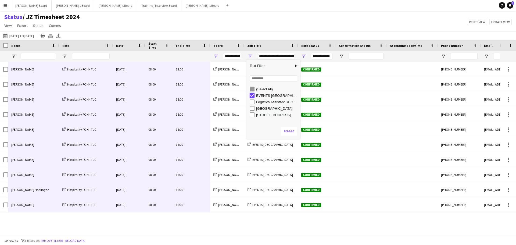
type input "***"
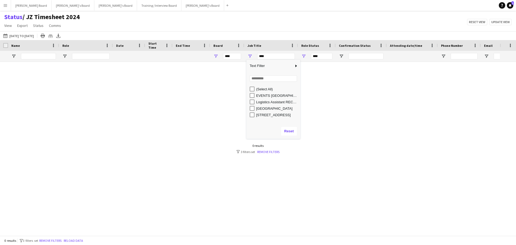
click at [272, 110] on div "[GEOGRAPHIC_DATA]" at bounding box center [277, 108] width 42 height 4
type input "**********"
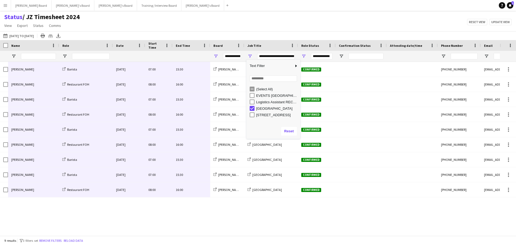
click at [176, 209] on div "Amy Little Barista Mon, 8 Sep 2025 07:00 15:30 Jakub's Board McLaren Technology…" at bounding box center [250, 146] width 500 height 169
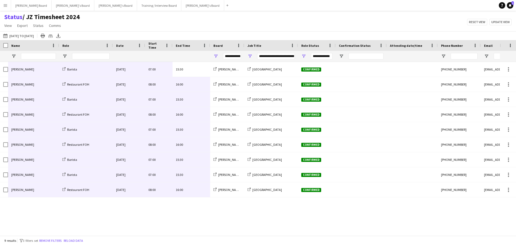
drag, startPoint x: 194, startPoint y: 66, endPoint x: 17, endPoint y: 194, distance: 217.7
click at [15, 194] on div "Amy Little Barista Mon, 8 Sep 2025 07:00 15:30 Jakub's Board McLaren Technology…" at bounding box center [267, 129] width 534 height 135
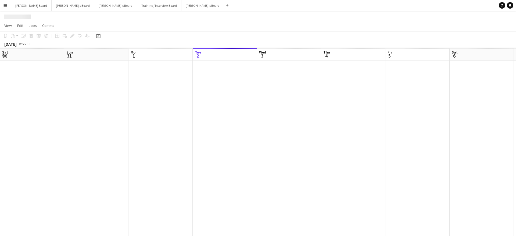
scroll to position [0, 128]
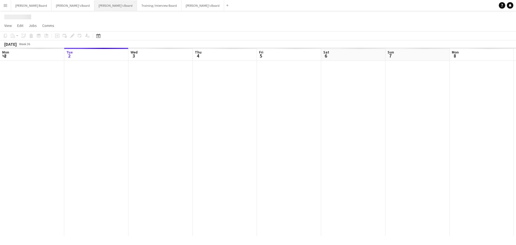
click at [94, 5] on button "Caitlin's Board Close" at bounding box center [115, 5] width 43 height 10
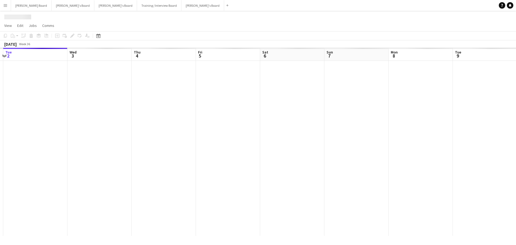
drag, startPoint x: 333, startPoint y: 141, endPoint x: 115, endPoint y: 120, distance: 218.6
click at [52, 111] on app-calendar-viewport "Sat 30 Sun 31 Mon 1 Tue 2 Wed 3 Thu 4 Fri 5 Sat 6 Sun 7 Mon 8 Tue 9 Wed 10 Thu …" at bounding box center [258, 142] width 516 height 188
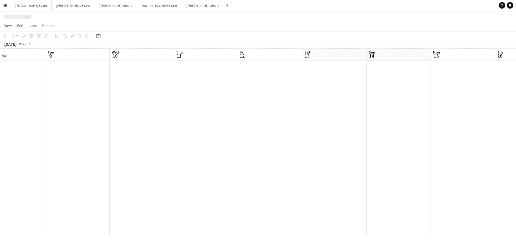
drag, startPoint x: 347, startPoint y: 139, endPoint x: 175, endPoint y: 129, distance: 172.7
click at [174, 131] on app-calendar-viewport "Fri 5 Sat 6 Sun 7 Mon 8 Tue 9 Wed 10 Thu 11 Fri 12 Sat 13 Sun 14 Mon 15 Tue 16 …" at bounding box center [258, 142] width 516 height 188
drag, startPoint x: 427, startPoint y: 163, endPoint x: 308, endPoint y: 153, distance: 119.4
click at [308, 153] on app-calendar-viewport "Sun 7 Mon 8 Tue 9 Wed 10 Thu 11 Fri 12 Sat 13 Sun 14 Mon 15 Tue 16 Wed 17 Thu 1…" at bounding box center [258, 142] width 516 height 188
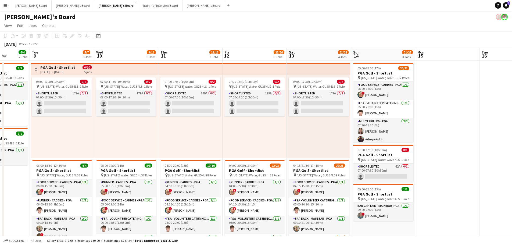
drag, startPoint x: 149, startPoint y: 145, endPoint x: 281, endPoint y: 150, distance: 131.5
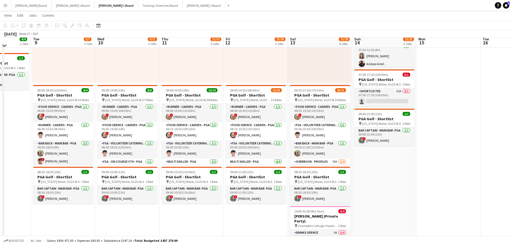
scroll to position [72, 0]
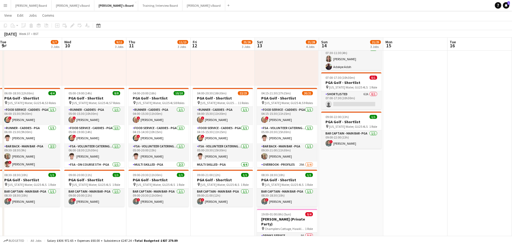
drag, startPoint x: 415, startPoint y: 207, endPoint x: 342, endPoint y: 195, distance: 74.0
click at [342, 195] on app-calendar-viewport "Sat 6 17/17 6 Jobs Sun 7 3/3 3 Jobs Mon 8 4/4 2 Jobs Tue 9 5/7 3 Jobs Wed 10 9/…" at bounding box center [256, 223] width 512 height 549
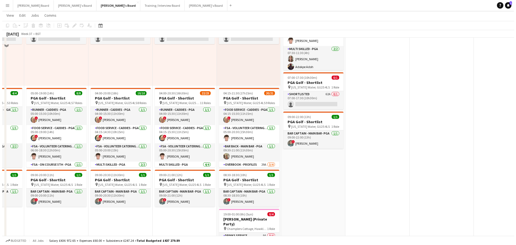
scroll to position [0, 0]
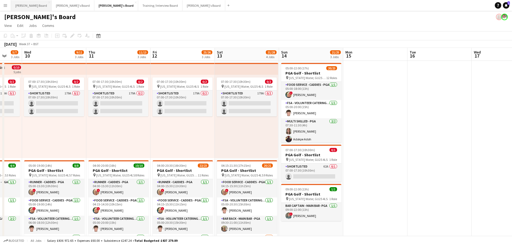
click at [29, 1] on button "Dean's Board Close" at bounding box center [31, 5] width 41 height 10
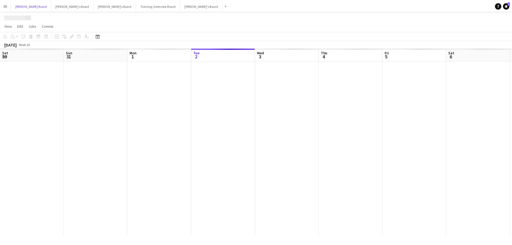
scroll to position [0, 128]
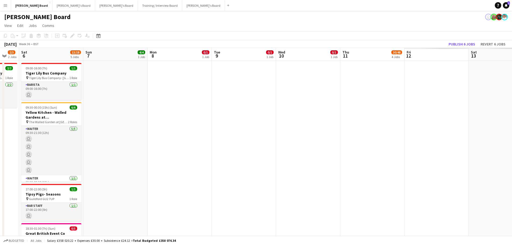
drag, startPoint x: 427, startPoint y: 167, endPoint x: 40, endPoint y: 102, distance: 392.1
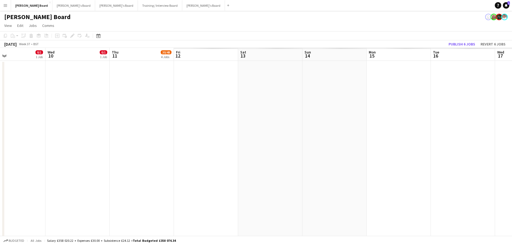
drag, startPoint x: 285, startPoint y: 150, endPoint x: 70, endPoint y: 100, distance: 220.0
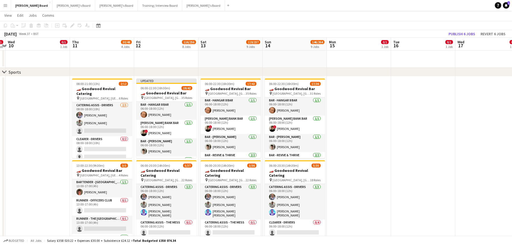
scroll to position [0, 168]
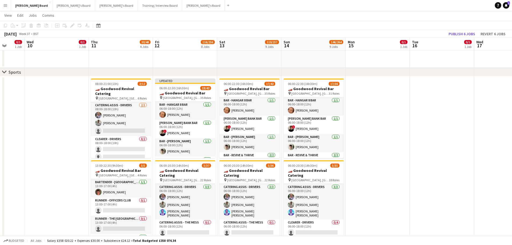
drag, startPoint x: 313, startPoint y: 186, endPoint x: 383, endPoint y: 202, distance: 72.3
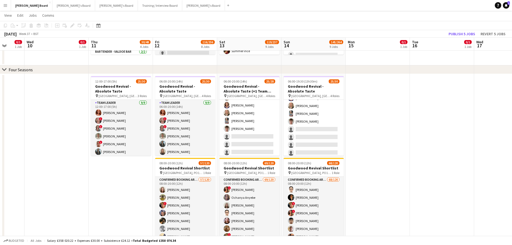
scroll to position [220, 0]
click at [138, 8] on button "Training / Interview Board Close" at bounding box center [160, 5] width 44 height 10
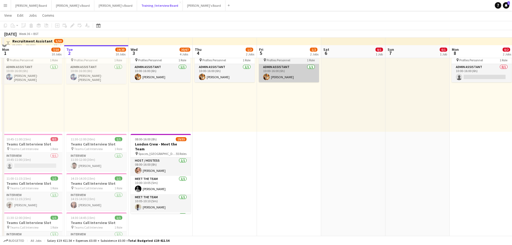
scroll to position [36, 0]
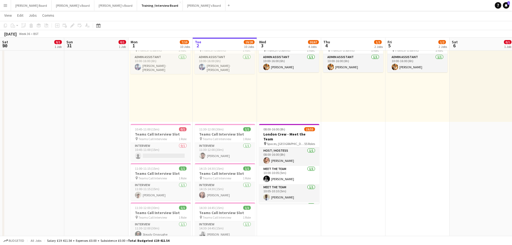
scroll to position [0, 128]
